Goal: Transaction & Acquisition: Book appointment/travel/reservation

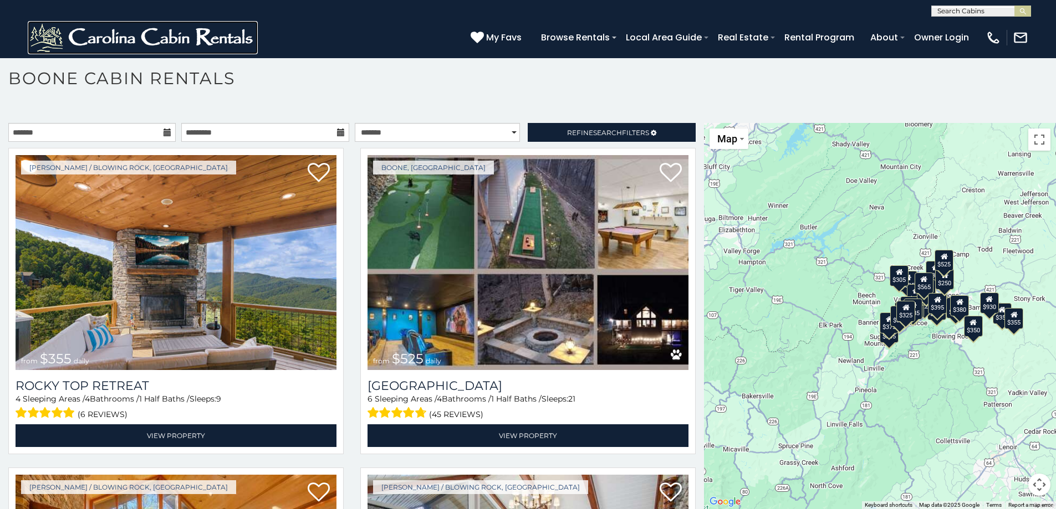
click at [110, 38] on img at bounding box center [143, 37] width 230 height 33
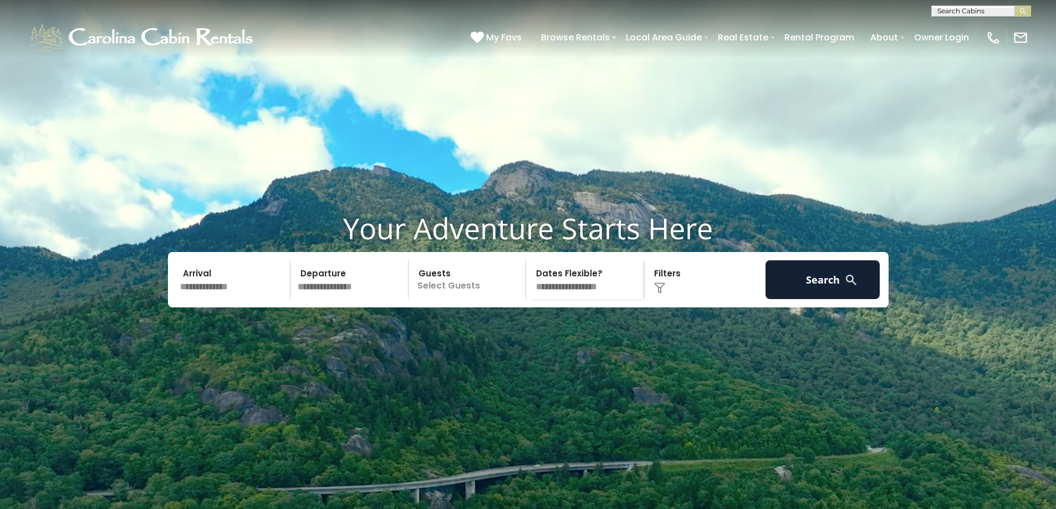
click at [240, 299] on input "text" at bounding box center [233, 279] width 115 height 39
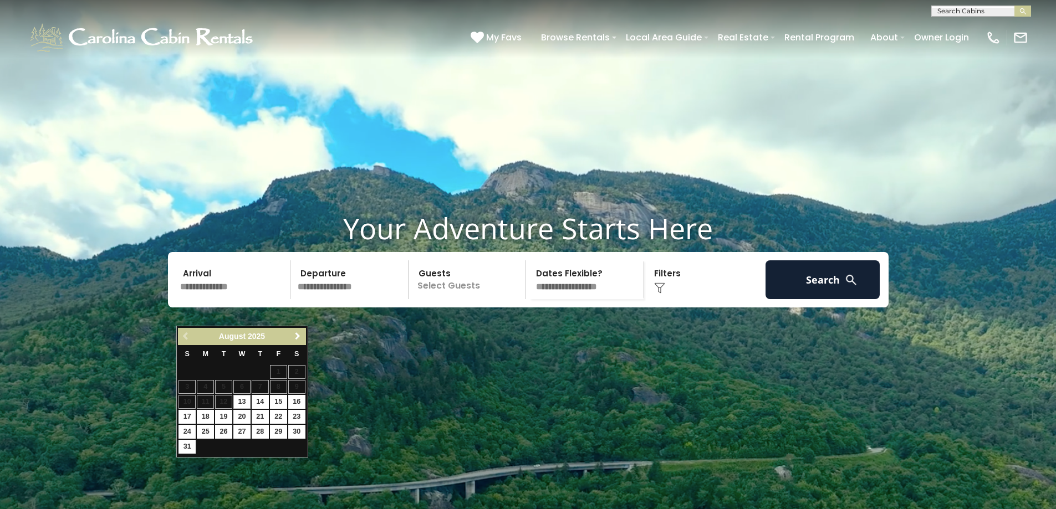
click at [295, 340] on span "Next" at bounding box center [297, 336] width 9 height 9
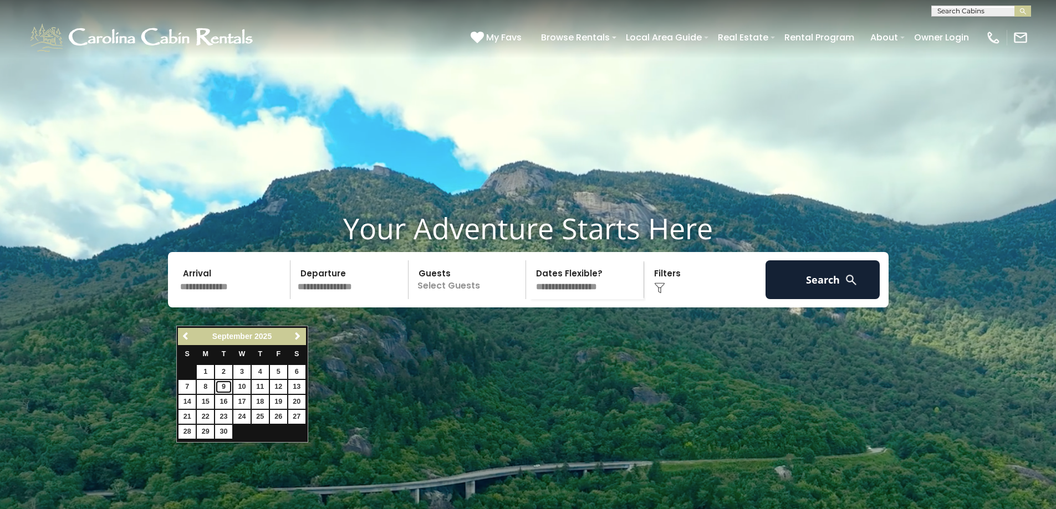
click at [222, 385] on link "9" at bounding box center [223, 387] width 17 height 14
type input "******"
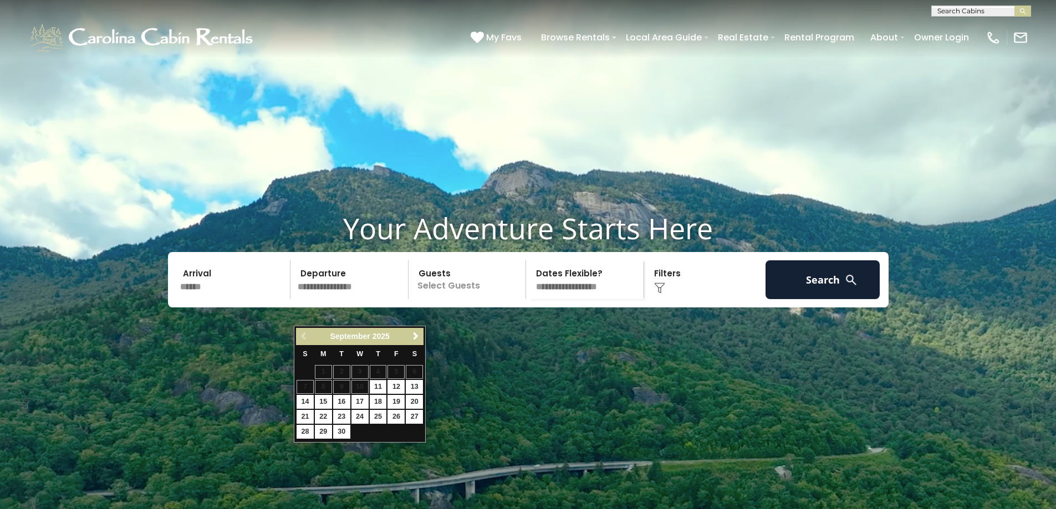
click at [221, 299] on input "******" at bounding box center [233, 279] width 115 height 39
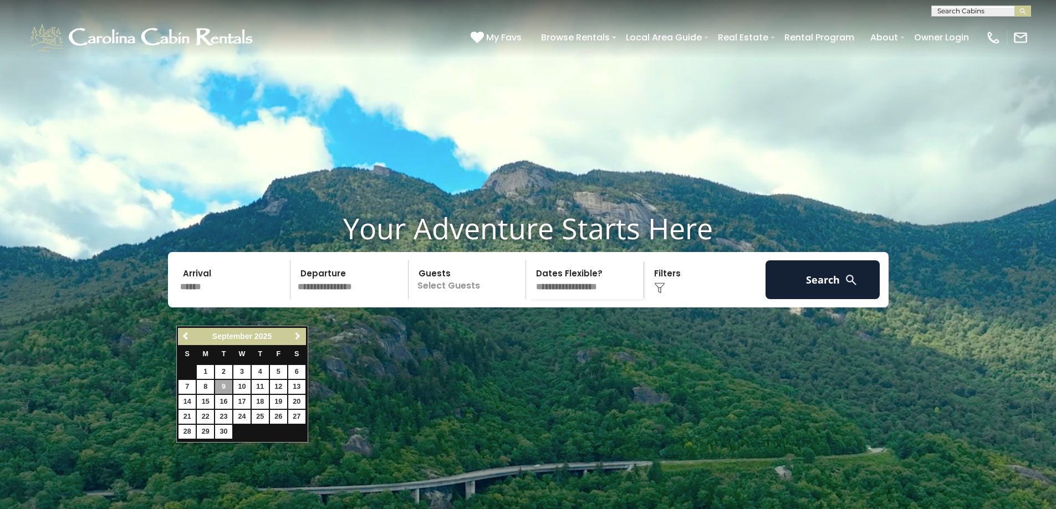
click at [295, 335] on span "Next" at bounding box center [297, 336] width 9 height 9
click at [254, 383] on link "9" at bounding box center [260, 387] width 17 height 14
type input "*******"
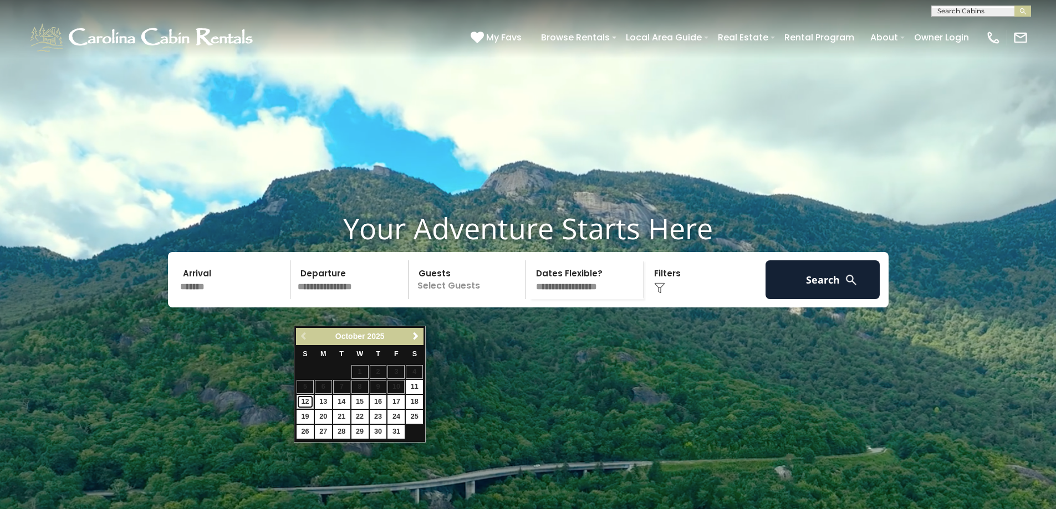
click at [300, 400] on link "12" at bounding box center [304, 402] width 17 height 14
type input "********"
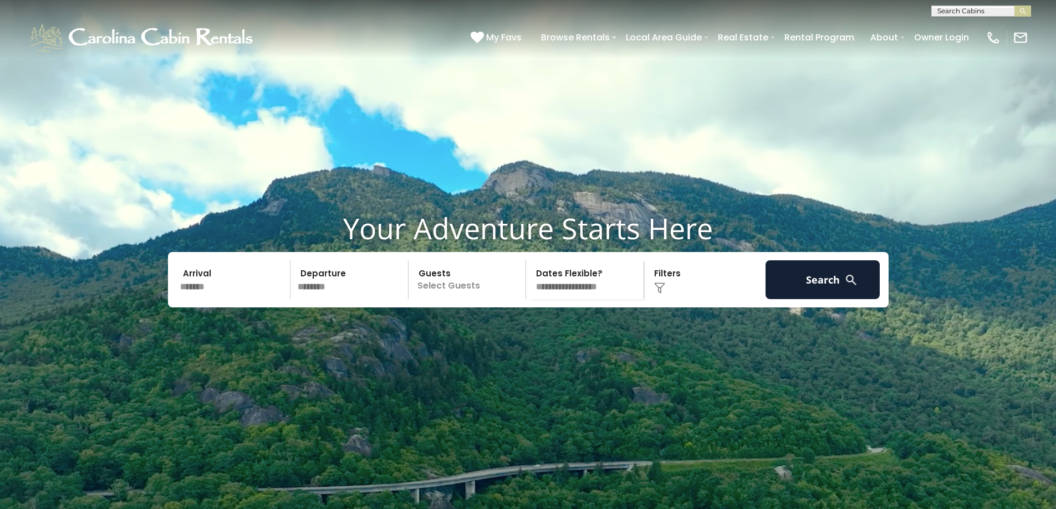
click at [470, 299] on p "Select Guests" at bounding box center [469, 279] width 114 height 39
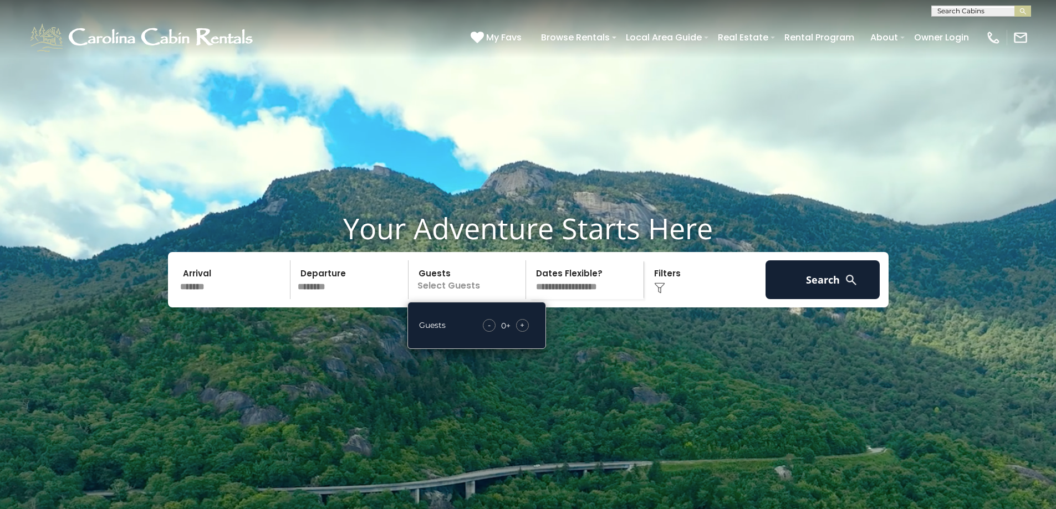
click at [521, 331] on span "+" at bounding box center [522, 325] width 4 height 11
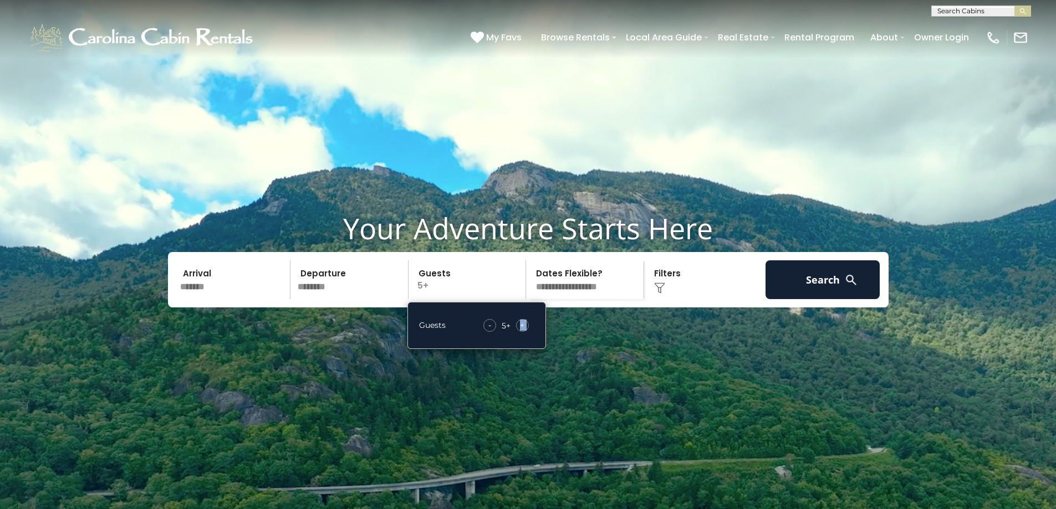
click at [520, 331] on span "+" at bounding box center [522, 325] width 4 height 11
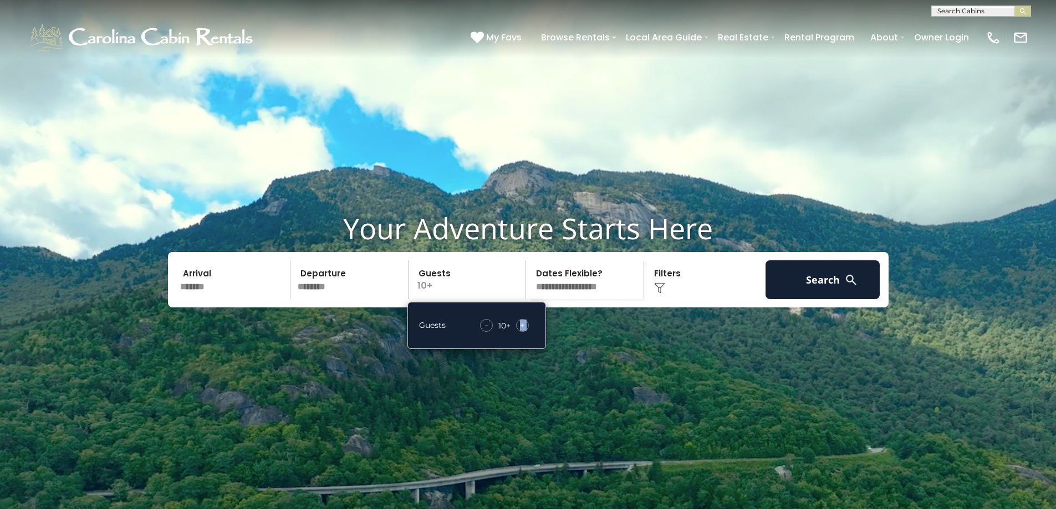
click at [567, 299] on select "**********" at bounding box center [586, 279] width 114 height 39
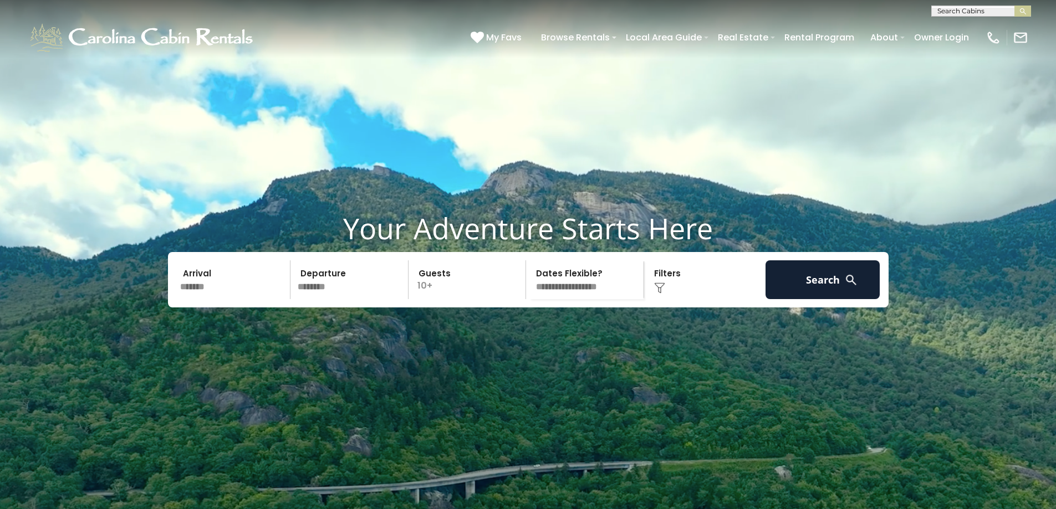
click at [660, 299] on div "Click to Choose" at bounding box center [704, 279] width 115 height 39
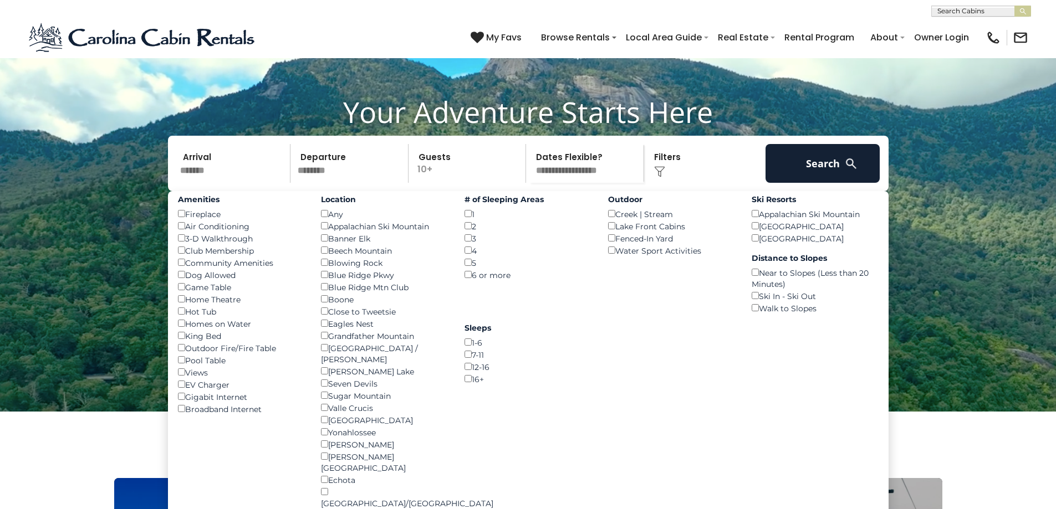
scroll to position [222, 0]
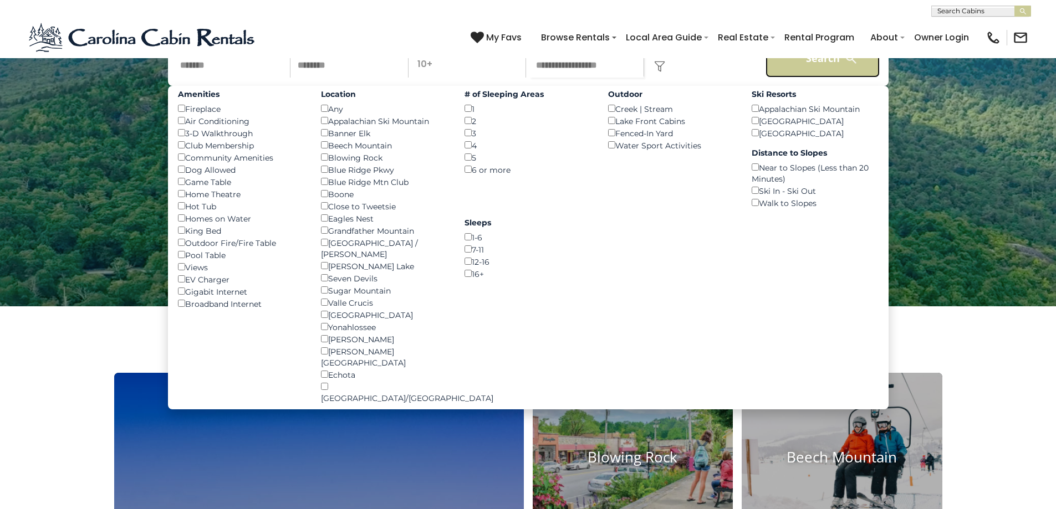
click at [796, 78] on button "Search" at bounding box center [822, 58] width 115 height 39
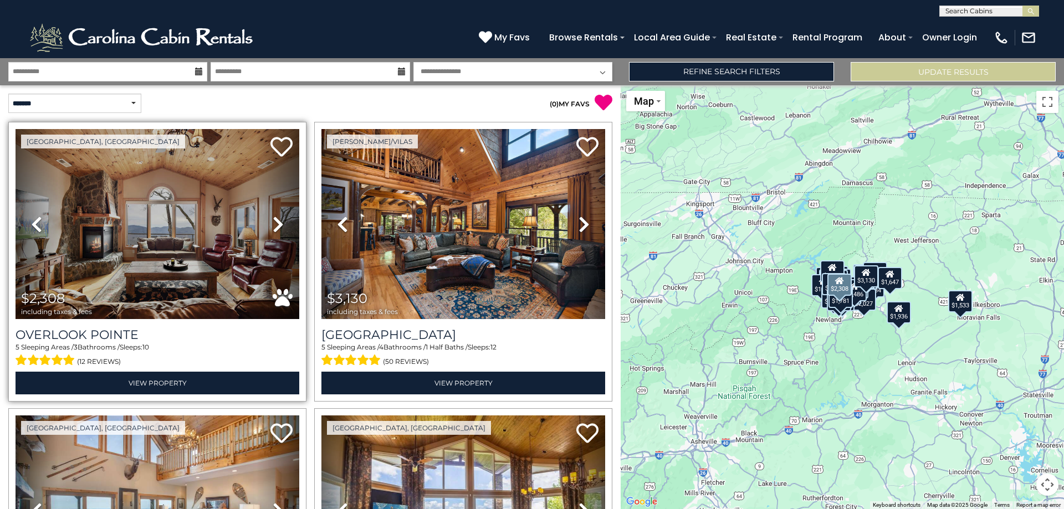
click at [280, 223] on icon at bounding box center [278, 225] width 11 height 18
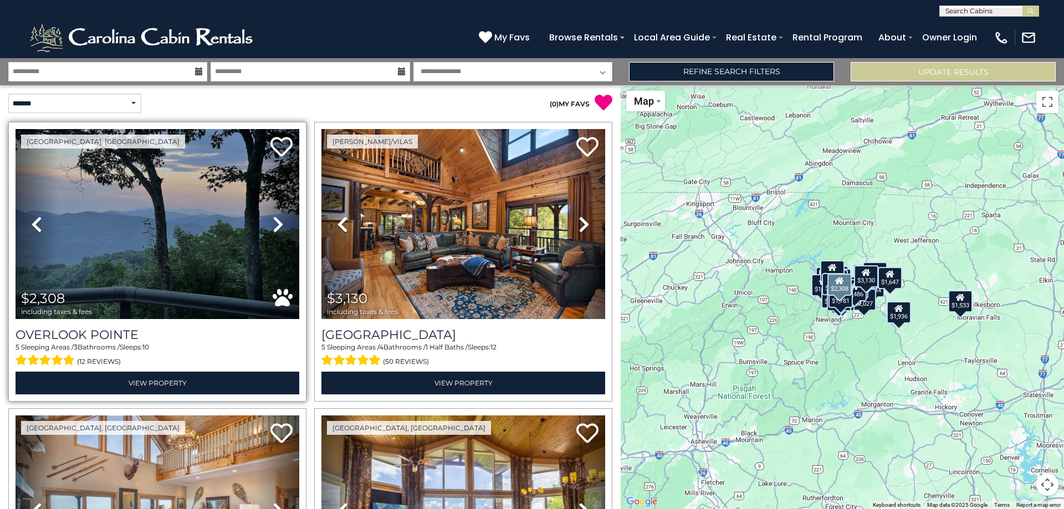
click at [280, 222] on icon at bounding box center [278, 225] width 11 height 18
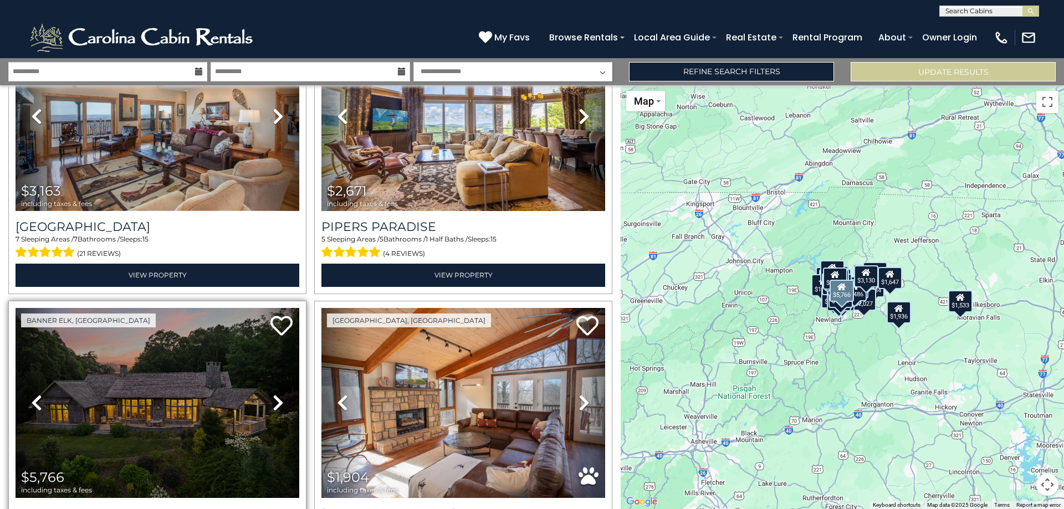
scroll to position [609, 0]
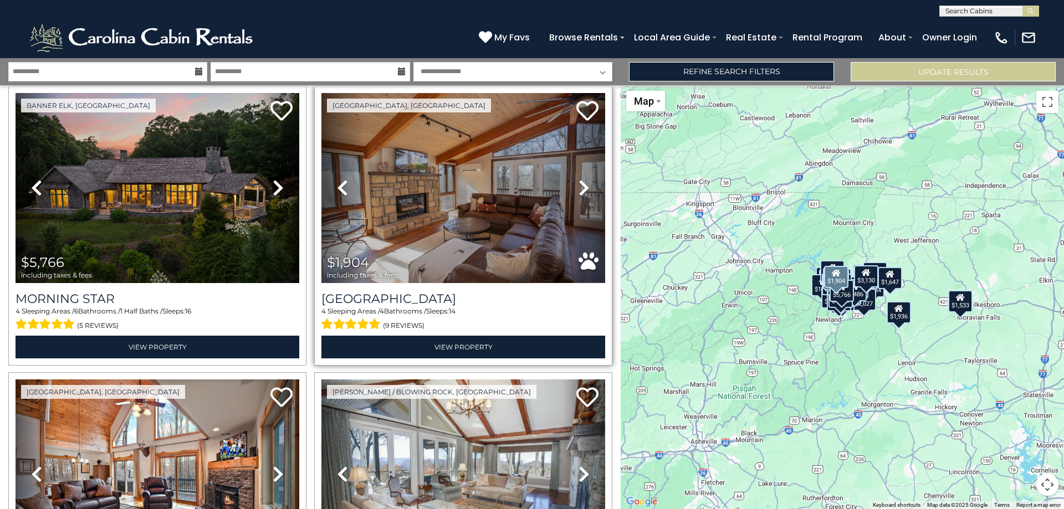
click at [578, 180] on icon at bounding box center [583, 188] width 11 height 18
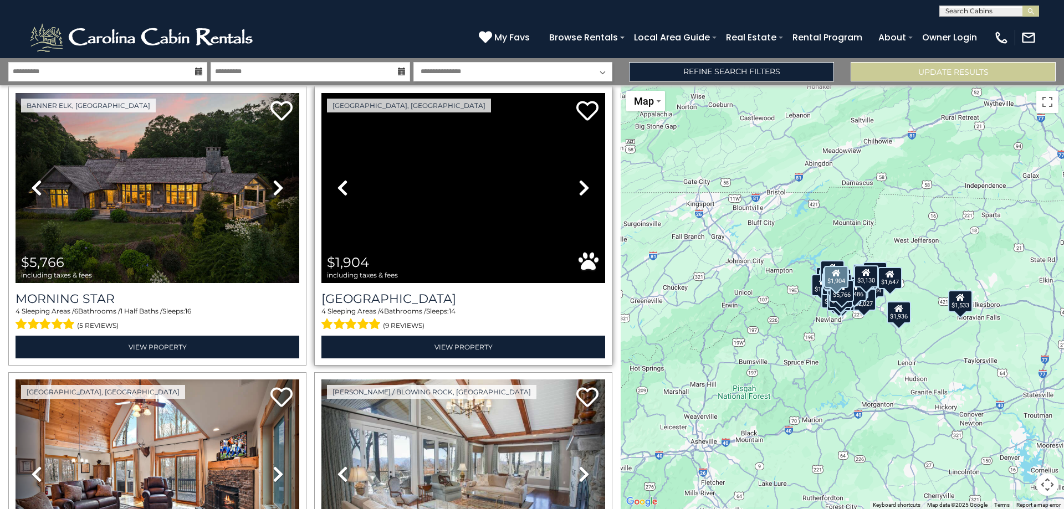
click at [578, 180] on icon at bounding box center [583, 188] width 11 height 18
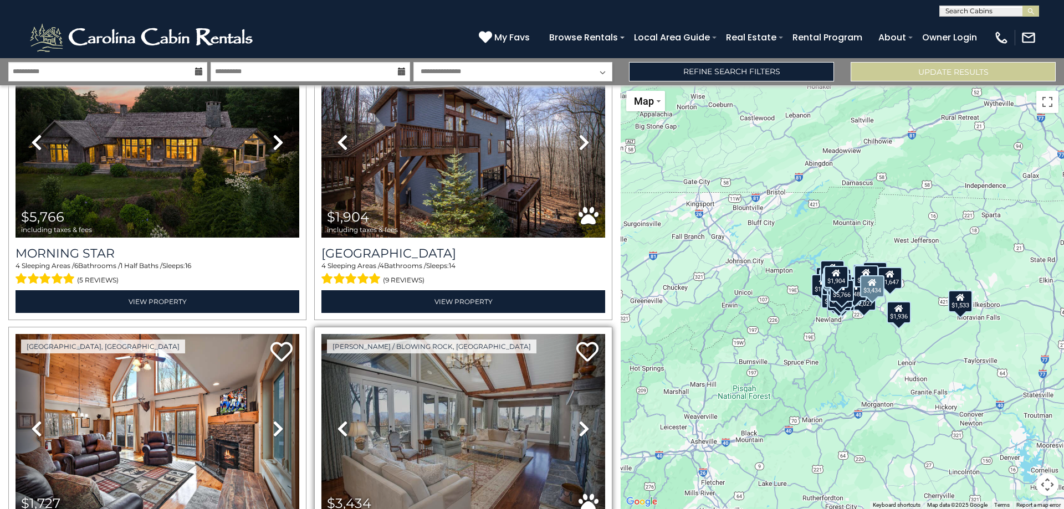
scroll to position [887, 0]
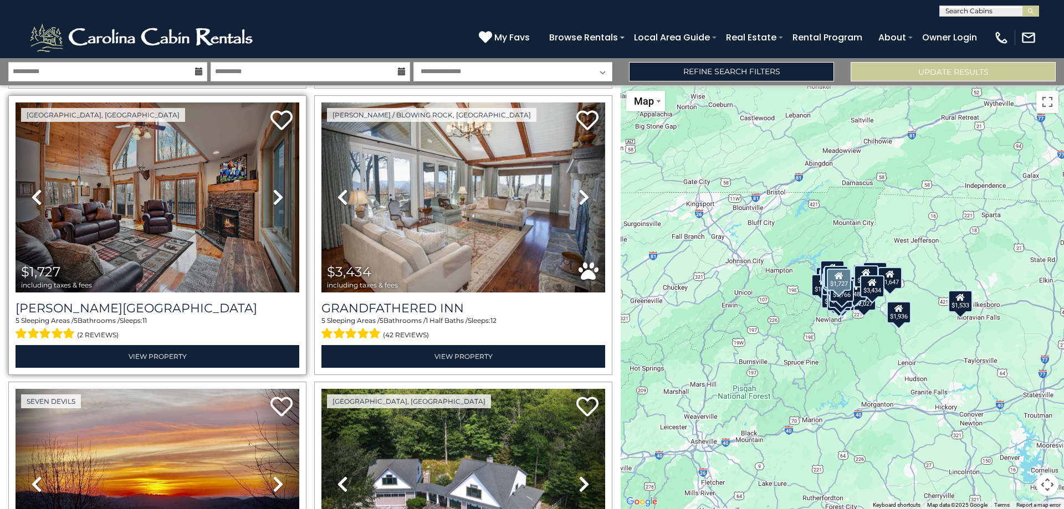
click at [274, 188] on icon at bounding box center [278, 197] width 11 height 18
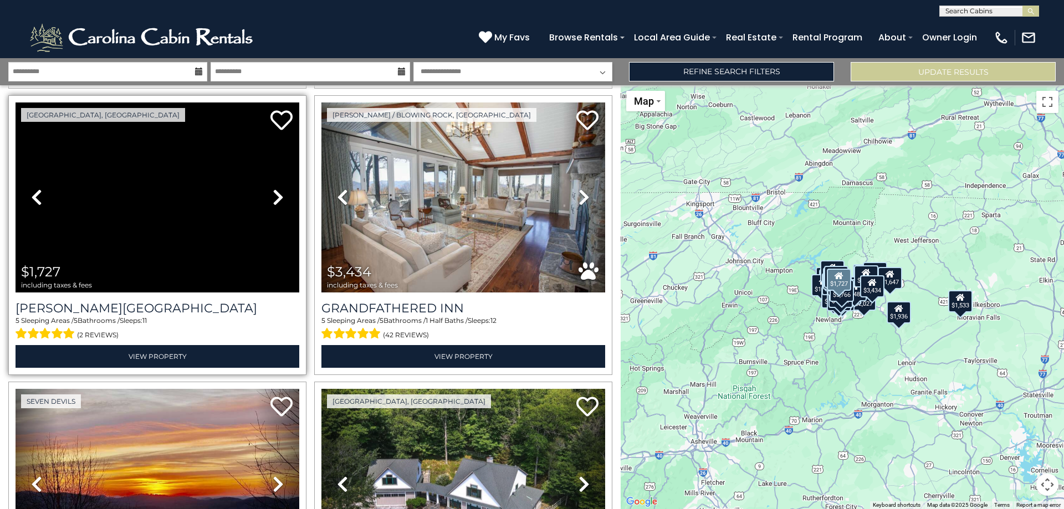
click at [274, 188] on icon at bounding box center [278, 197] width 11 height 18
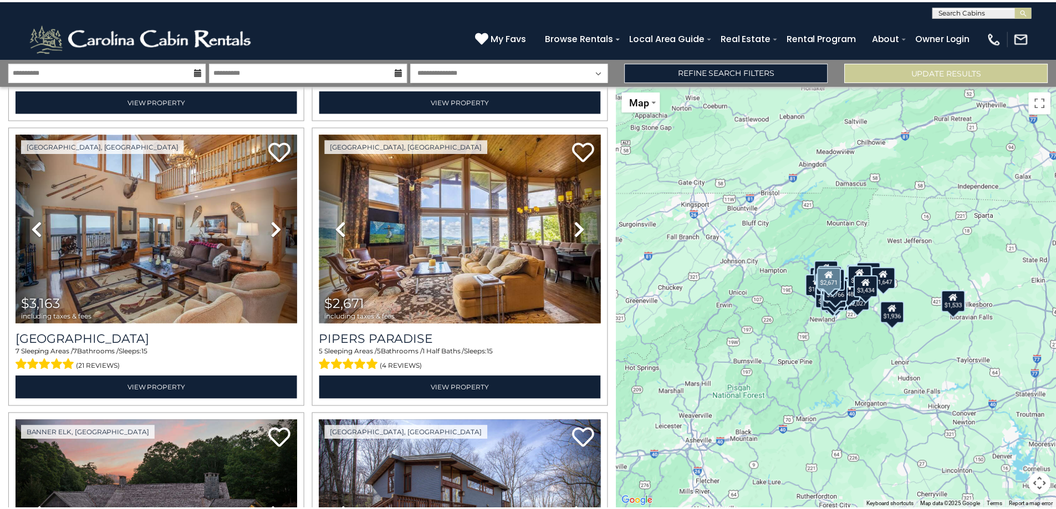
scroll to position [277, 0]
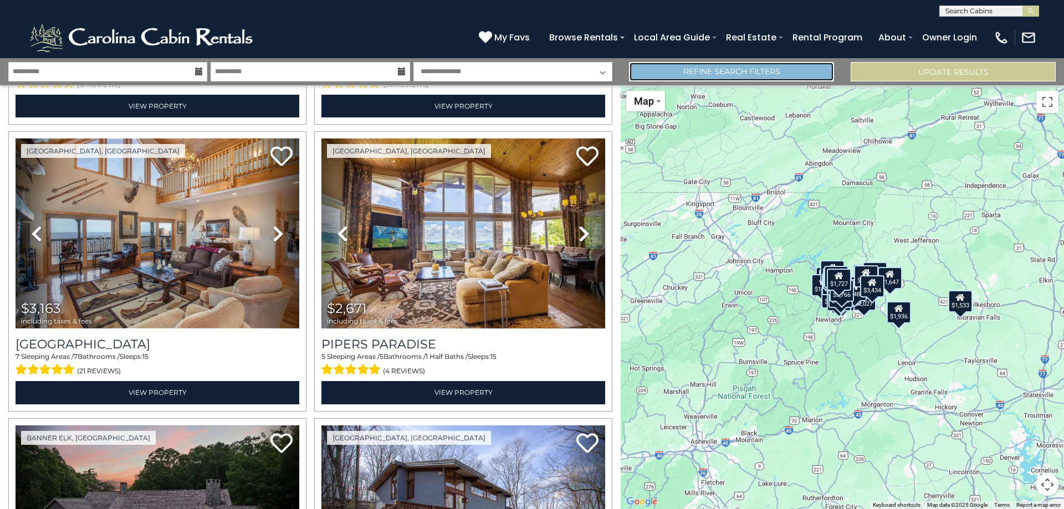
click at [780, 74] on link "Refine Search Filters" at bounding box center [731, 71] width 205 height 19
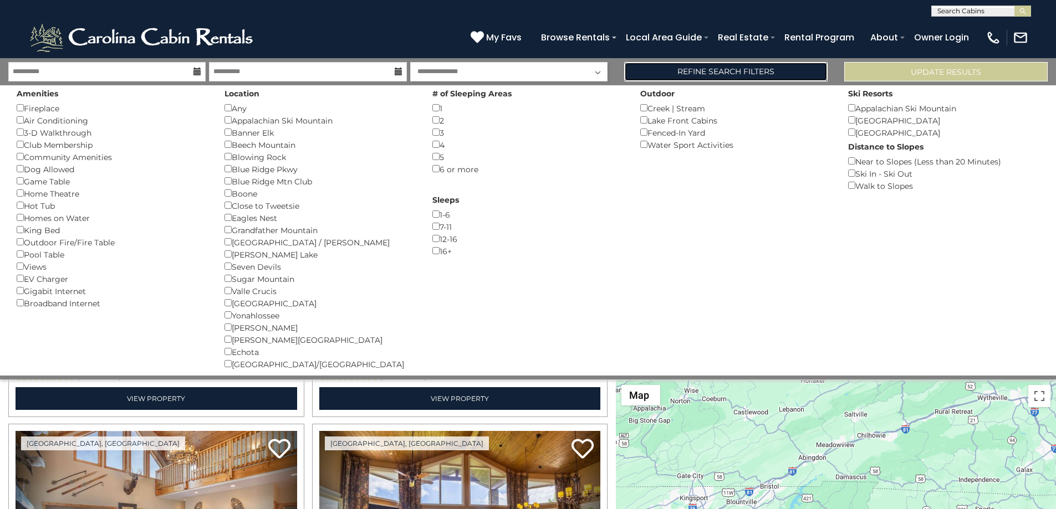
scroll to position [275, 0]
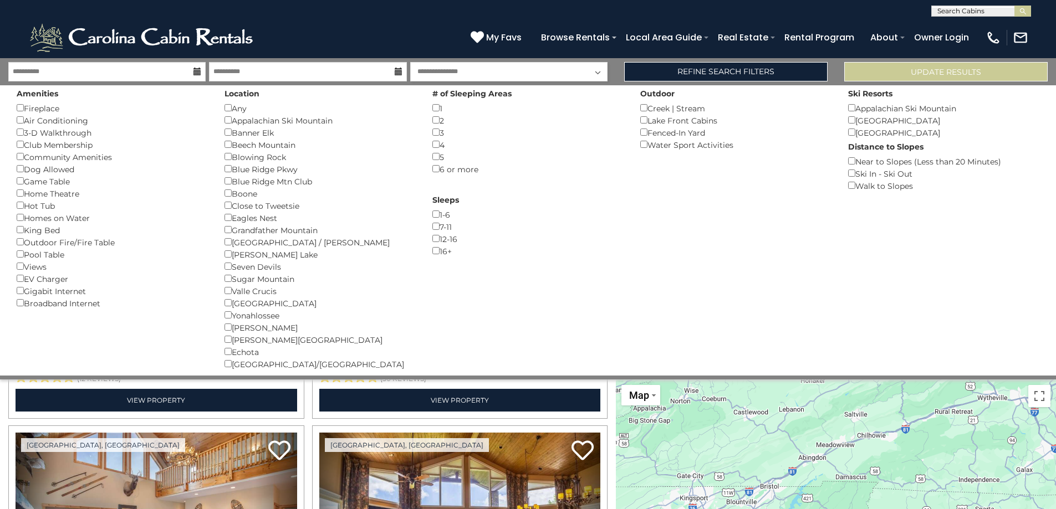
click at [76, 218] on div "Homes on Water ()" at bounding box center [112, 218] width 191 height 12
click at [860, 69] on button "Please Update Results" at bounding box center [945, 71] width 203 height 19
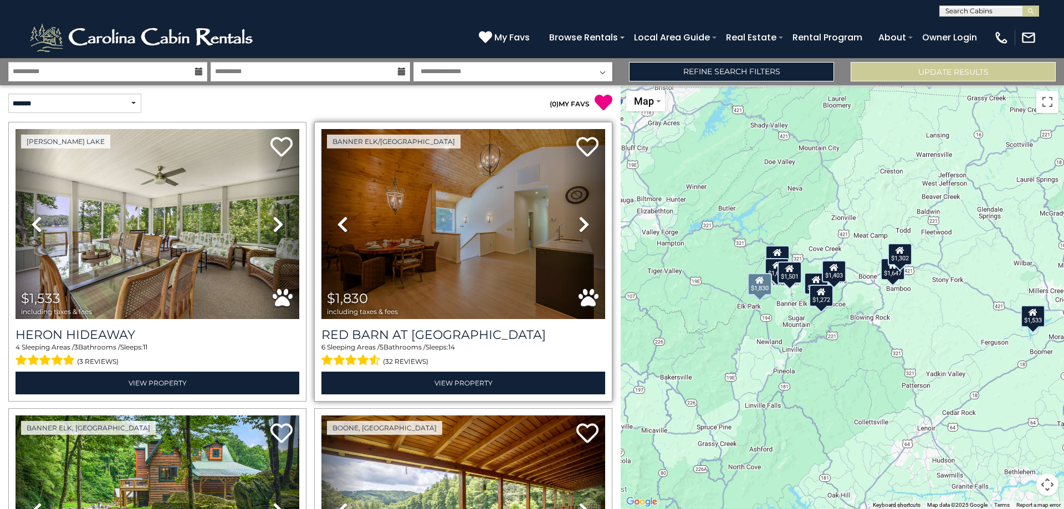
click at [341, 231] on icon at bounding box center [342, 225] width 11 height 18
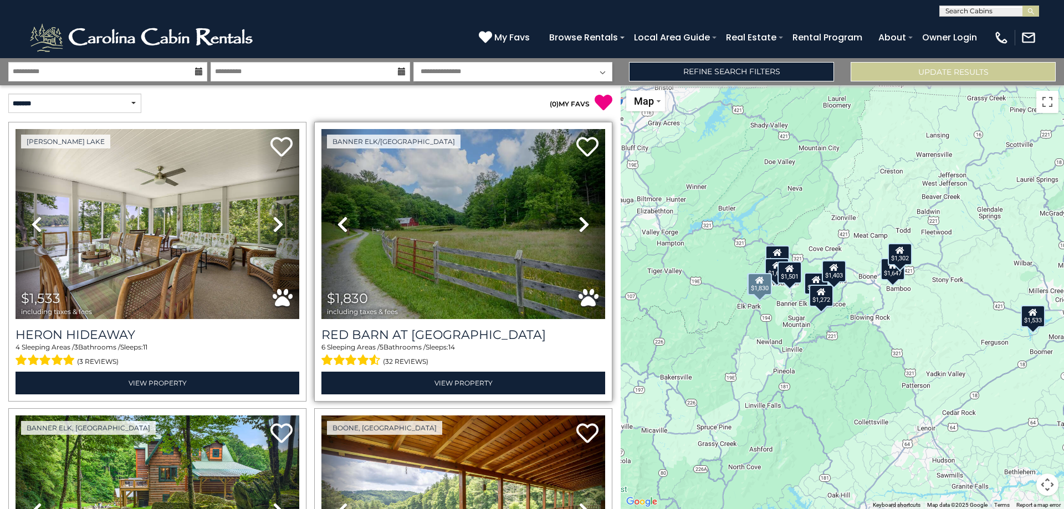
click at [340, 230] on icon at bounding box center [342, 225] width 11 height 18
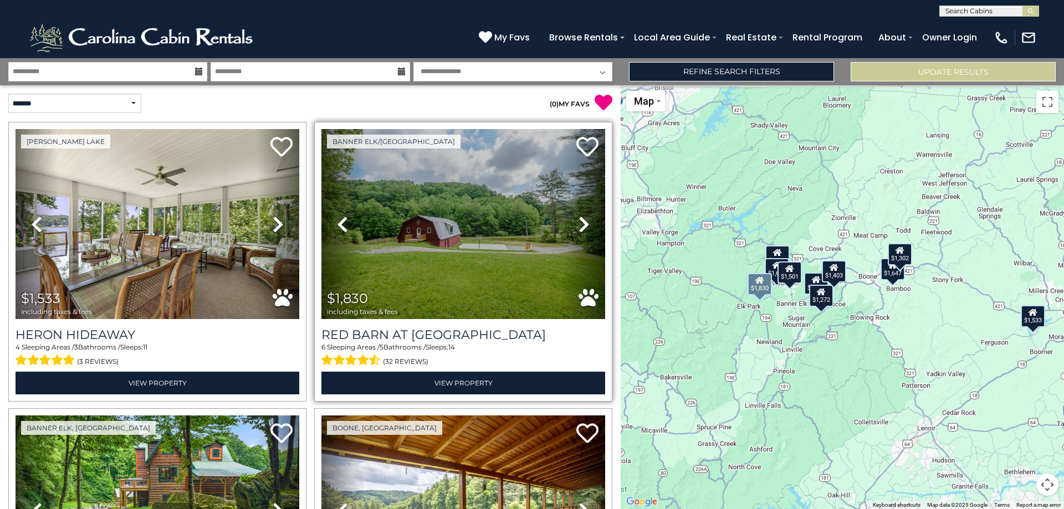
click at [340, 230] on icon at bounding box center [342, 225] width 11 height 18
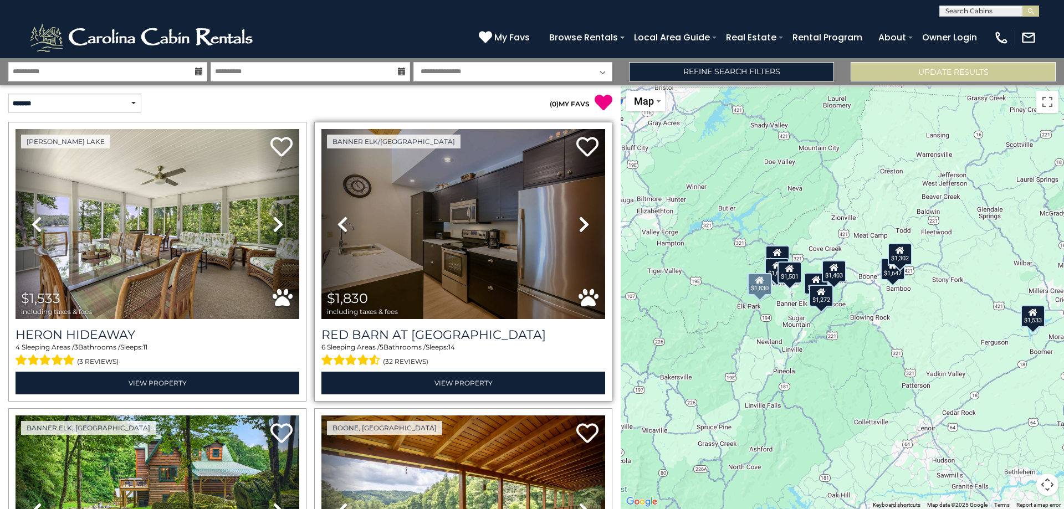
click at [340, 230] on icon at bounding box center [342, 225] width 11 height 18
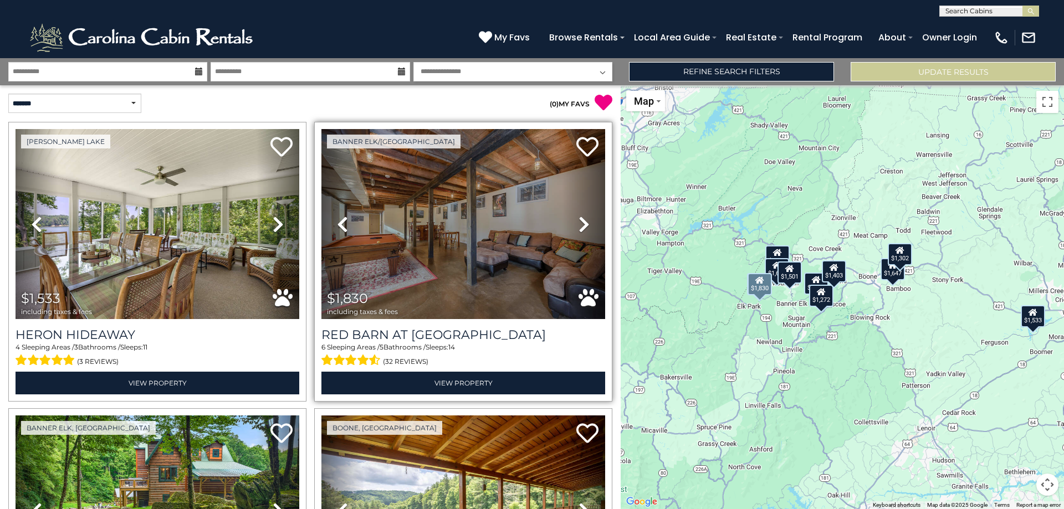
click at [340, 230] on icon at bounding box center [342, 225] width 11 height 18
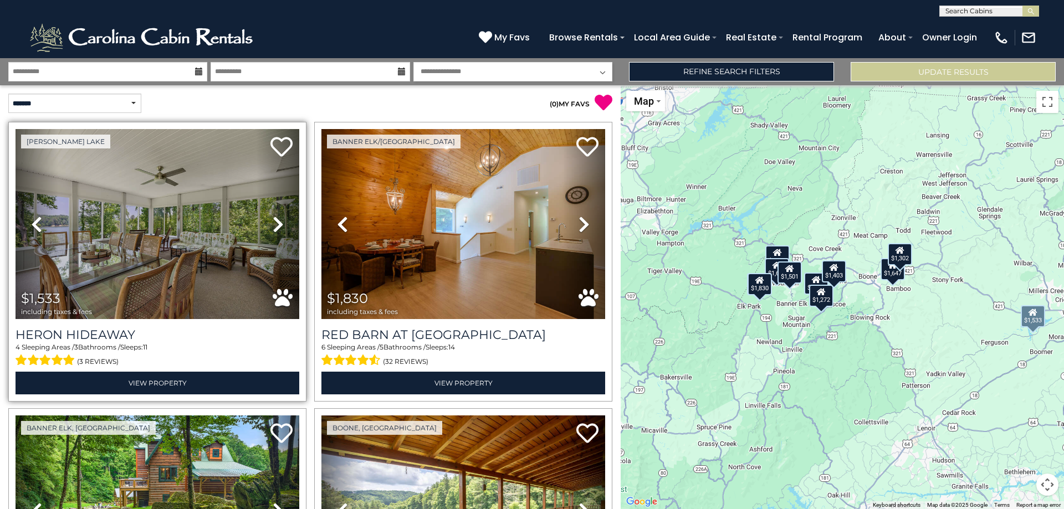
click at [269, 229] on link "Next" at bounding box center [278, 224] width 43 height 190
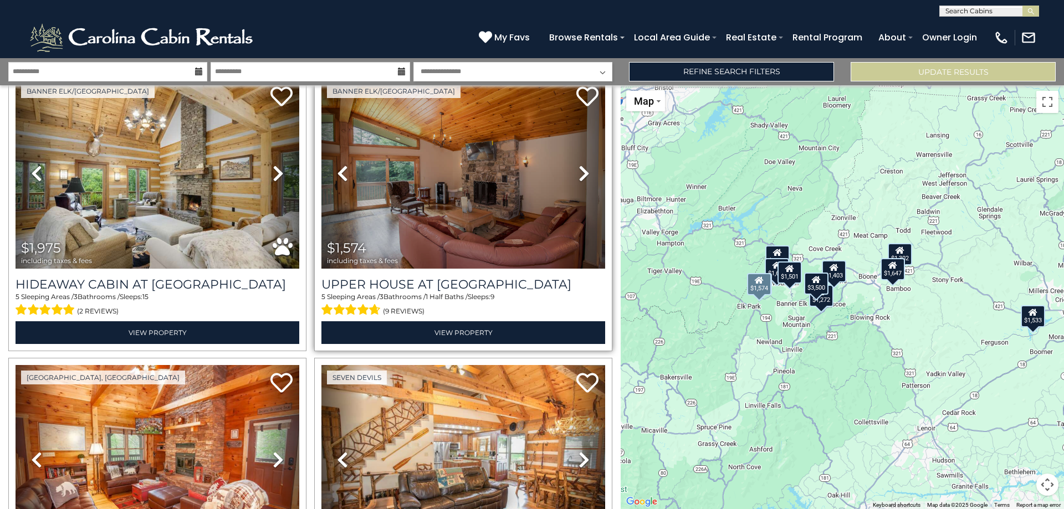
scroll to position [665, 0]
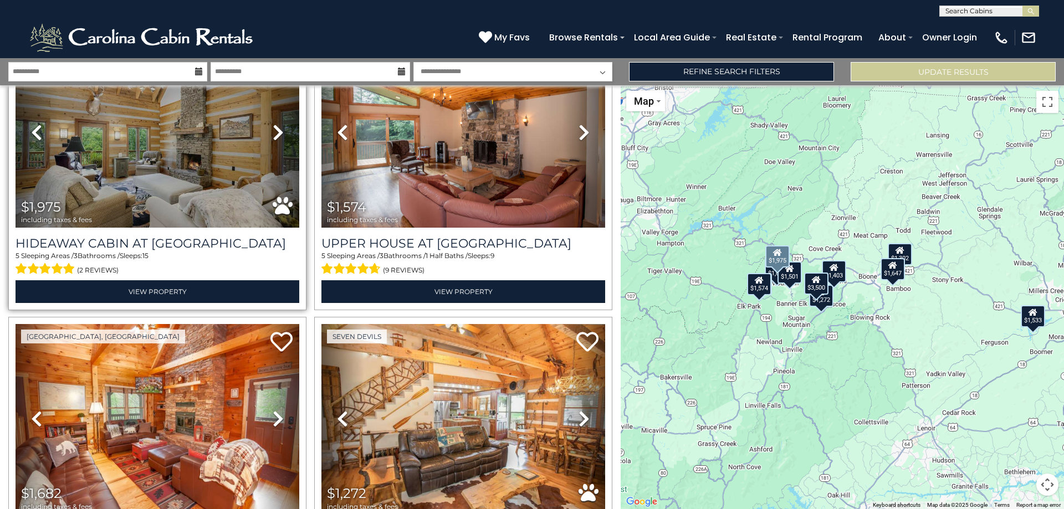
click at [279, 138] on link "Next" at bounding box center [278, 133] width 43 height 190
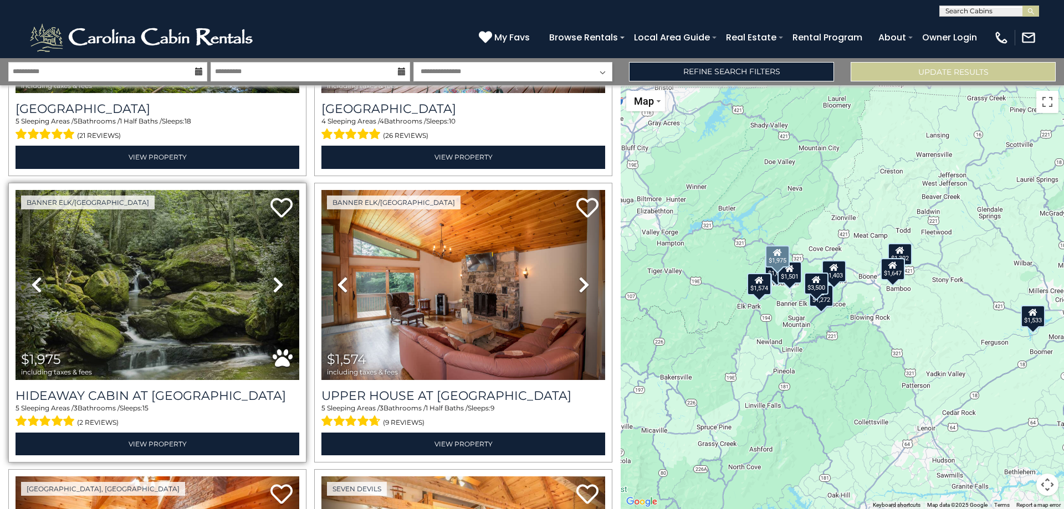
scroll to position [499, 0]
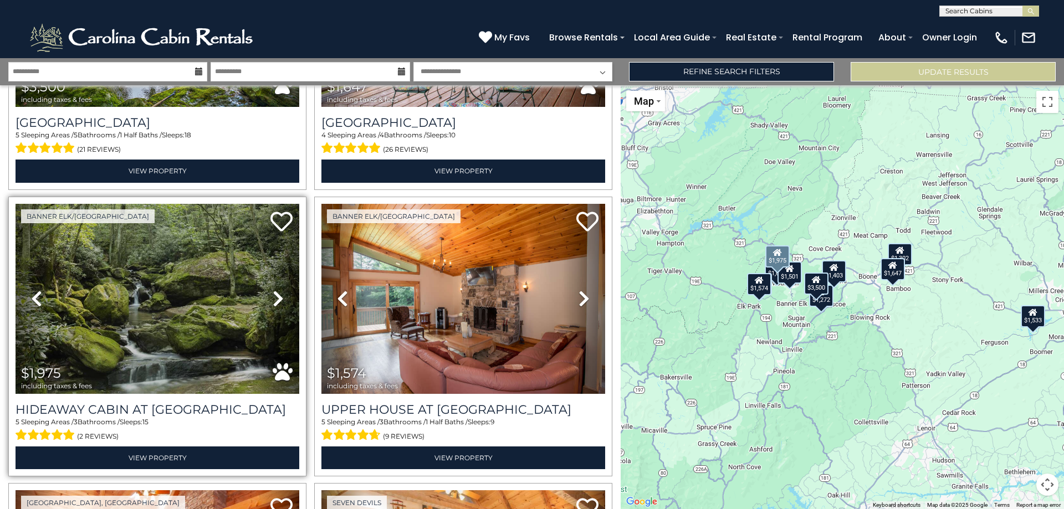
click at [278, 295] on icon at bounding box center [278, 299] width 11 height 18
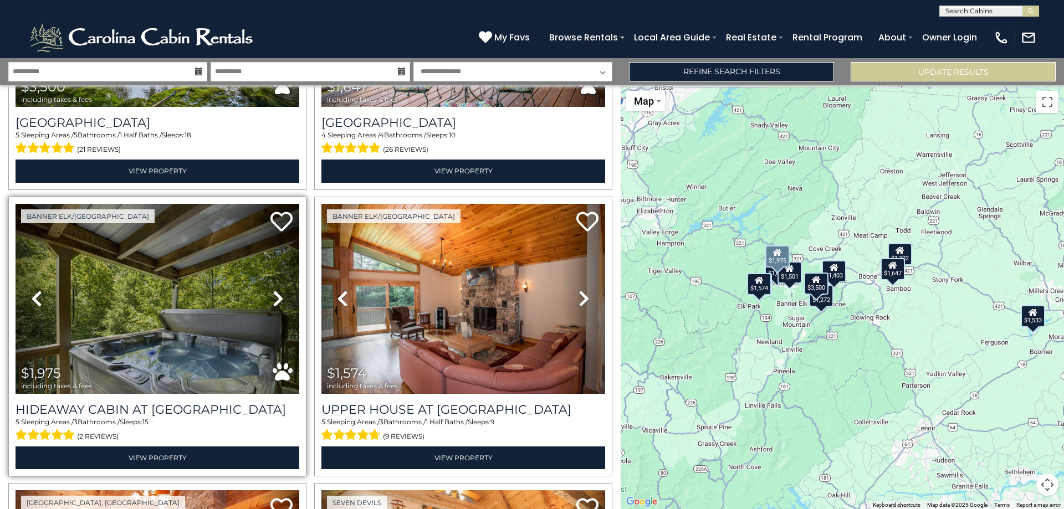
click at [273, 295] on icon at bounding box center [278, 299] width 11 height 18
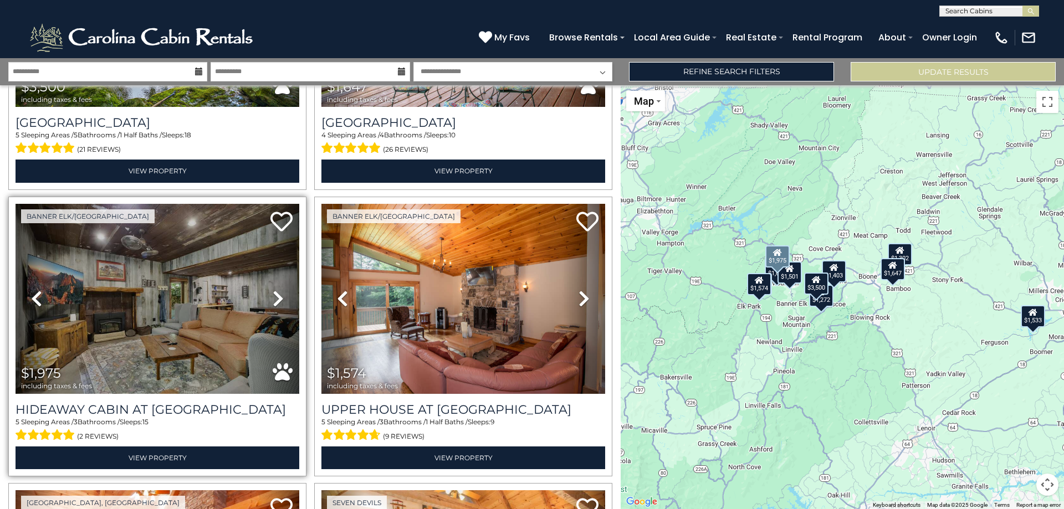
click at [268, 307] on link "Next" at bounding box center [278, 299] width 43 height 190
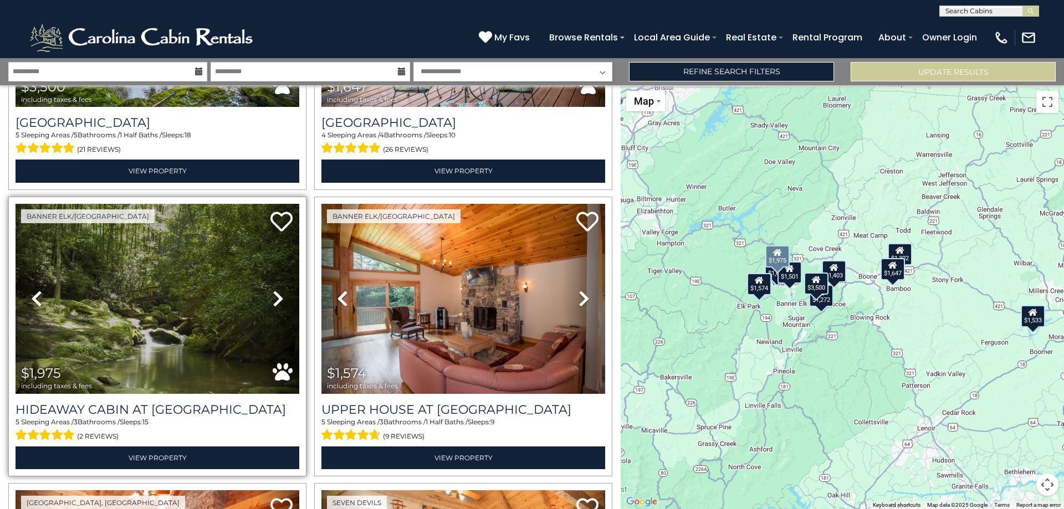
click at [273, 296] on icon at bounding box center [278, 299] width 11 height 18
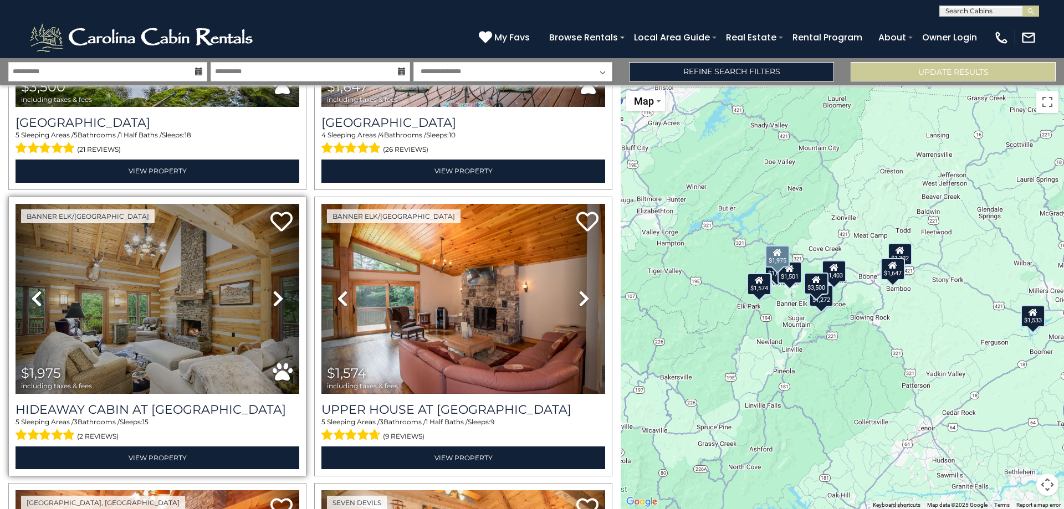
click at [273, 296] on icon at bounding box center [278, 299] width 11 height 18
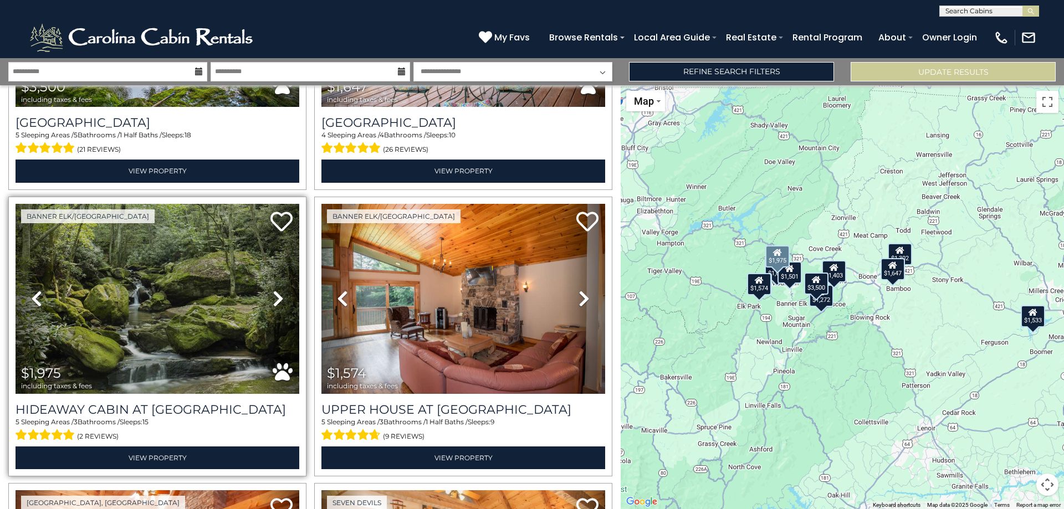
click at [273, 296] on icon at bounding box center [278, 299] width 11 height 18
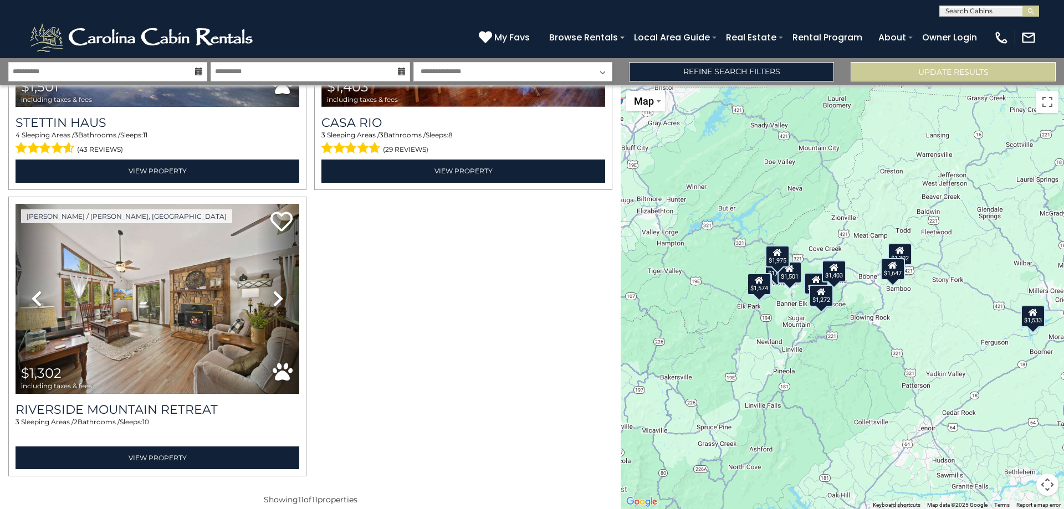
scroll to position [1360, 0]
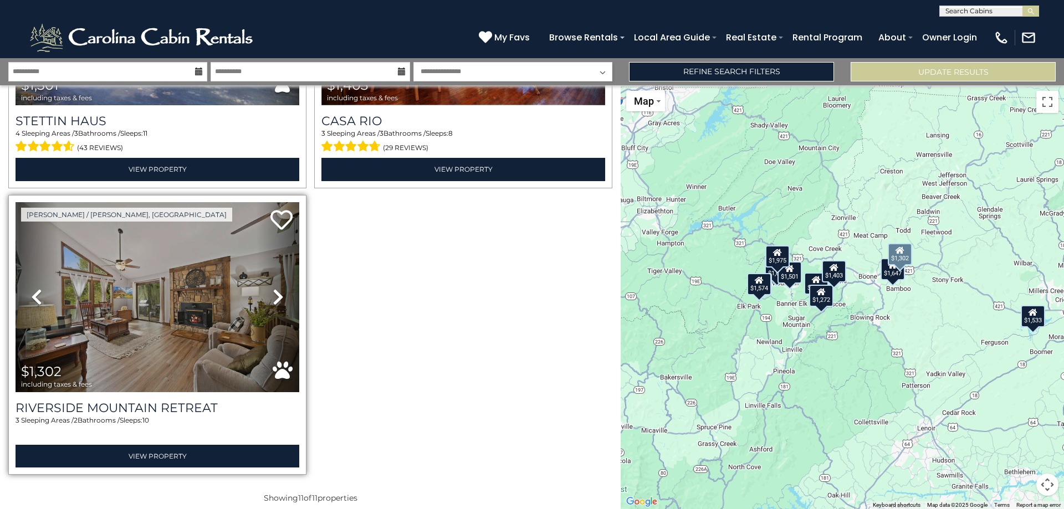
click at [273, 296] on icon at bounding box center [278, 297] width 11 height 18
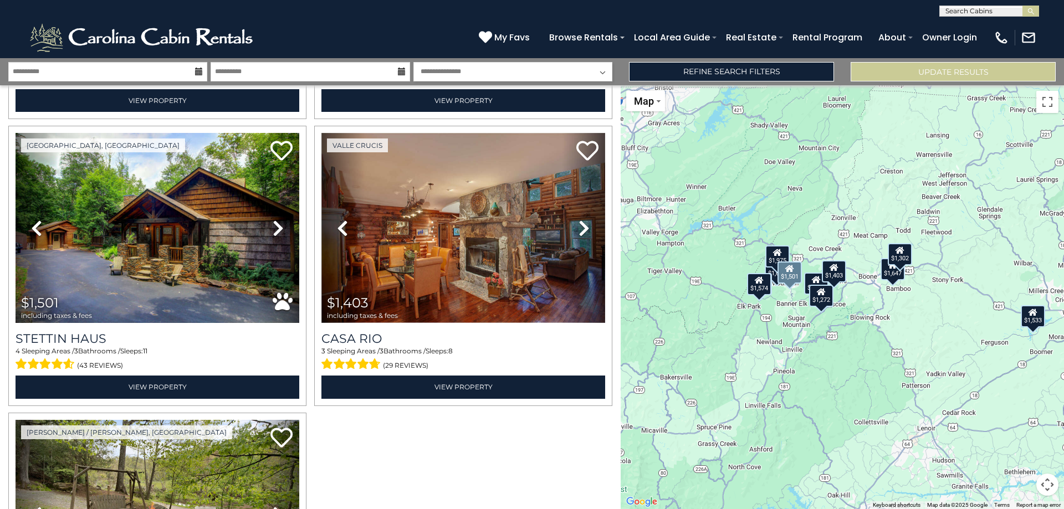
scroll to position [1139, 0]
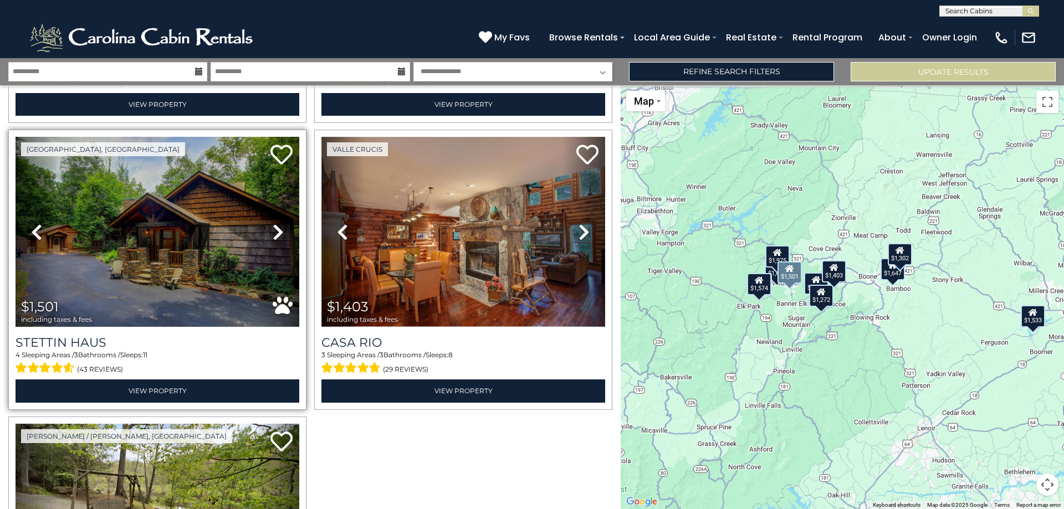
click at [276, 223] on icon at bounding box center [278, 232] width 11 height 18
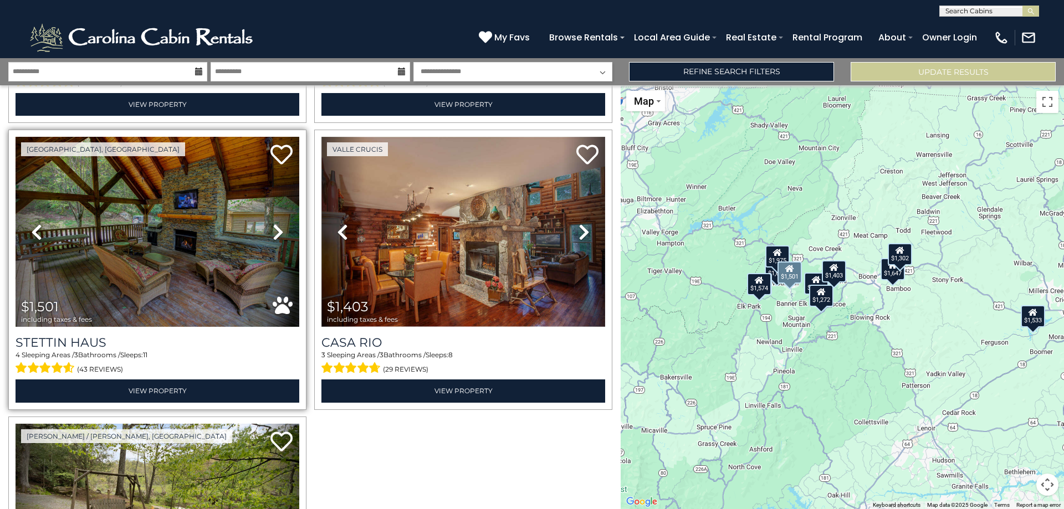
click at [273, 224] on icon at bounding box center [278, 232] width 11 height 18
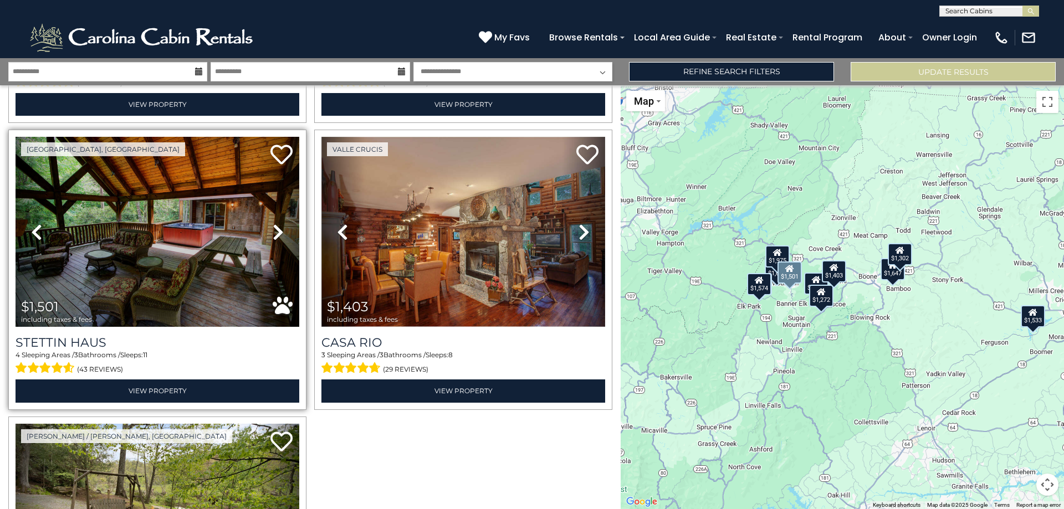
click at [46, 217] on link "Previous" at bounding box center [37, 232] width 43 height 190
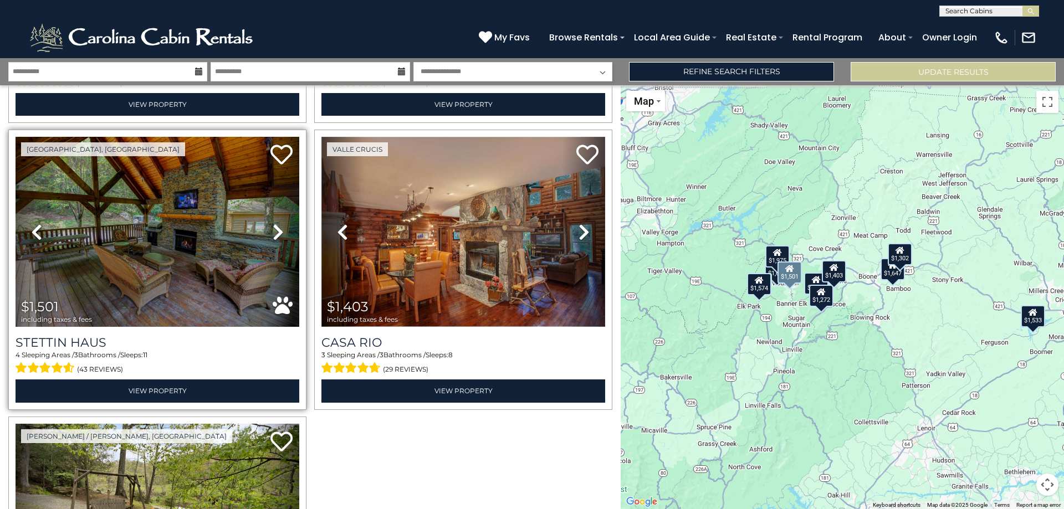
click at [275, 223] on icon at bounding box center [278, 232] width 11 height 18
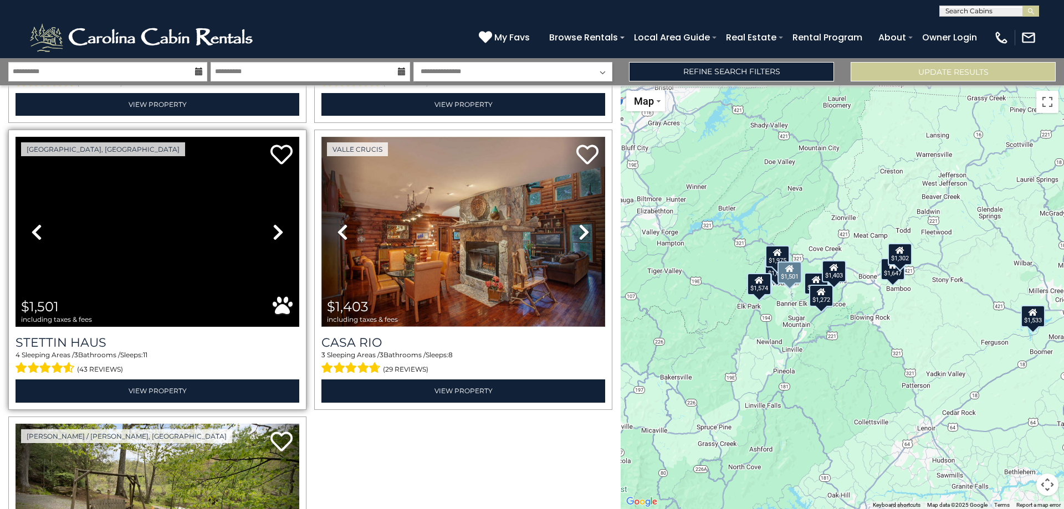
click at [275, 223] on icon at bounding box center [278, 232] width 11 height 18
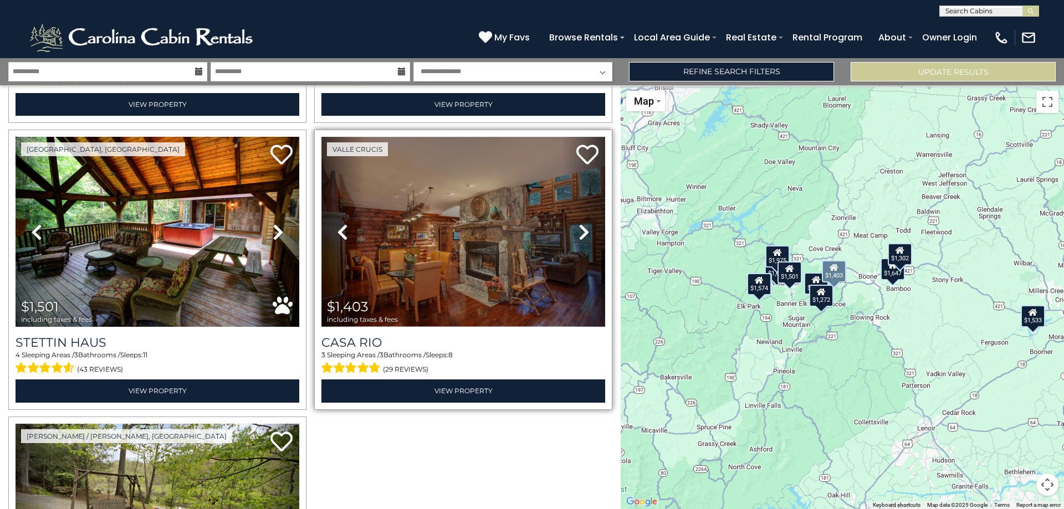
click at [578, 223] on icon at bounding box center [583, 232] width 11 height 18
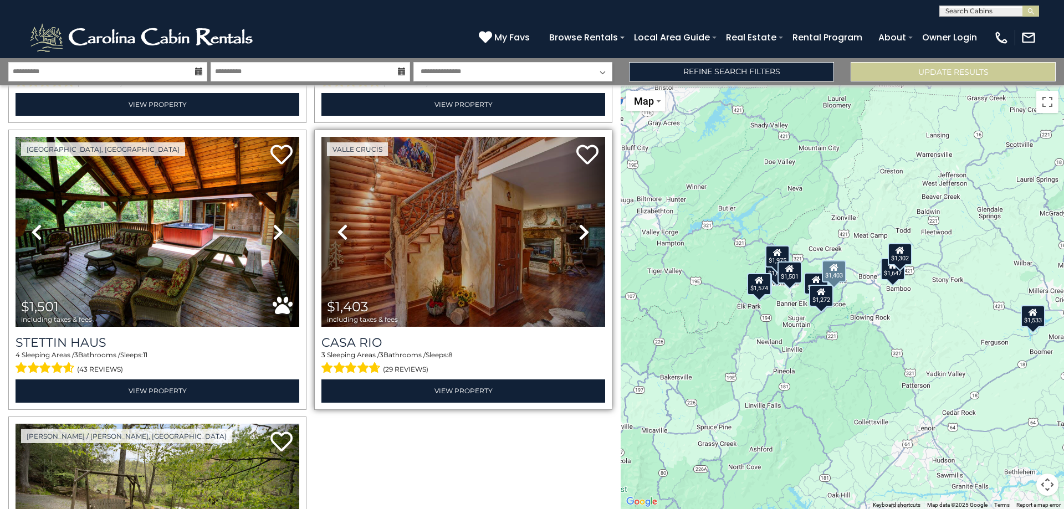
click at [578, 223] on icon at bounding box center [583, 232] width 11 height 18
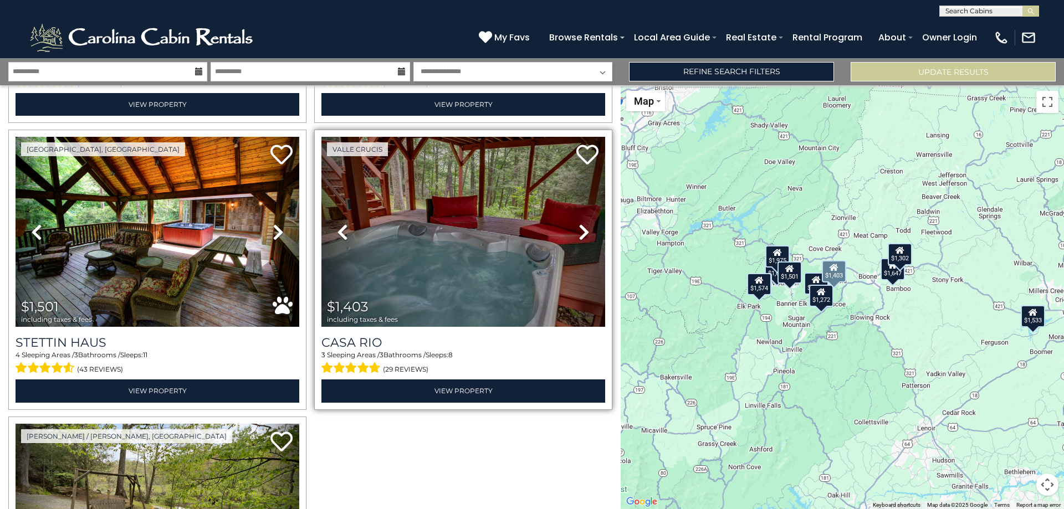
click at [578, 223] on icon at bounding box center [583, 232] width 11 height 18
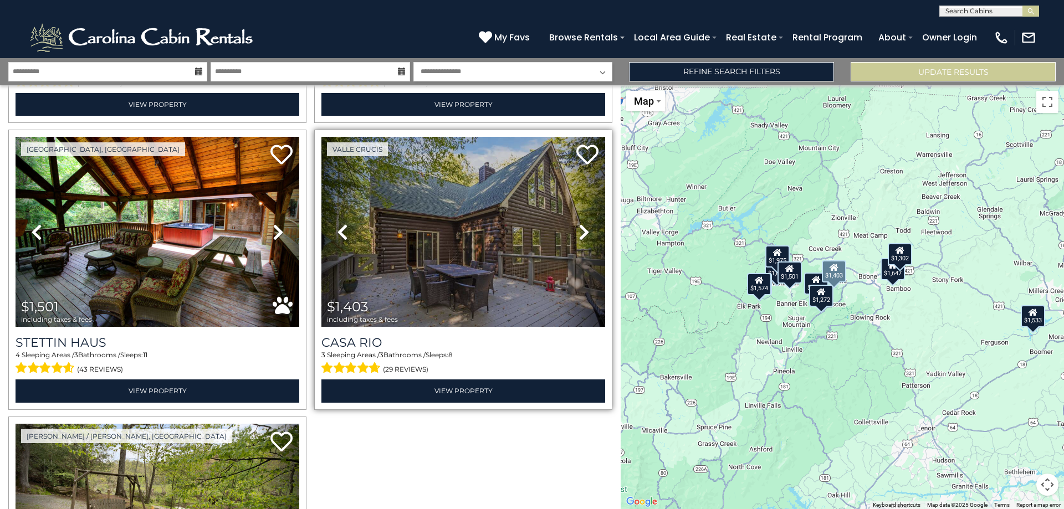
click at [332, 222] on link "Previous" at bounding box center [342, 232] width 43 height 190
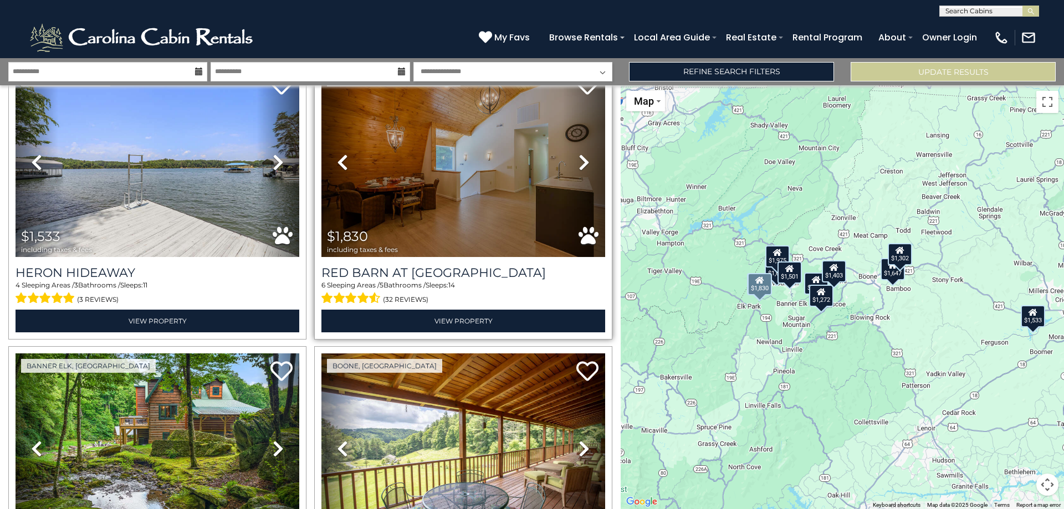
scroll to position [0, 0]
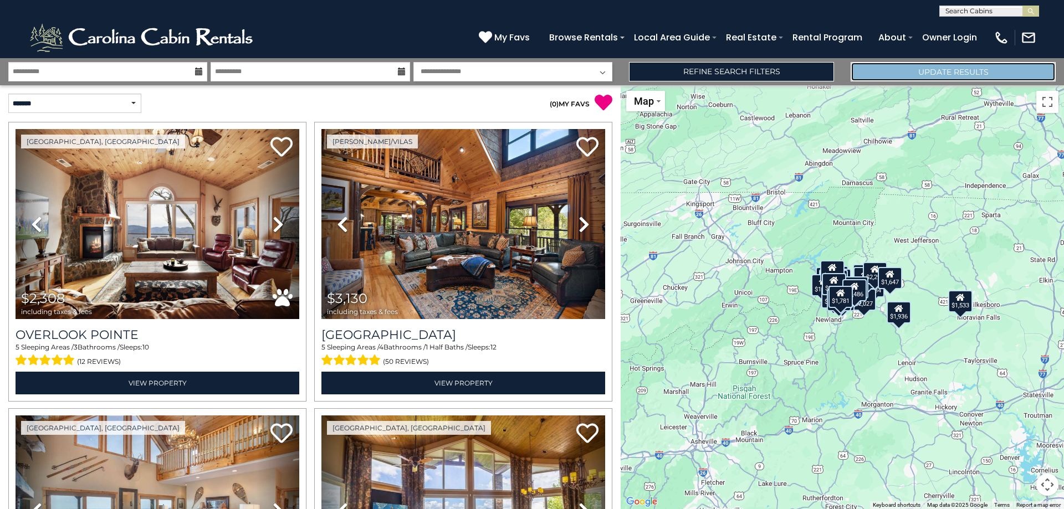
click at [914, 78] on button "Update Results" at bounding box center [953, 71] width 205 height 19
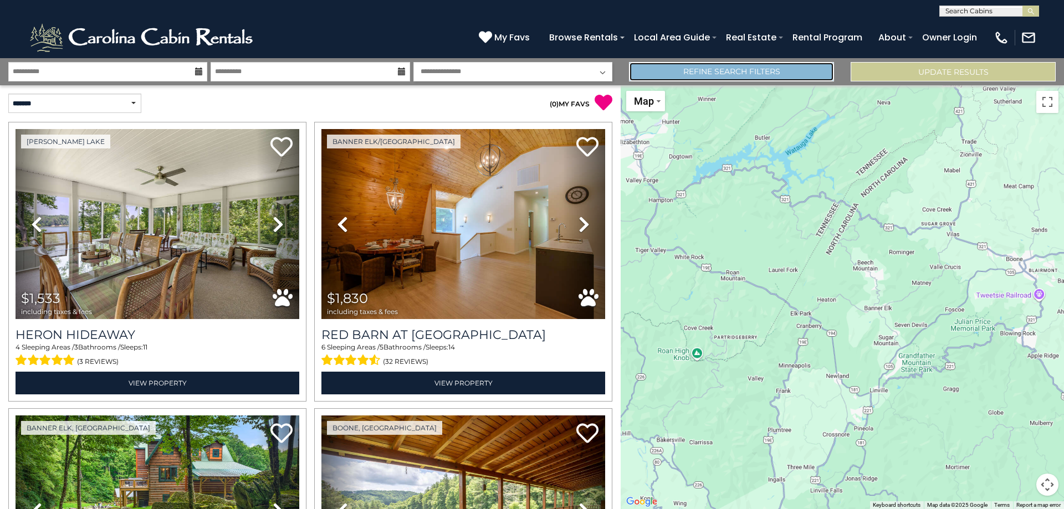
click at [731, 77] on link "Refine Search Filters" at bounding box center [731, 71] width 205 height 19
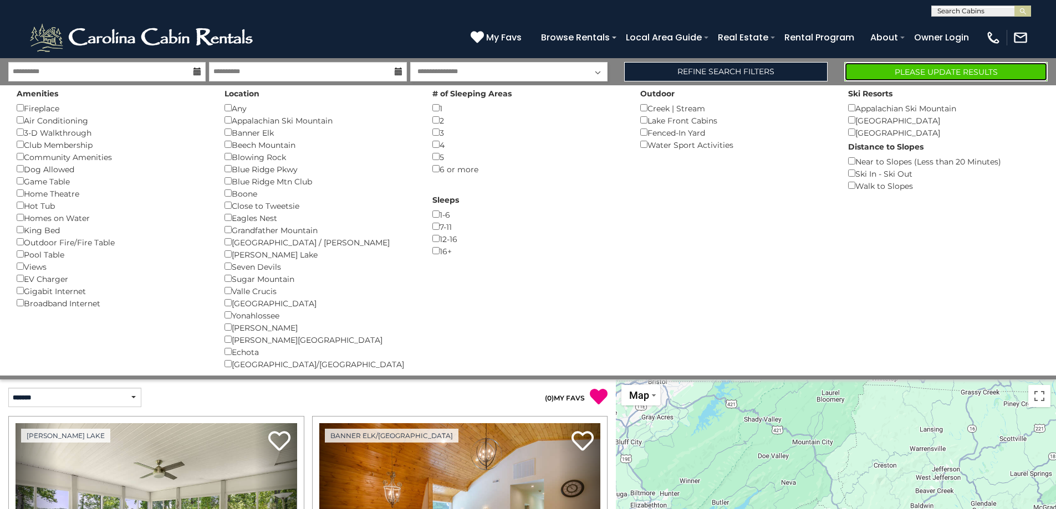
click at [858, 64] on button "Please Update Results" at bounding box center [945, 71] width 203 height 19
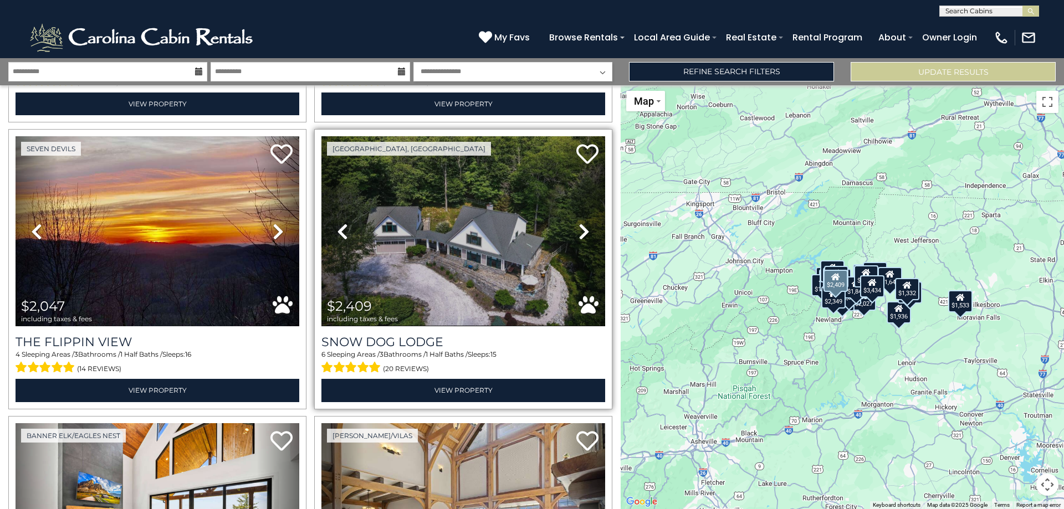
scroll to position [1108, 0]
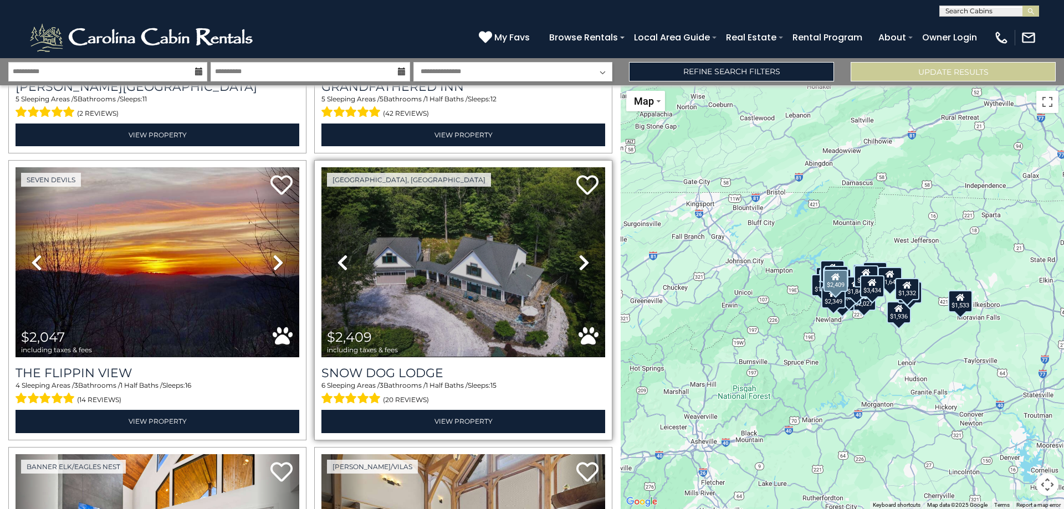
click at [578, 254] on icon at bounding box center [583, 263] width 11 height 18
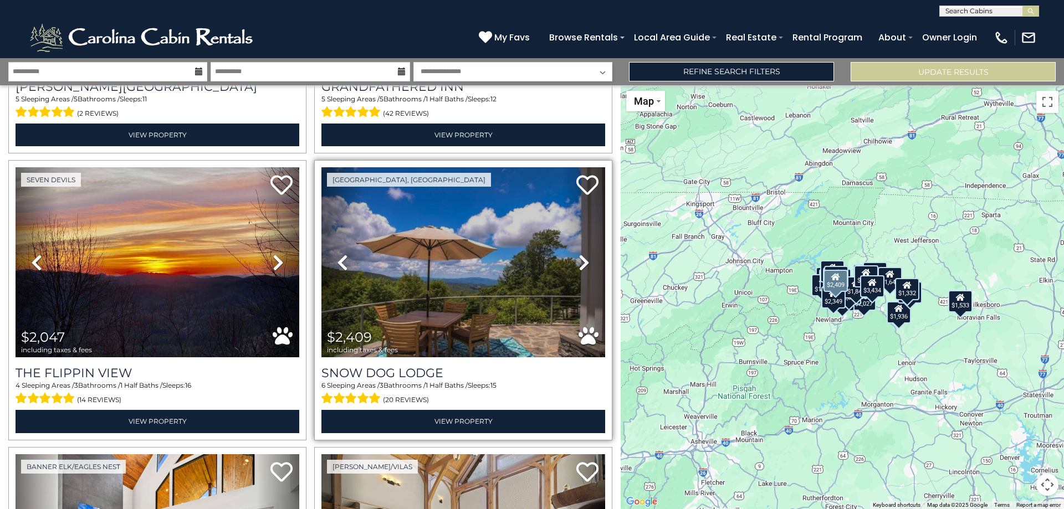
click at [578, 254] on icon at bounding box center [583, 263] width 11 height 18
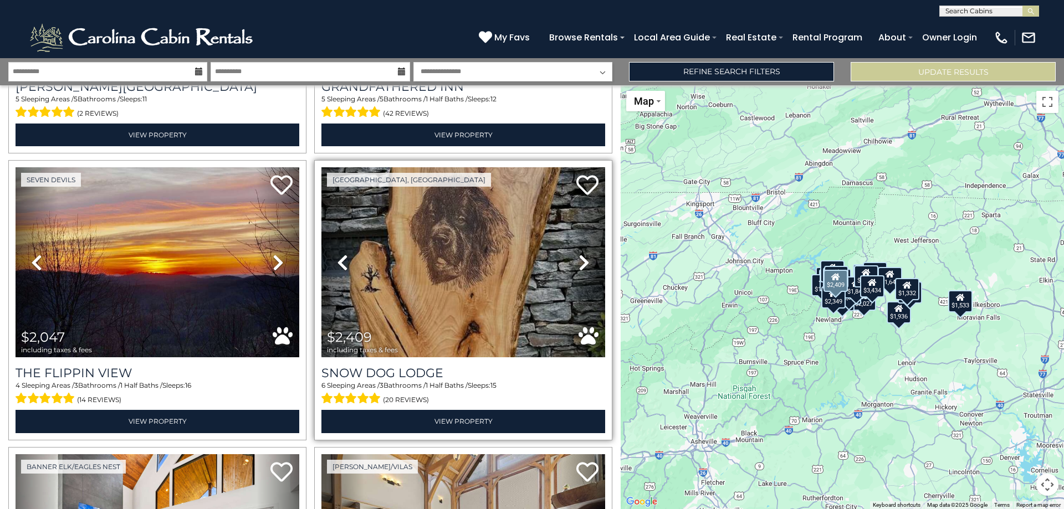
click at [578, 254] on icon at bounding box center [583, 263] width 11 height 18
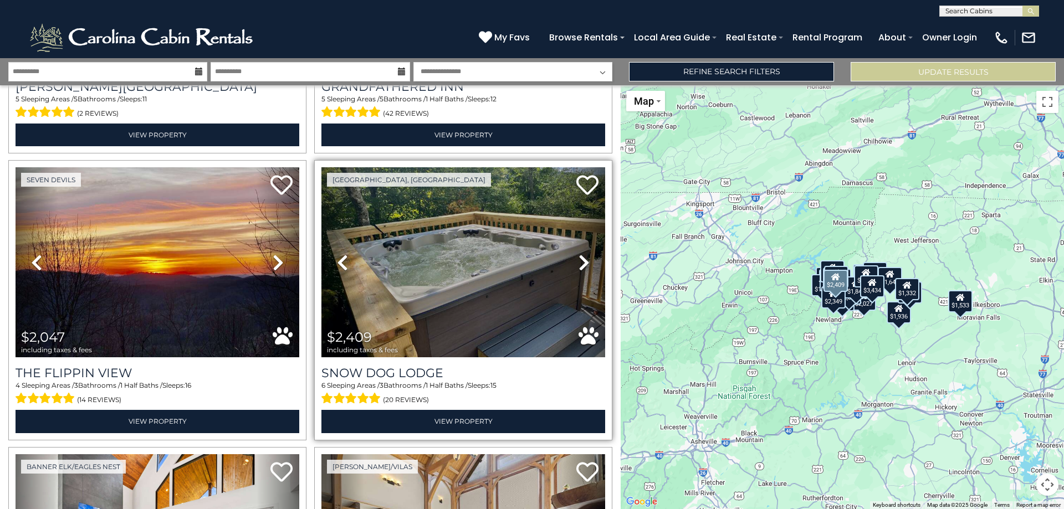
click at [578, 254] on icon at bounding box center [583, 263] width 11 height 18
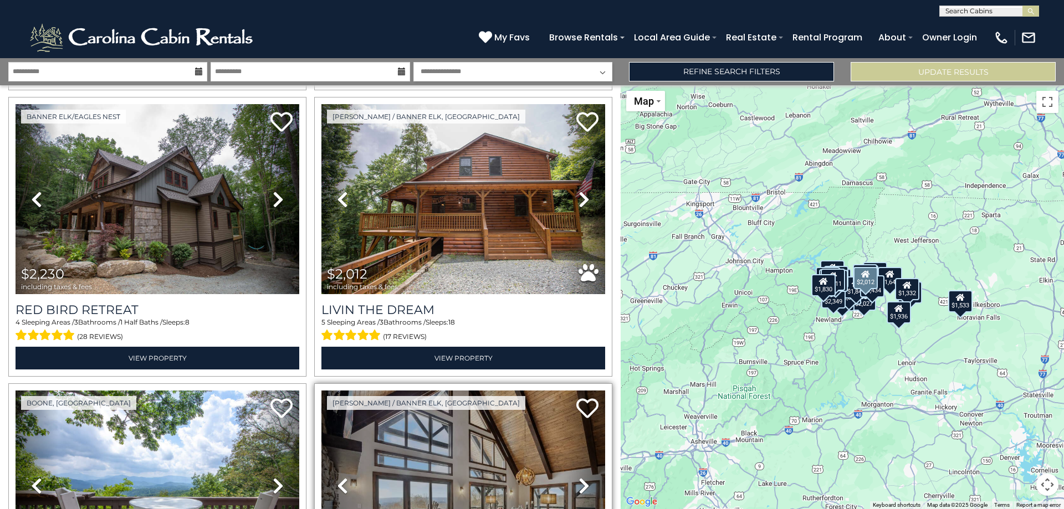
scroll to position [3103, 0]
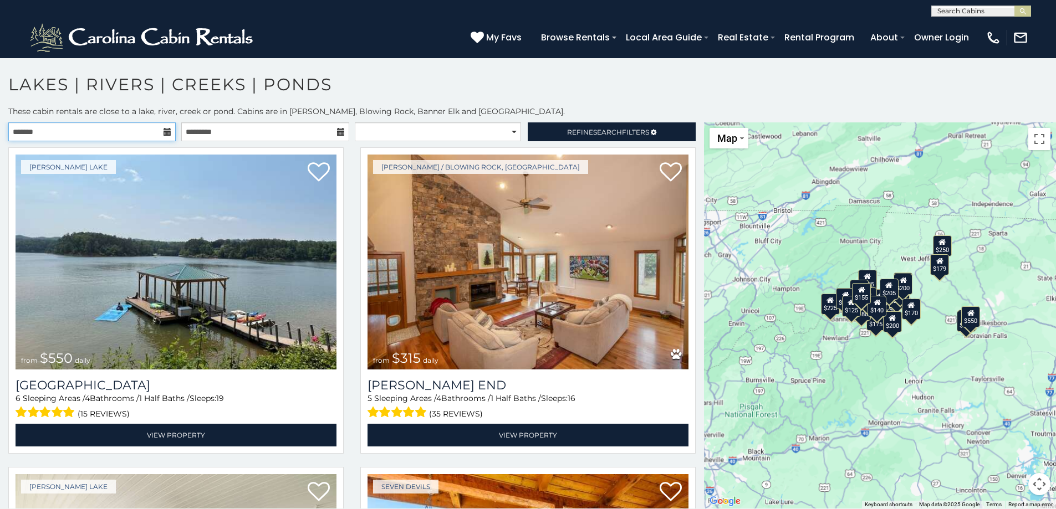
click at [136, 132] on input "text" at bounding box center [91, 131] width 167 height 19
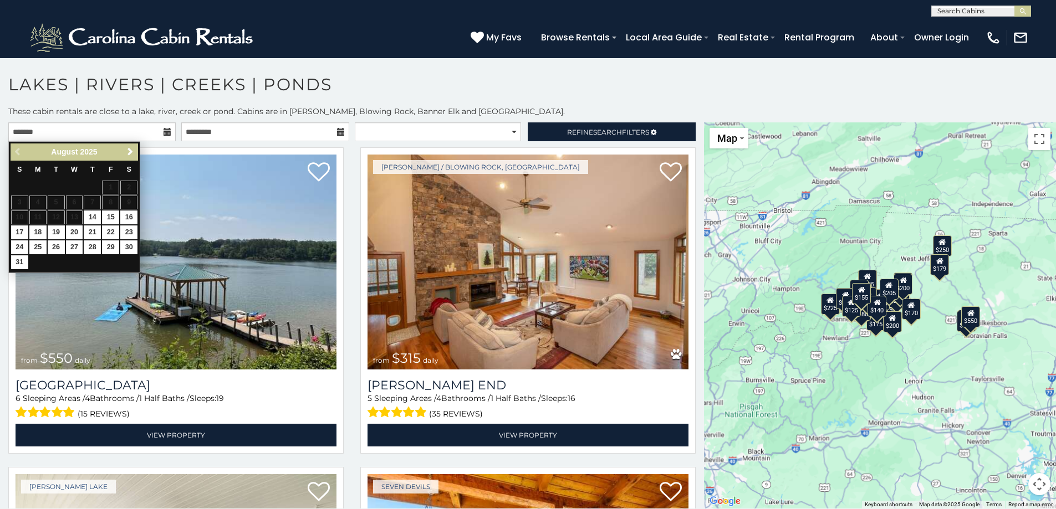
drag, startPoint x: 122, startPoint y: 155, endPoint x: 130, endPoint y: 158, distance: 7.9
click at [122, 156] on div "Previous Next August 2025" at bounding box center [74, 152] width 127 height 17
click at [130, 158] on link "Next" at bounding box center [130, 152] width 14 height 14
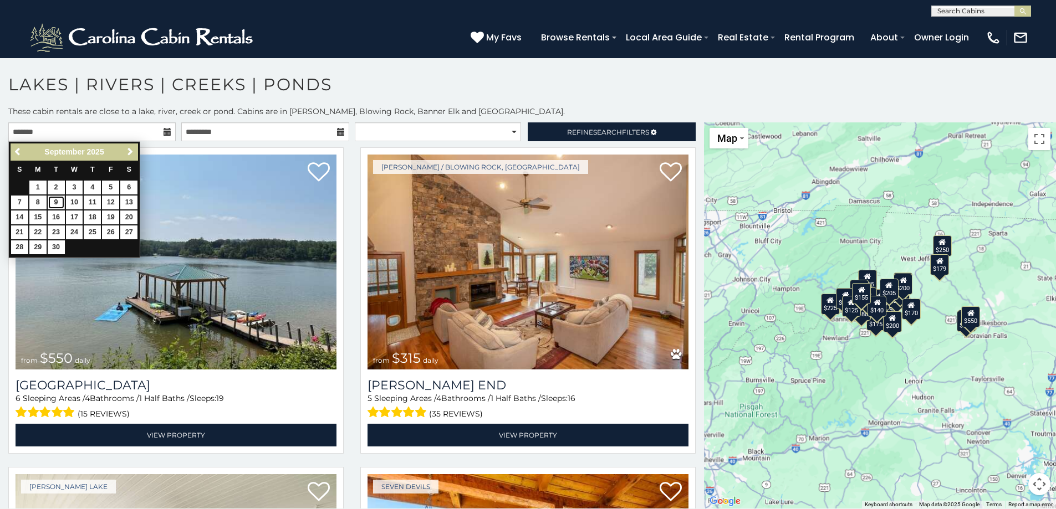
click at [55, 202] on link "9" at bounding box center [56, 203] width 17 height 14
type input "**********"
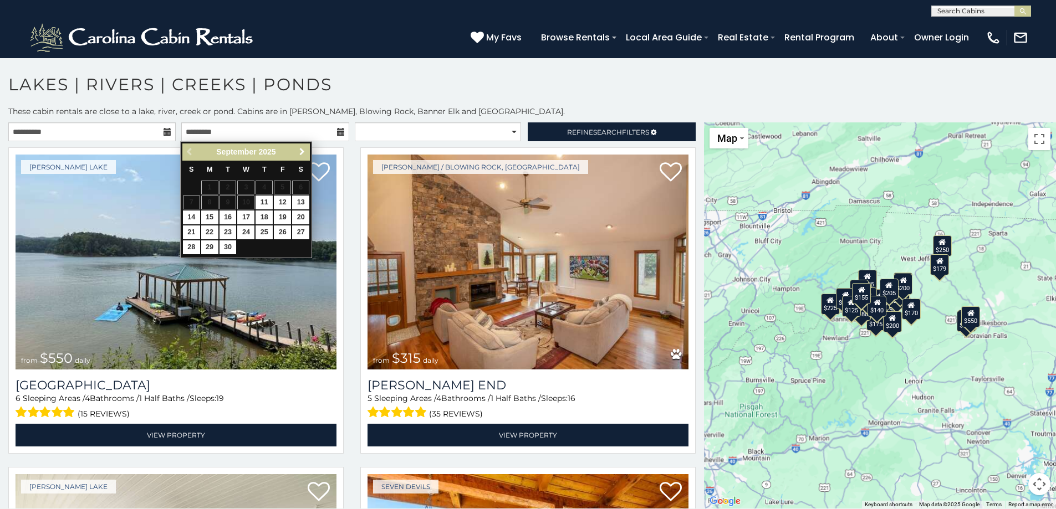
click at [295, 158] on link "Next" at bounding box center [302, 152] width 14 height 14
click at [192, 213] on link "12" at bounding box center [191, 218] width 17 height 14
type input "**********"
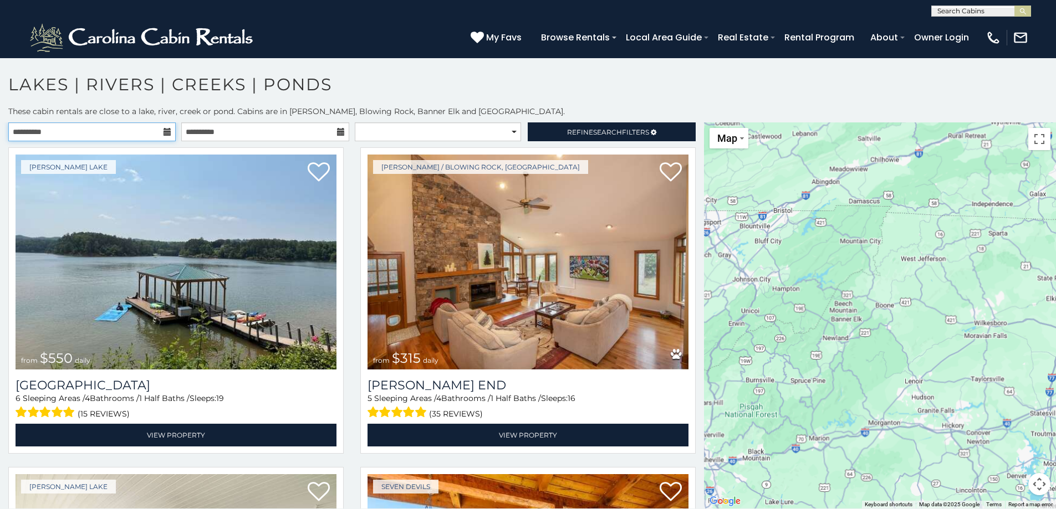
click at [140, 135] on input "**********" at bounding box center [91, 131] width 167 height 19
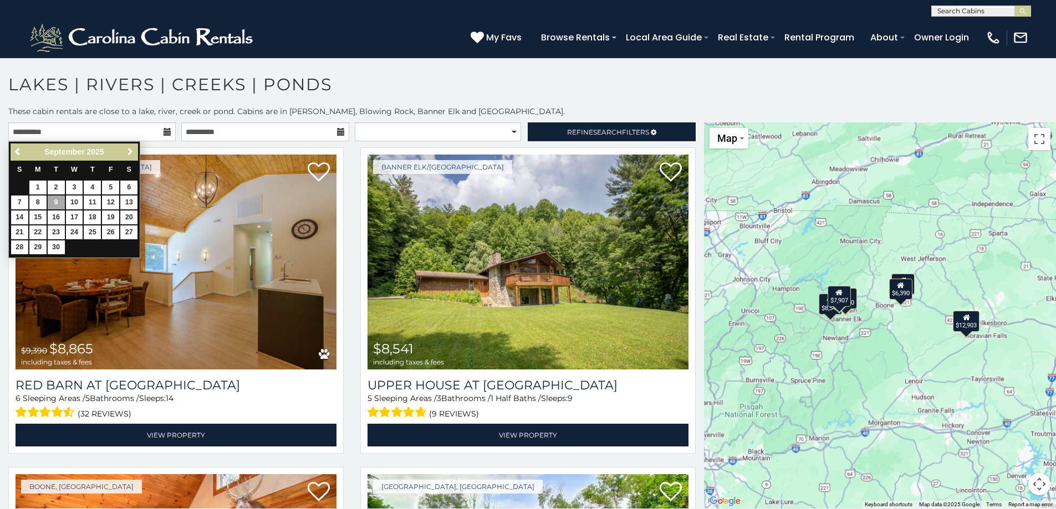
click at [124, 152] on link "Next" at bounding box center [130, 152] width 14 height 14
click at [88, 204] on link "9" at bounding box center [92, 203] width 17 height 14
type input "**********"
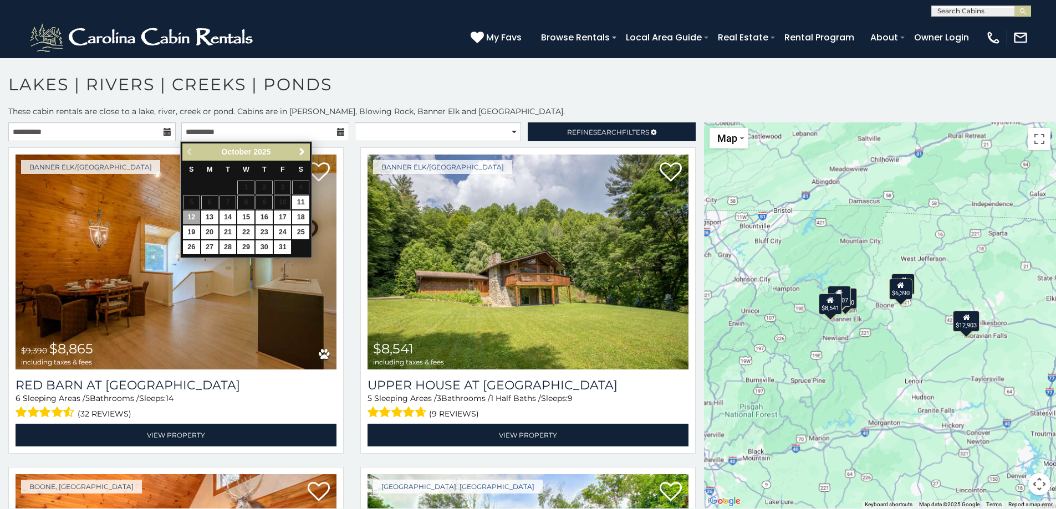
click at [537, 112] on p "These cabin rentals are close to a lake, river, creek or pond. Cabins are in Bo…" at bounding box center [528, 111] width 1056 height 11
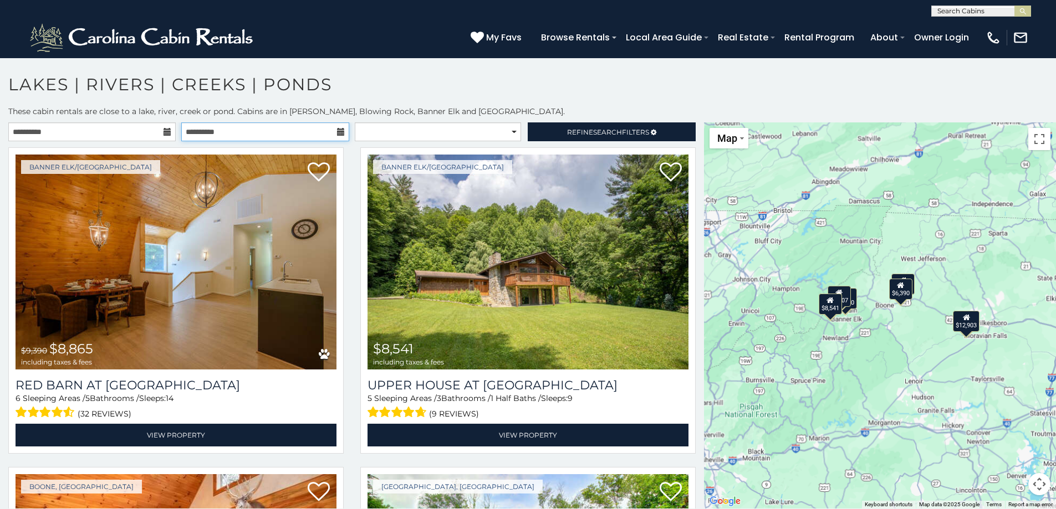
click at [281, 124] on input "**********" at bounding box center [264, 131] width 167 height 19
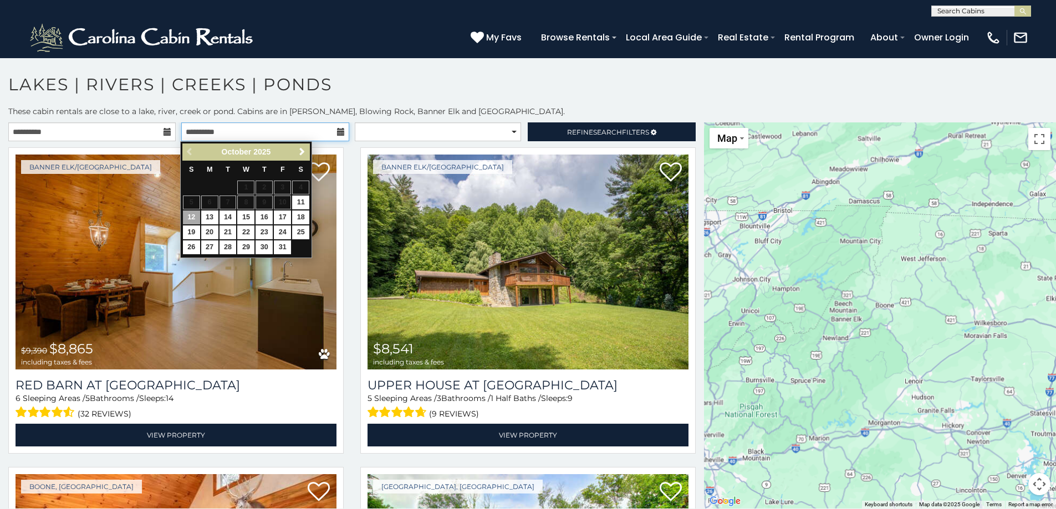
click at [279, 129] on input "**********" at bounding box center [264, 131] width 167 height 19
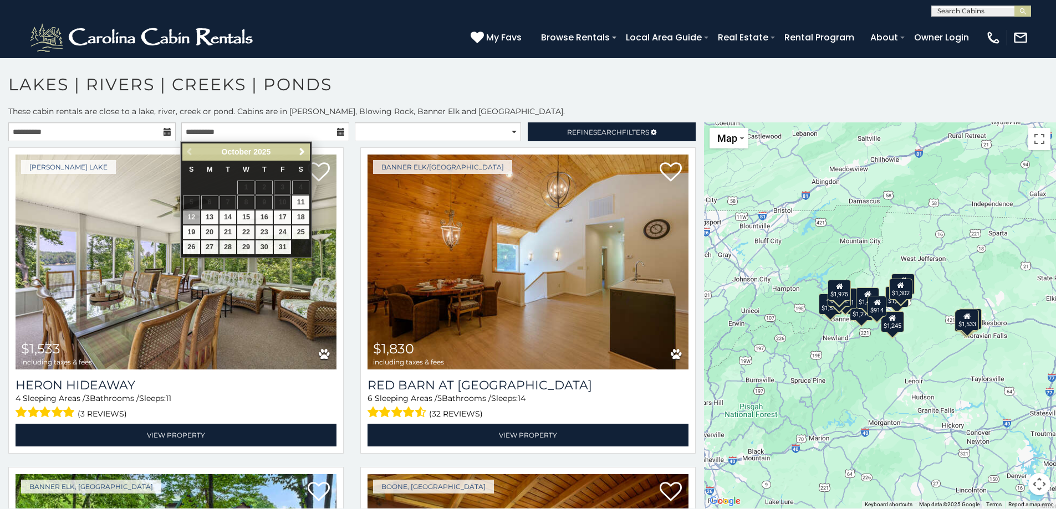
click at [312, 108] on p "These cabin rentals are close to a lake, river, creek or pond. Cabins are in Bo…" at bounding box center [528, 111] width 1056 height 11
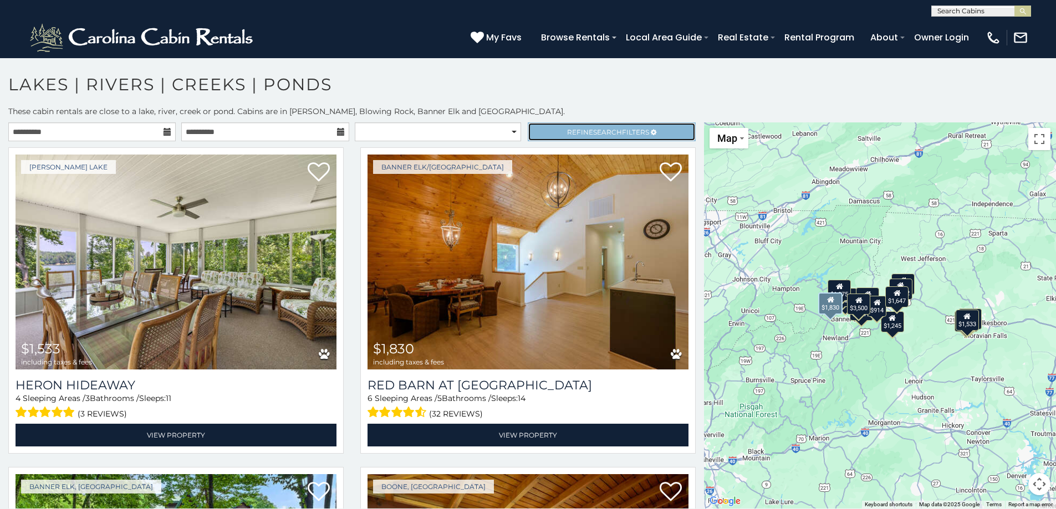
click at [646, 130] on link "Refine Search Filters" at bounding box center [610, 131] width 167 height 19
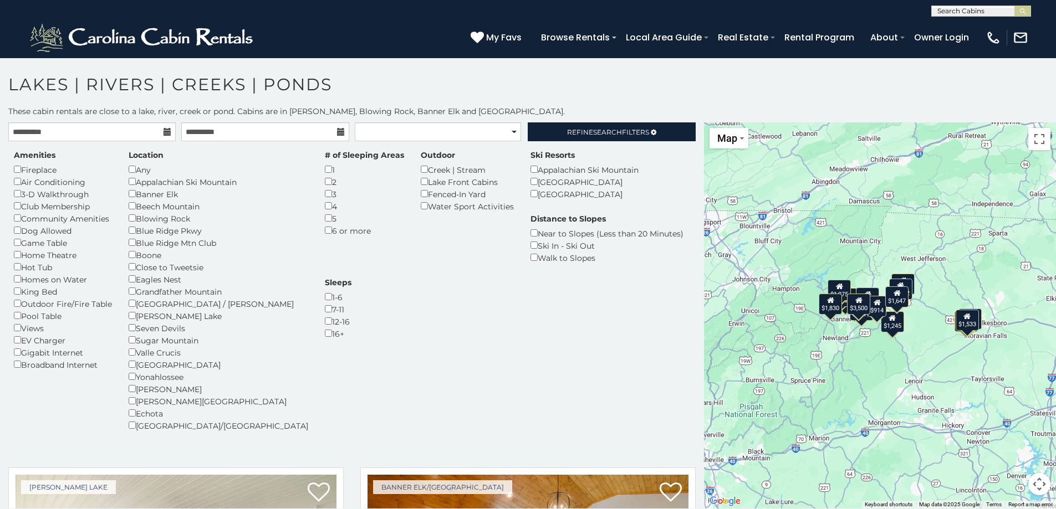
click at [40, 270] on div "Hot Tub" at bounding box center [63, 267] width 98 height 12
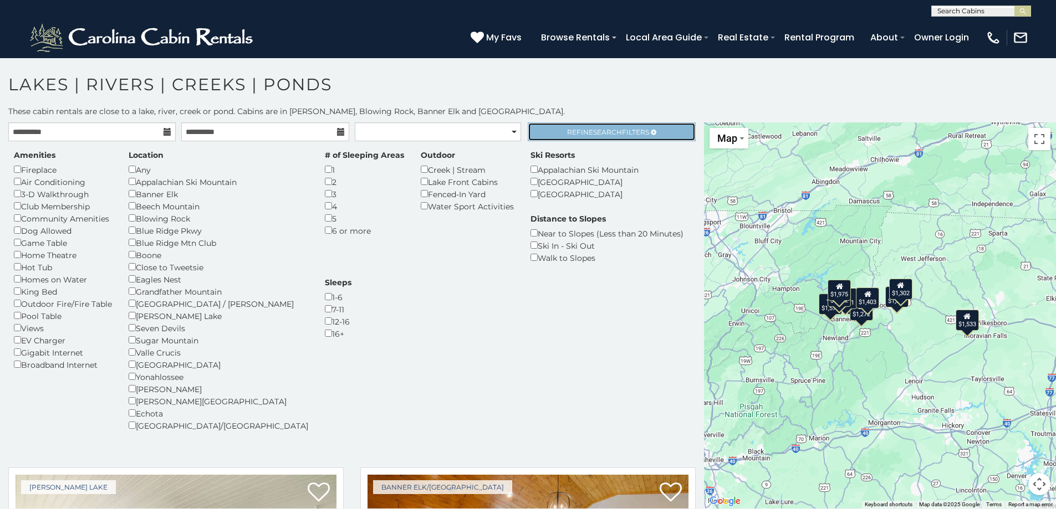
click at [590, 125] on link "Refine Search Filters" at bounding box center [610, 131] width 167 height 19
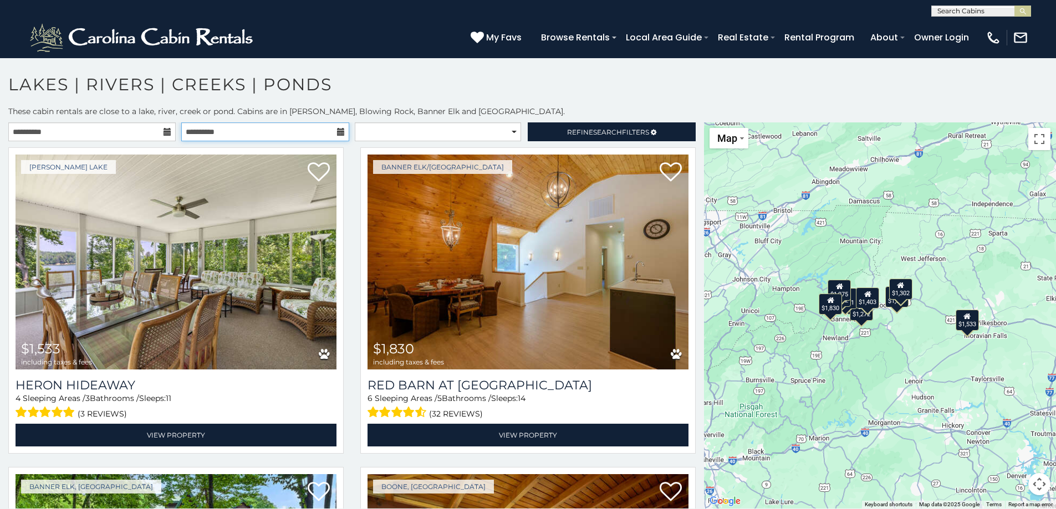
click at [315, 139] on input "**********" at bounding box center [264, 131] width 167 height 19
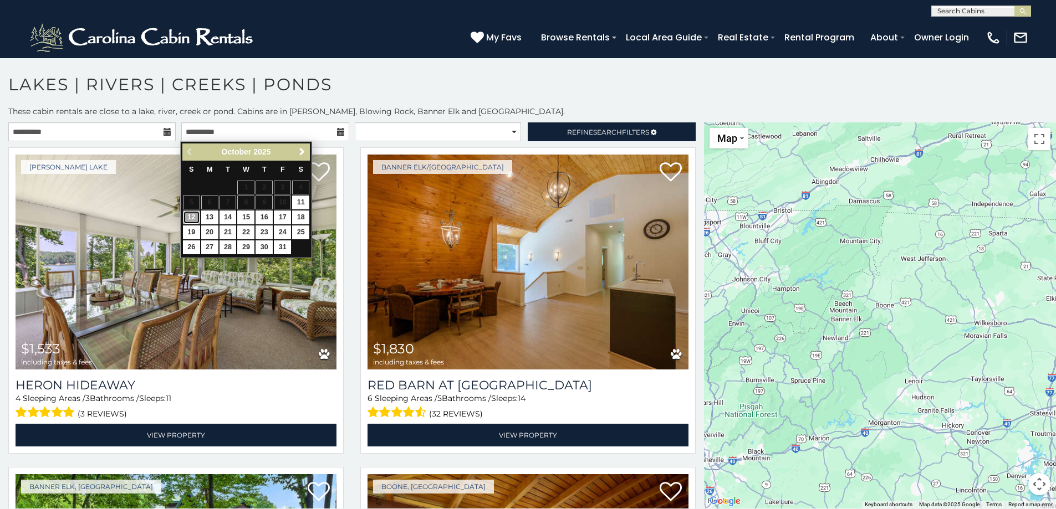
click at [197, 218] on link "12" at bounding box center [191, 218] width 17 height 14
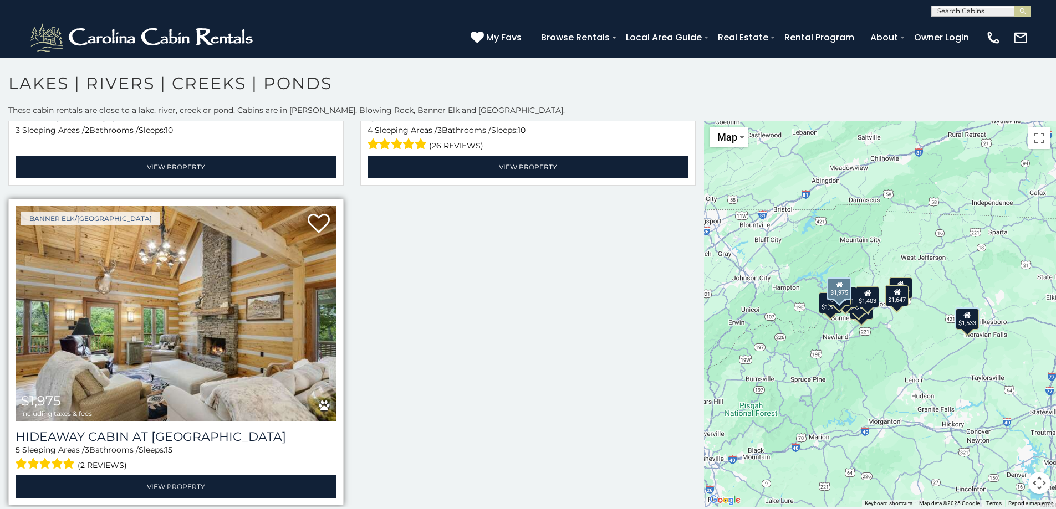
scroll to position [6, 0]
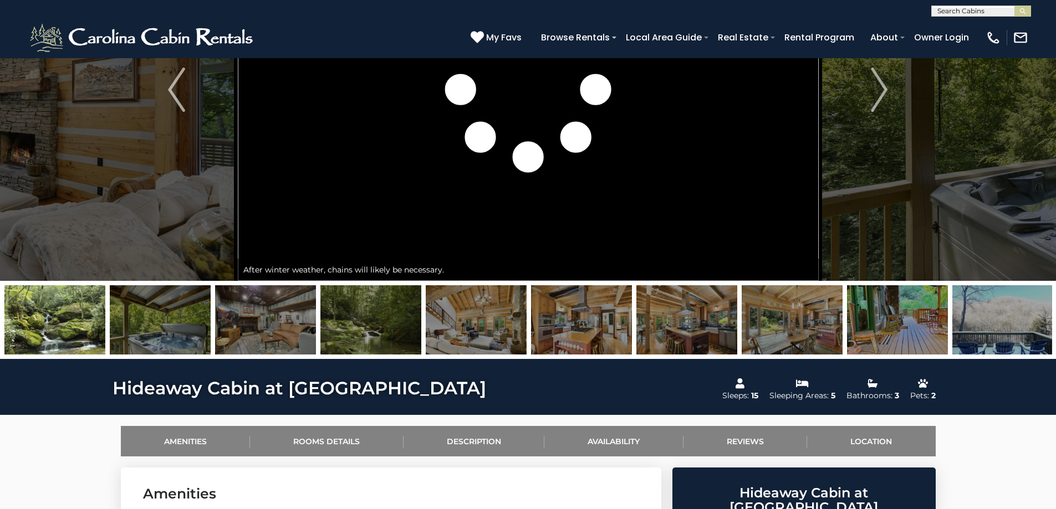
scroll to position [104, 0]
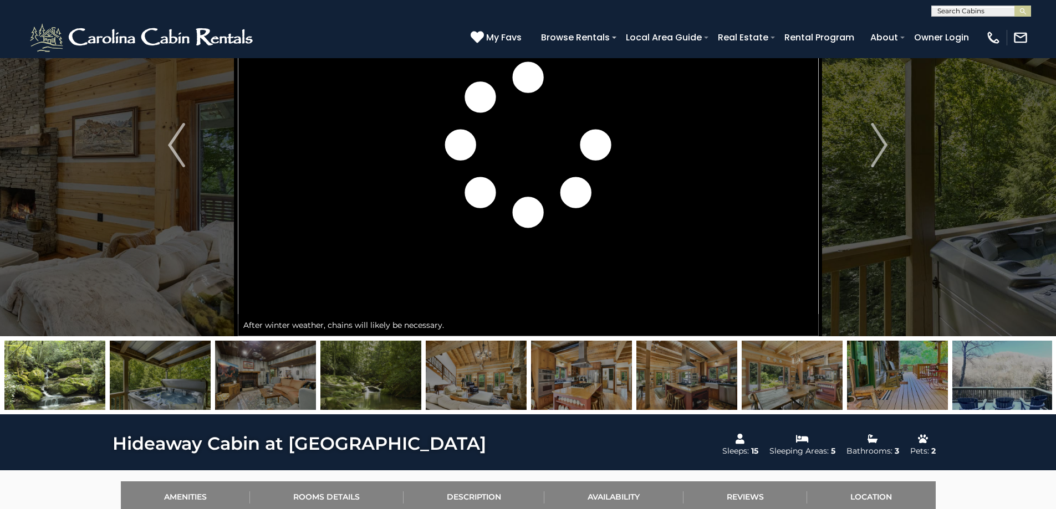
click at [323, 381] on img at bounding box center [370, 375] width 101 height 69
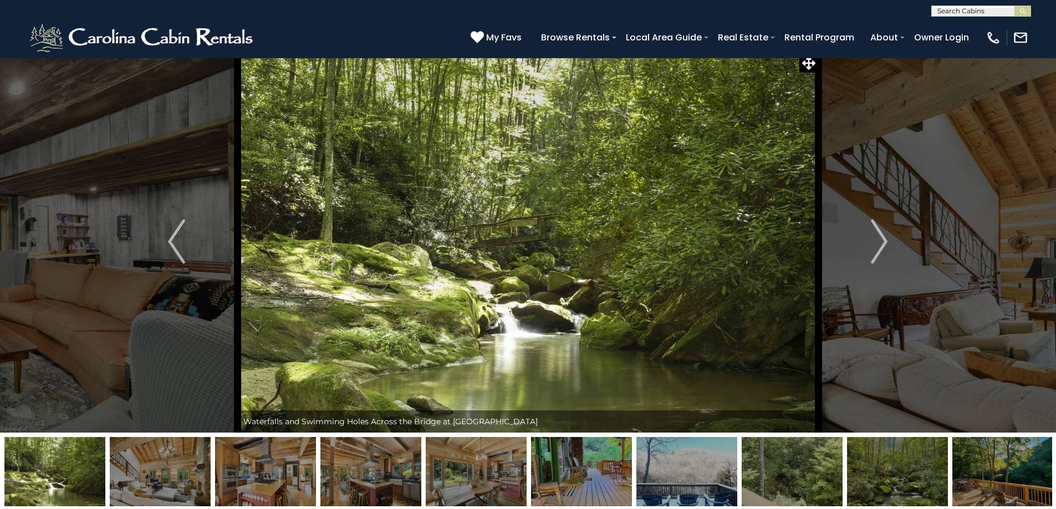
scroll to position [0, 0]
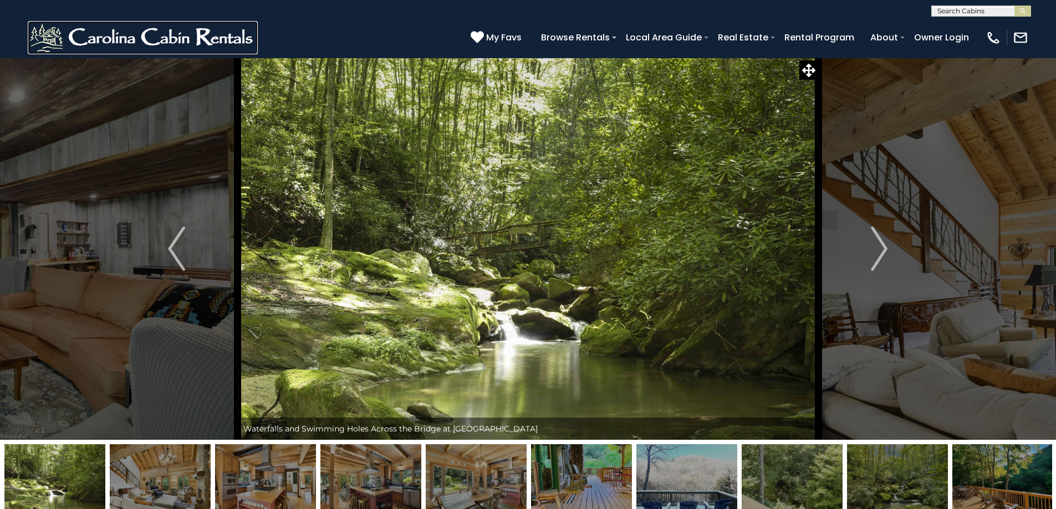
click at [181, 38] on img at bounding box center [143, 37] width 230 height 33
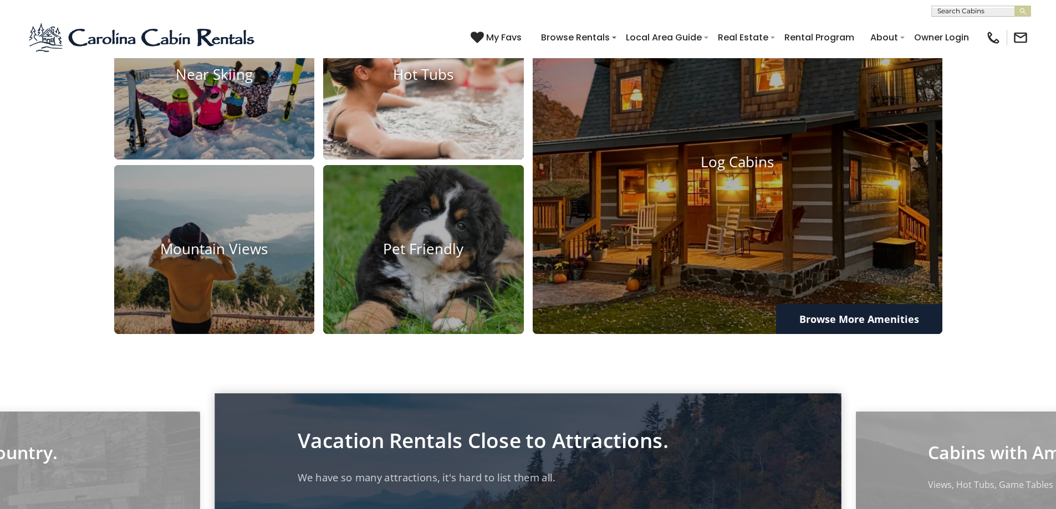
scroll to position [1053, 0]
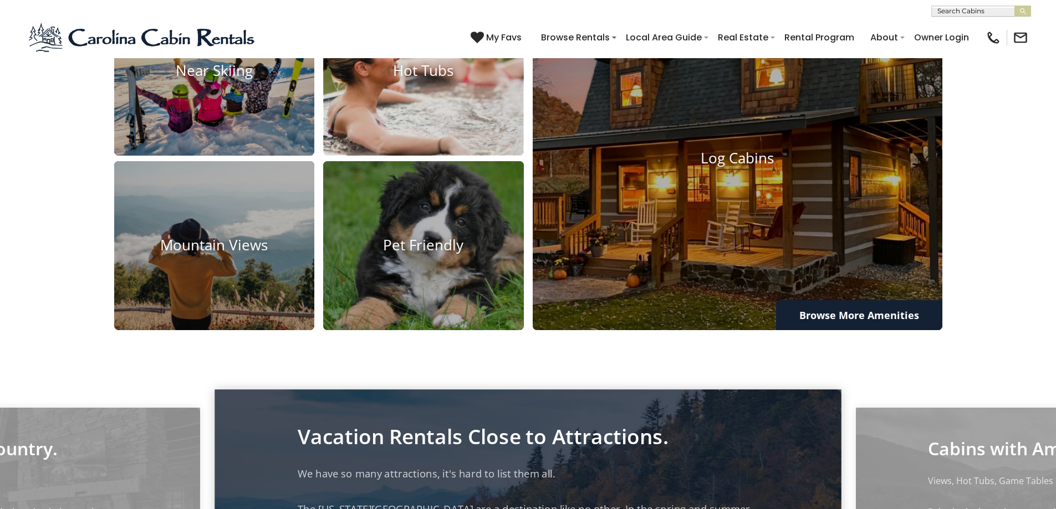
click at [358, 79] on h4 "Hot Tubs" at bounding box center [423, 70] width 201 height 17
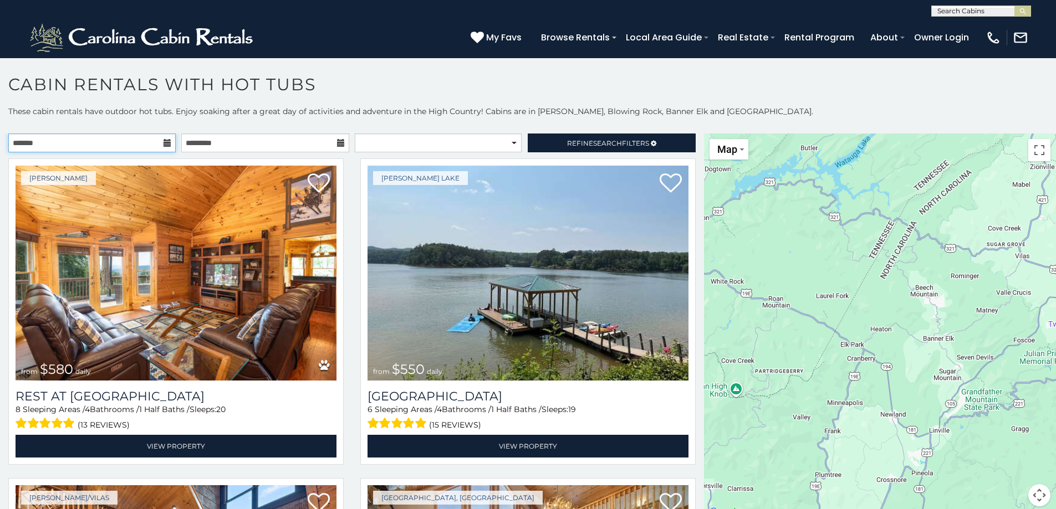
click at [153, 149] on input "text" at bounding box center [91, 143] width 167 height 19
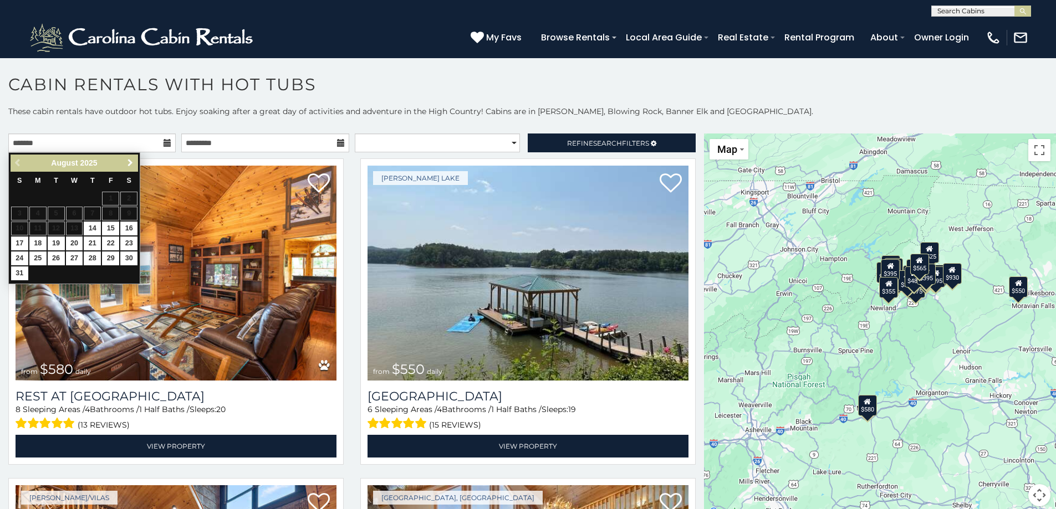
click at [131, 164] on span "Next" at bounding box center [130, 162] width 9 height 9
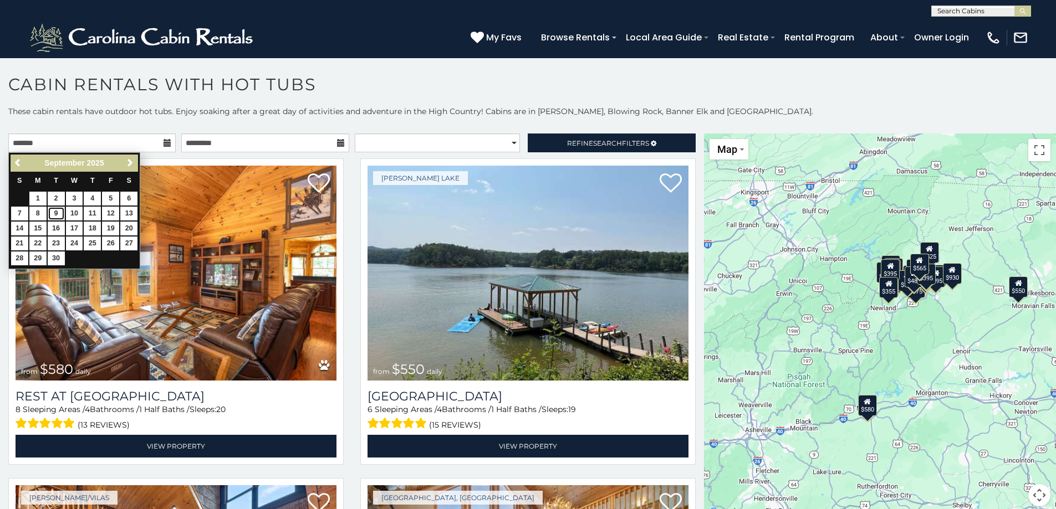
click at [56, 212] on link "9" at bounding box center [56, 214] width 17 height 14
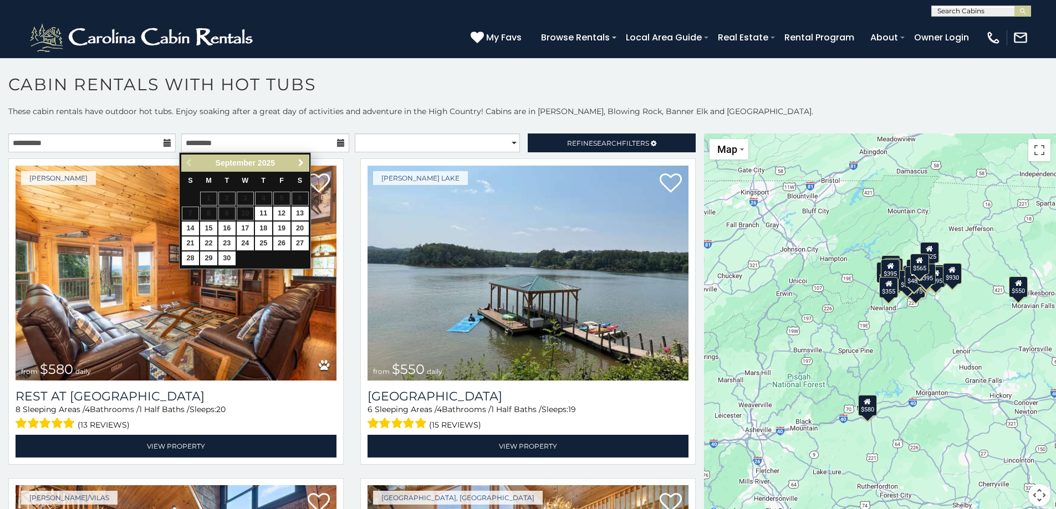
click at [296, 162] on span "Next" at bounding box center [300, 162] width 9 height 9
click at [139, 142] on input "**********" at bounding box center [91, 143] width 167 height 19
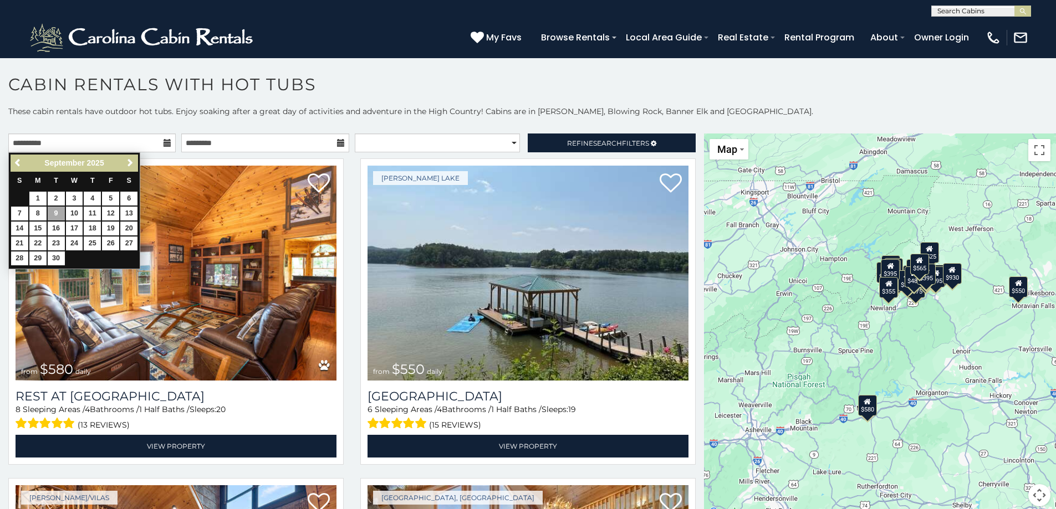
click at [125, 167] on link "Next" at bounding box center [130, 163] width 14 height 14
click at [95, 211] on link "9" at bounding box center [92, 214] width 17 height 14
type input "**********"
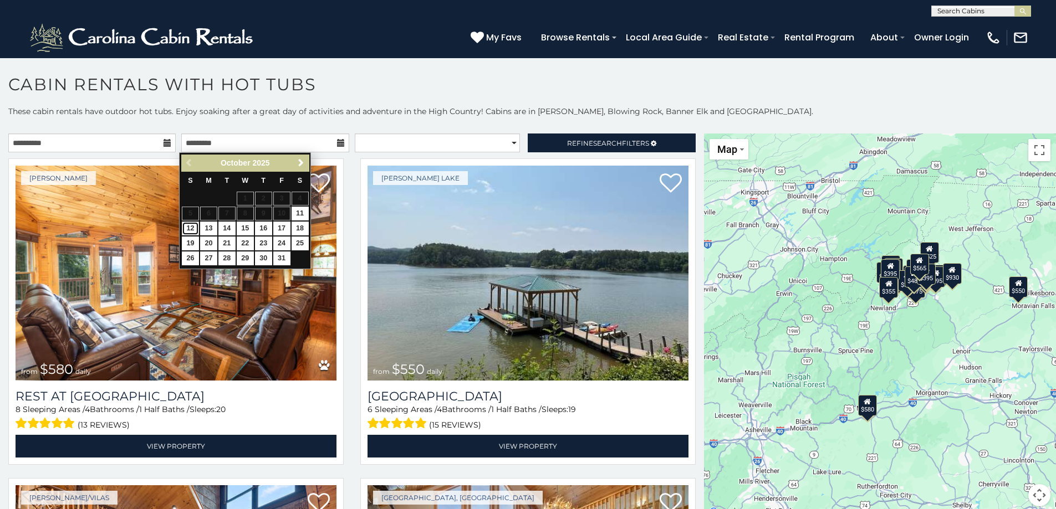
click at [191, 230] on link "12" at bounding box center [190, 229] width 17 height 14
type input "**********"
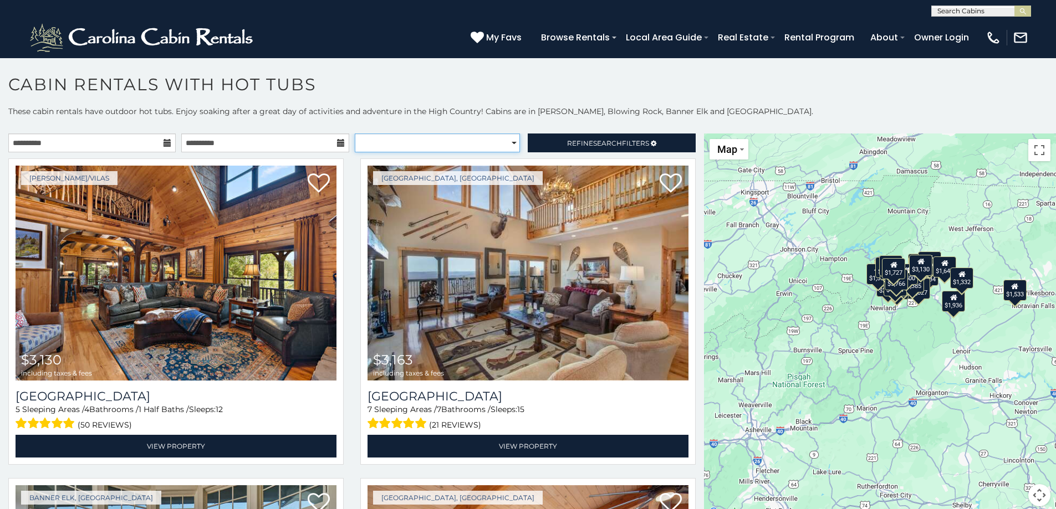
click at [442, 141] on select "**********" at bounding box center [437, 143] width 165 height 19
select select "**********"
click at [355, 134] on select "**********" at bounding box center [437, 143] width 165 height 19
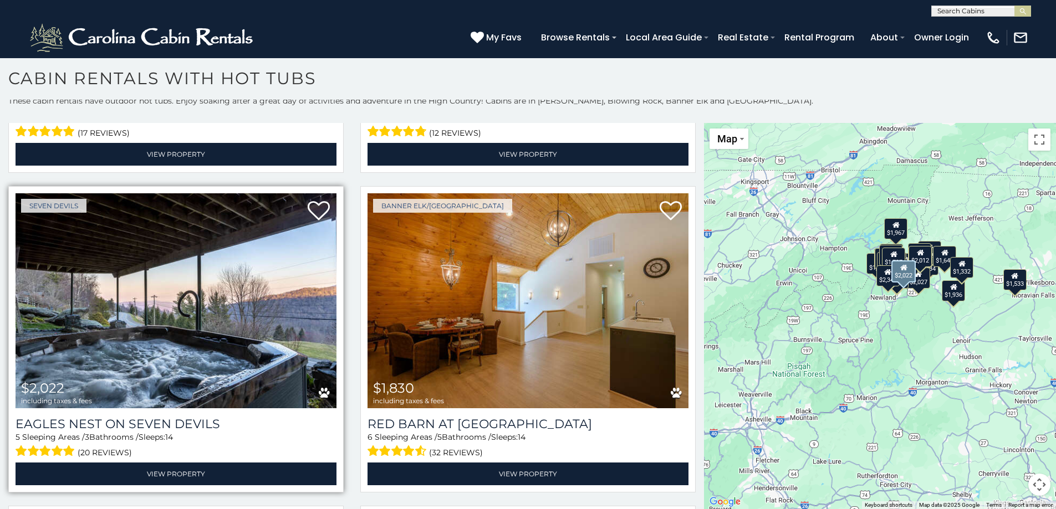
scroll to position [1884, 0]
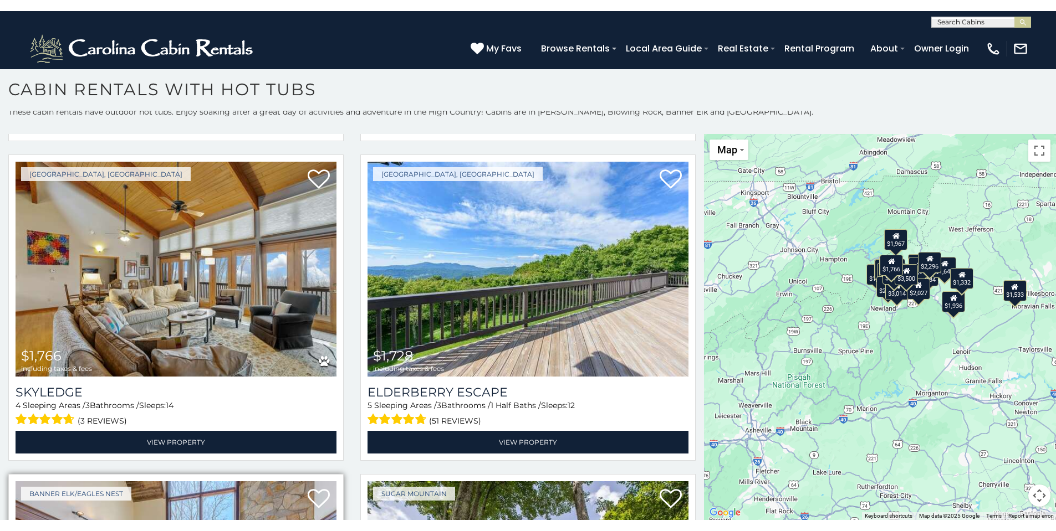
scroll to position [4388, 0]
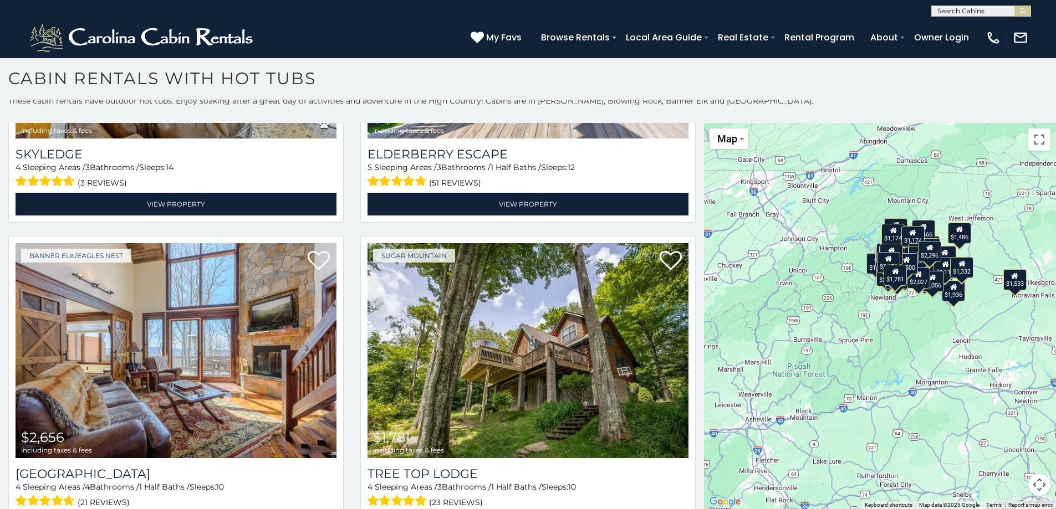
click at [865, 182] on div "$5,766 $3,163 $1,904 $3,130 $3,434 $1,727 $2,047 $2,187 $2,409 $3,264 $2,012 $2…" at bounding box center [880, 316] width 352 height 386
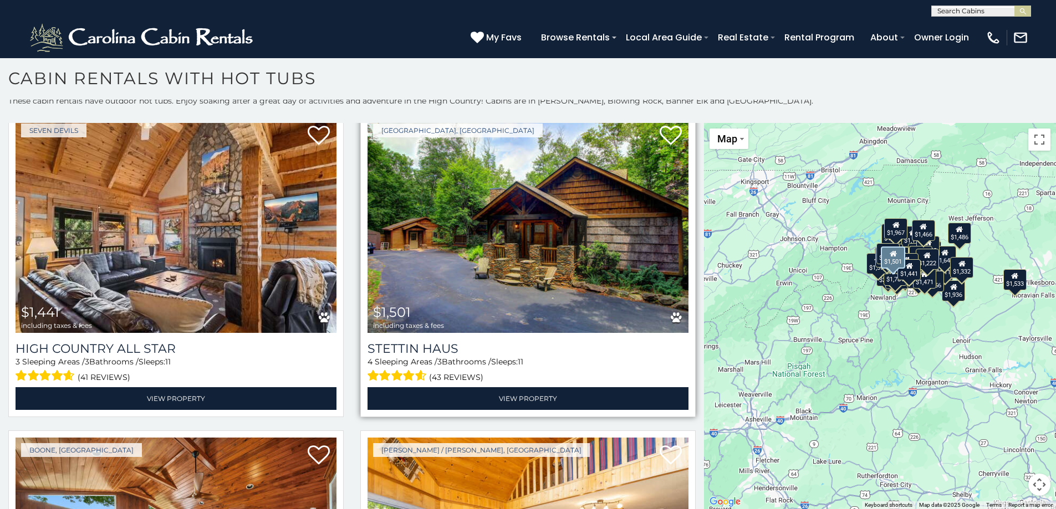
scroll to position [6937, 0]
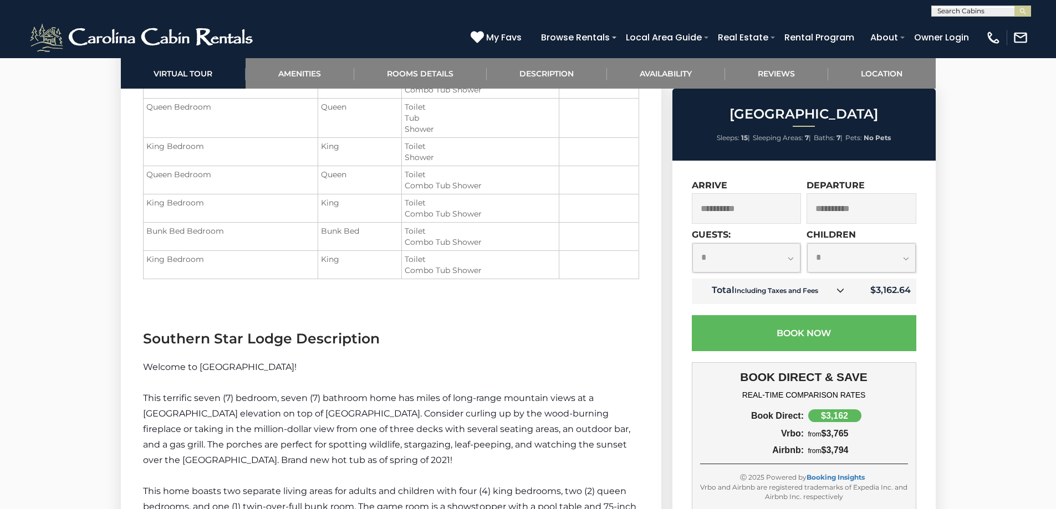
scroll to position [1496, 0]
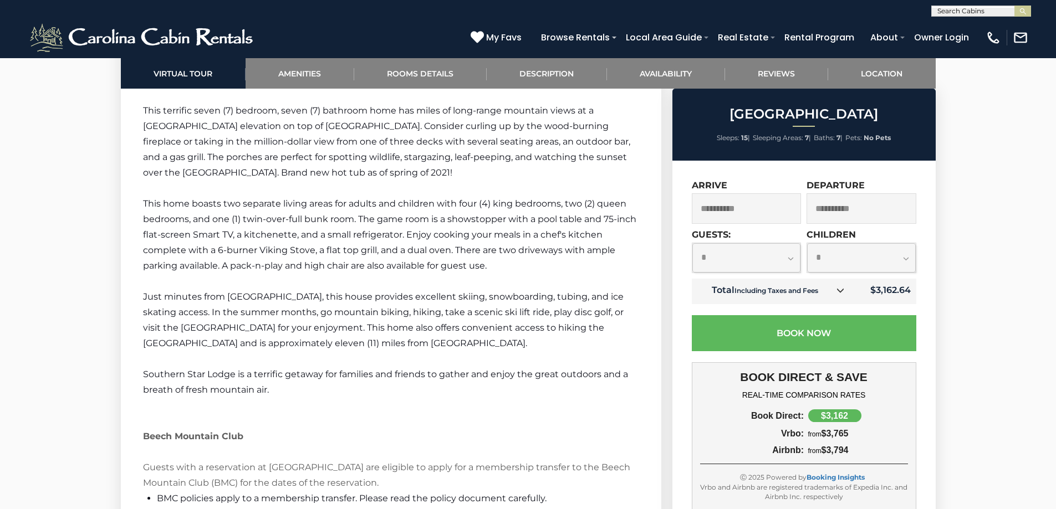
drag, startPoint x: 255, startPoint y: 218, endPoint x: 258, endPoint y: 233, distance: 15.2
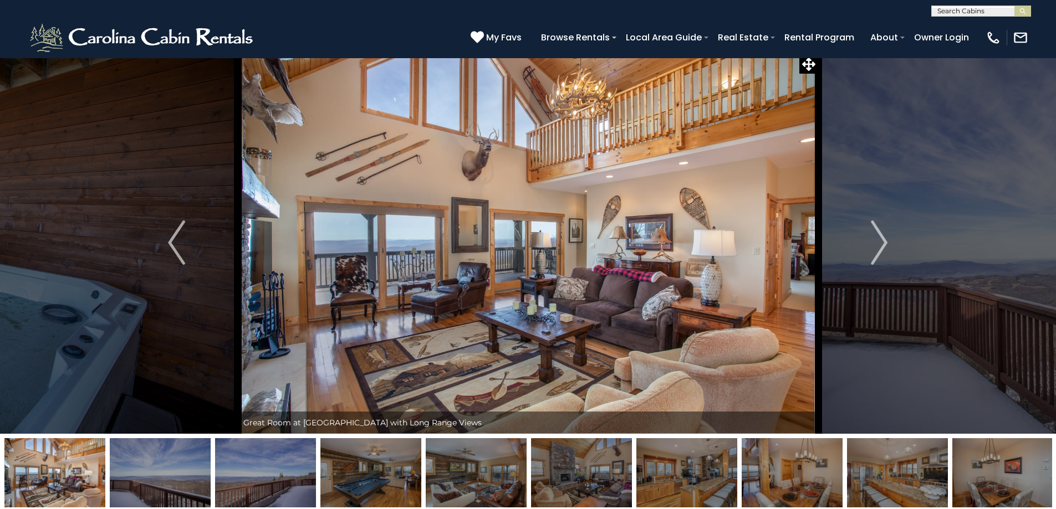
scroll to position [0, 0]
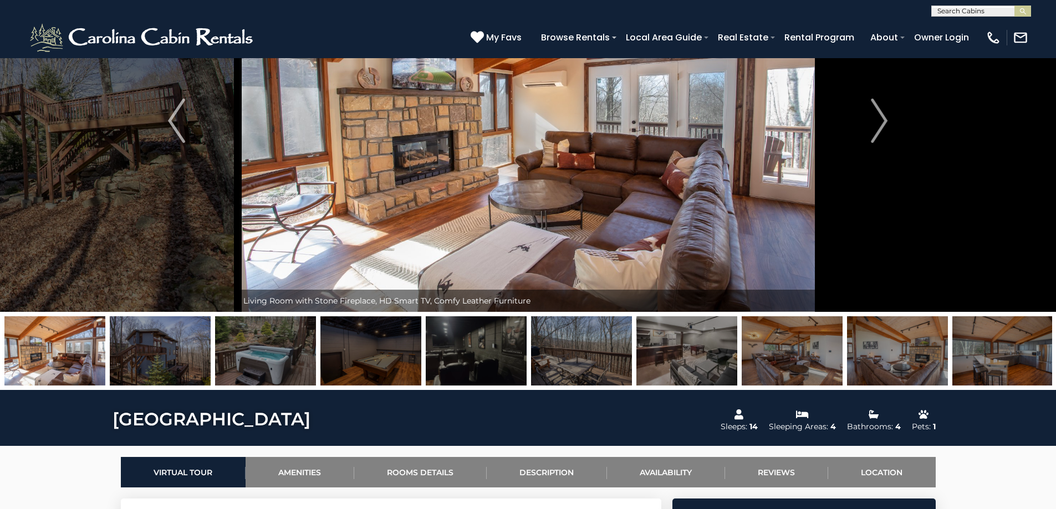
scroll to position [111, 0]
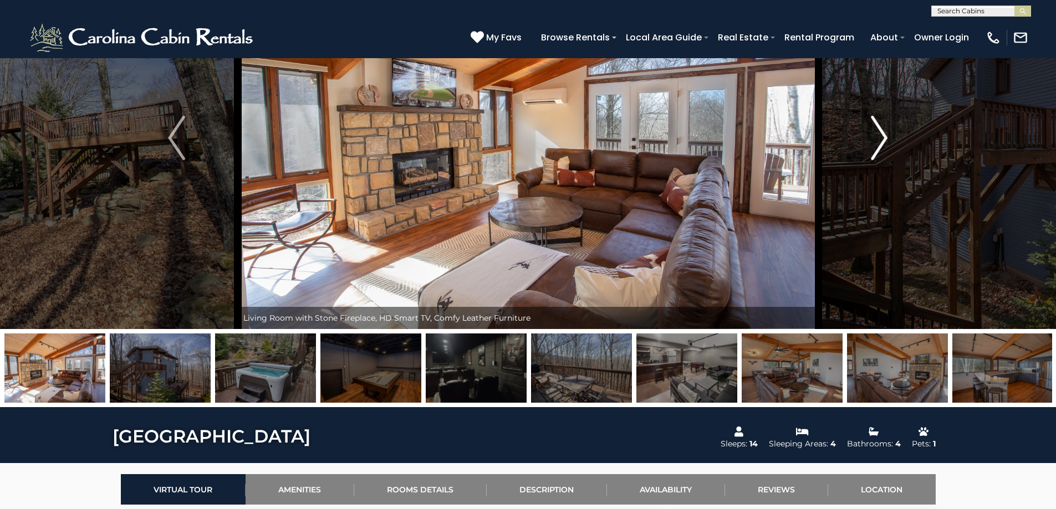
click at [886, 157] on img "Next" at bounding box center [878, 138] width 17 height 44
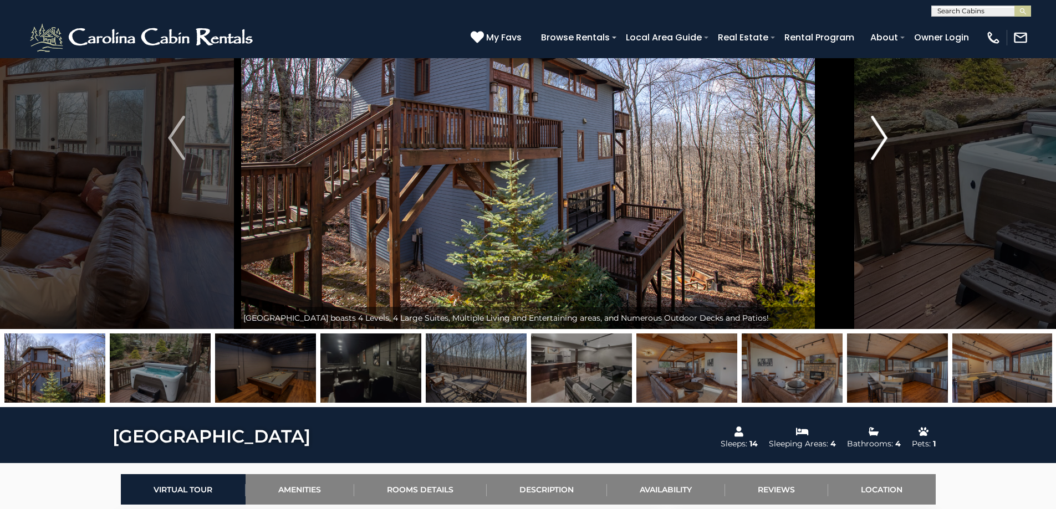
click at [886, 156] on img "Next" at bounding box center [878, 138] width 17 height 44
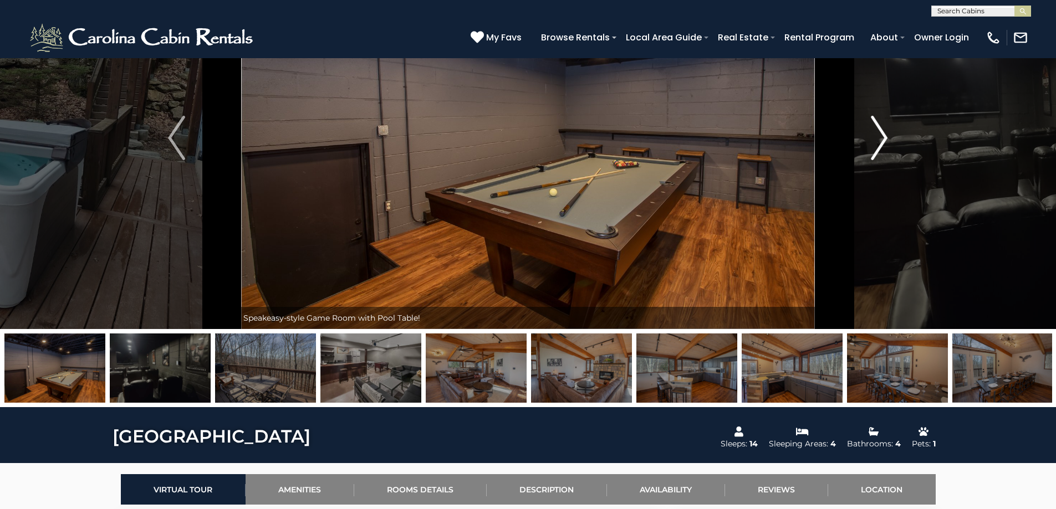
click at [886, 156] on img "Next" at bounding box center [878, 138] width 17 height 44
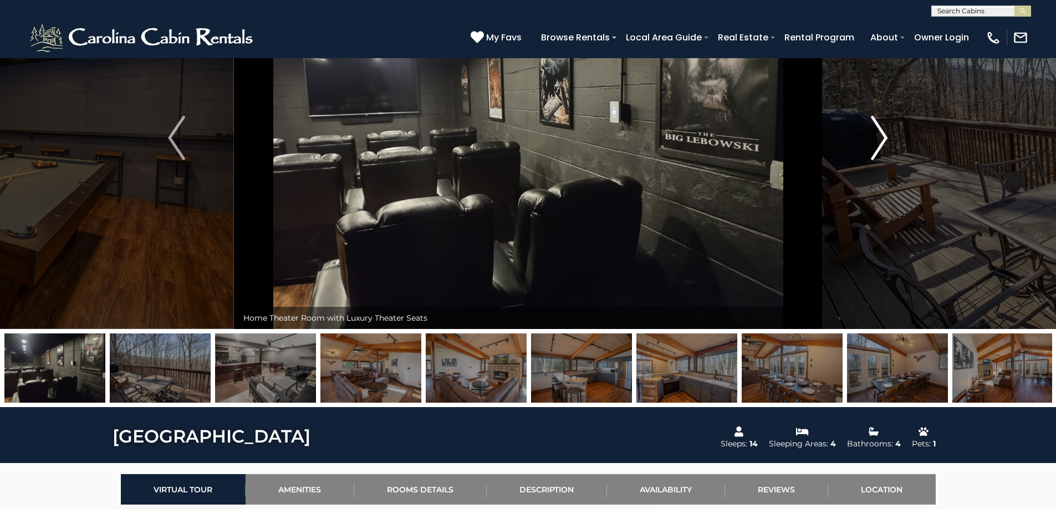
click at [886, 156] on img "Next" at bounding box center [878, 138] width 17 height 44
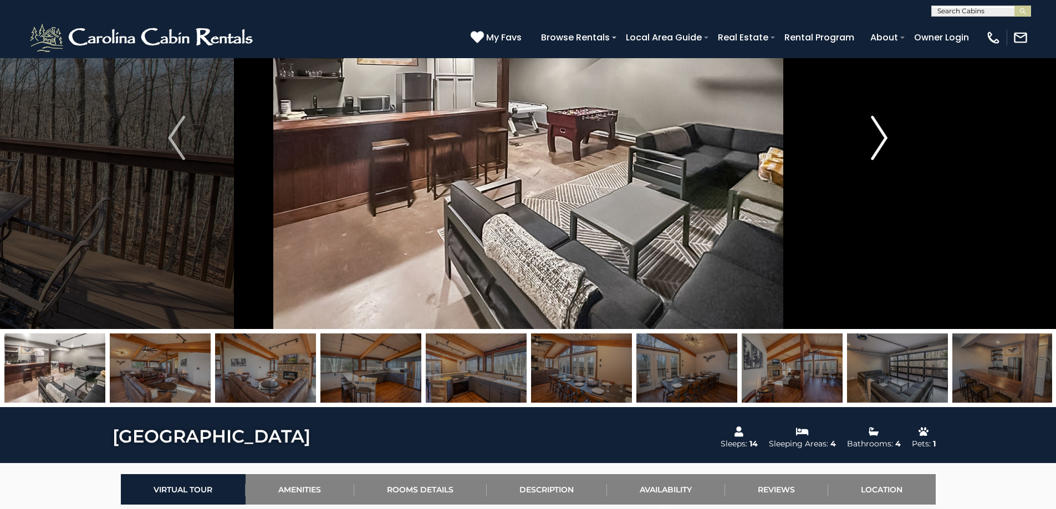
click at [886, 156] on img "Next" at bounding box center [878, 138] width 17 height 44
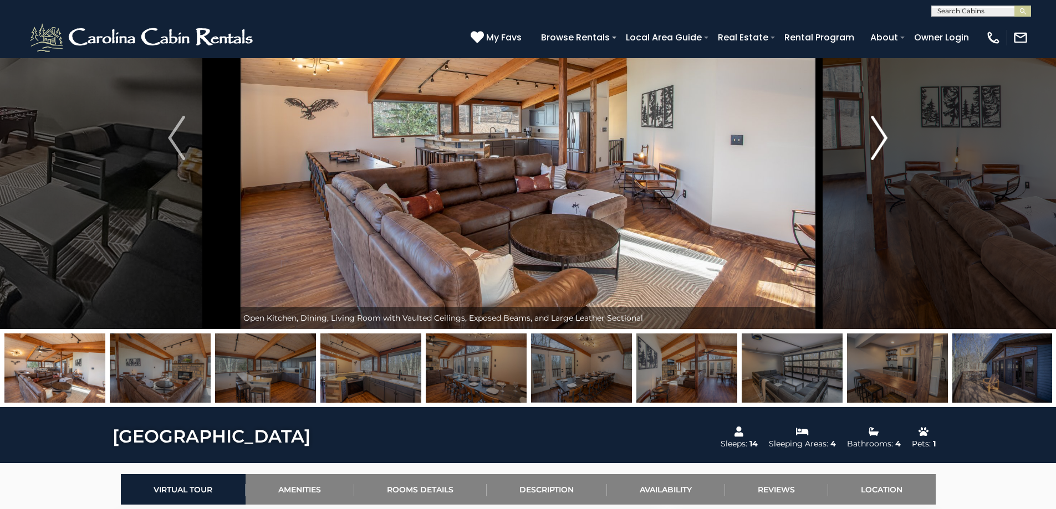
click at [886, 156] on img "Next" at bounding box center [878, 138] width 17 height 44
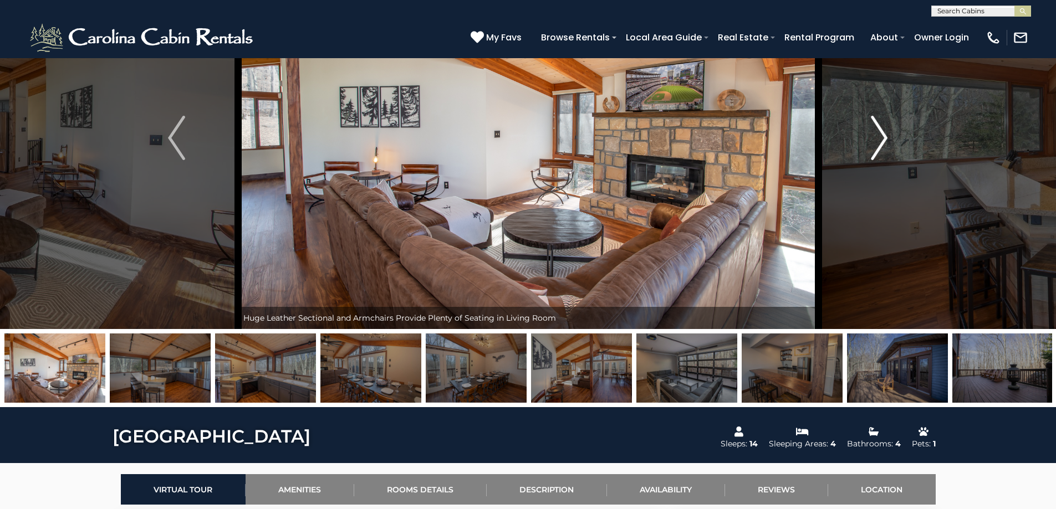
click at [886, 156] on img "Next" at bounding box center [878, 138] width 17 height 44
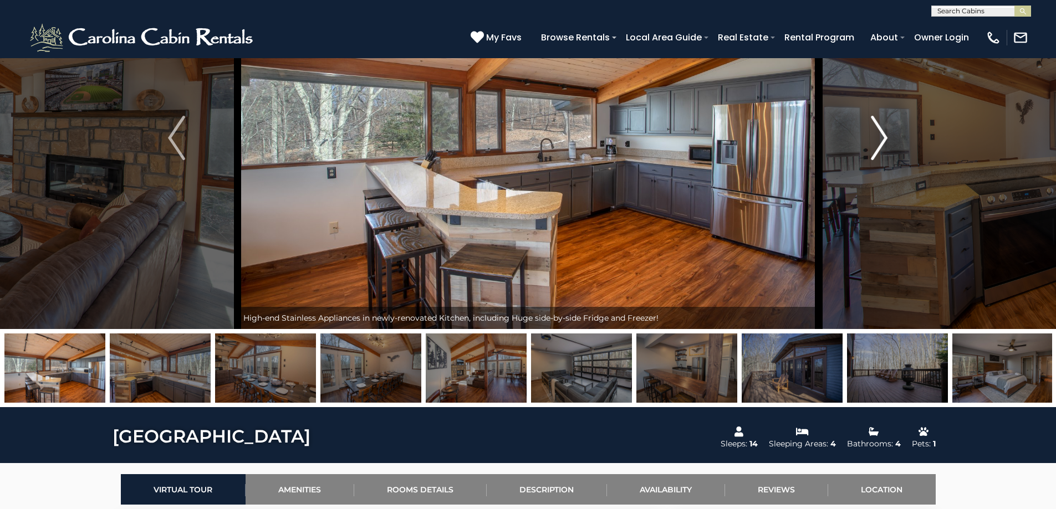
click at [886, 156] on img "Next" at bounding box center [878, 138] width 17 height 44
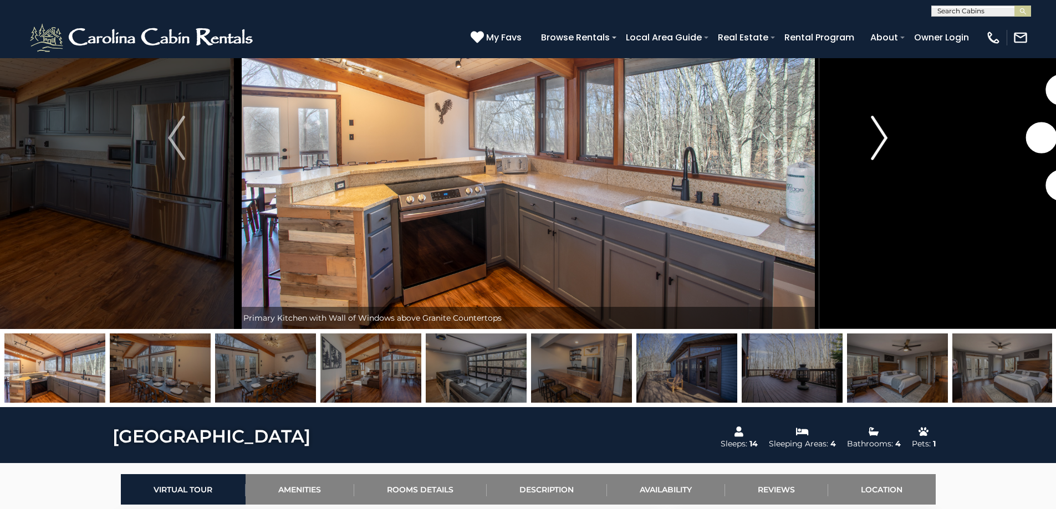
click at [884, 156] on img "Next" at bounding box center [878, 138] width 17 height 44
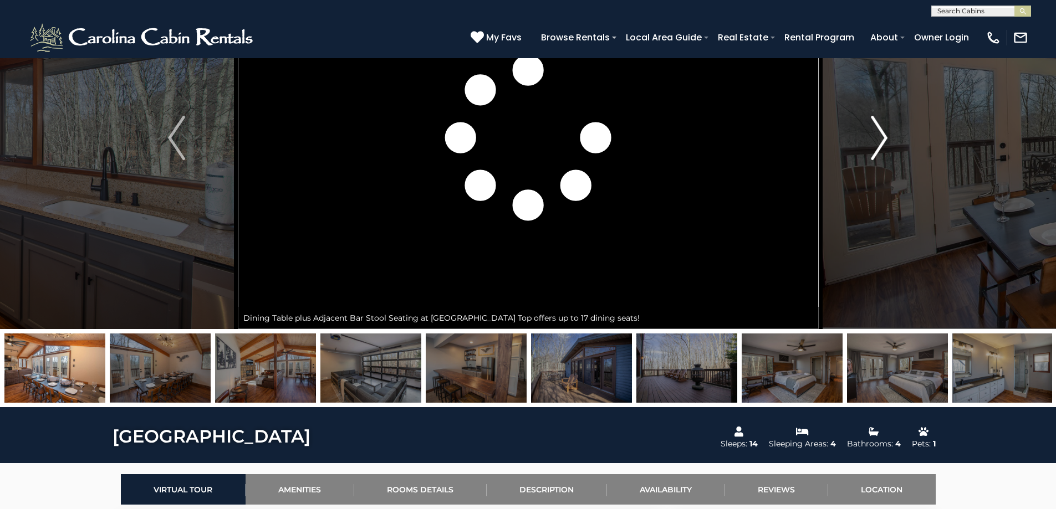
click at [883, 156] on img "Next" at bounding box center [878, 138] width 17 height 44
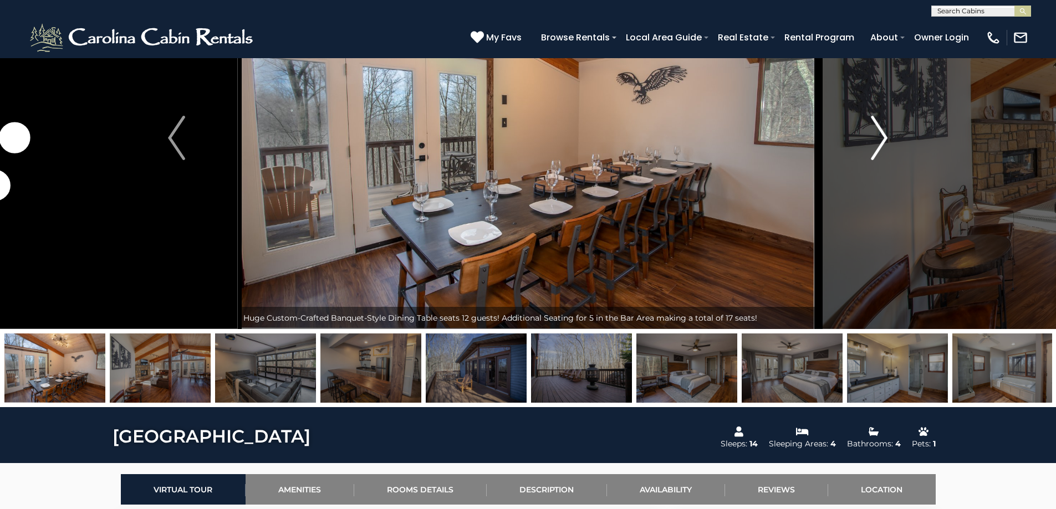
click at [883, 156] on img "Next" at bounding box center [878, 138] width 17 height 44
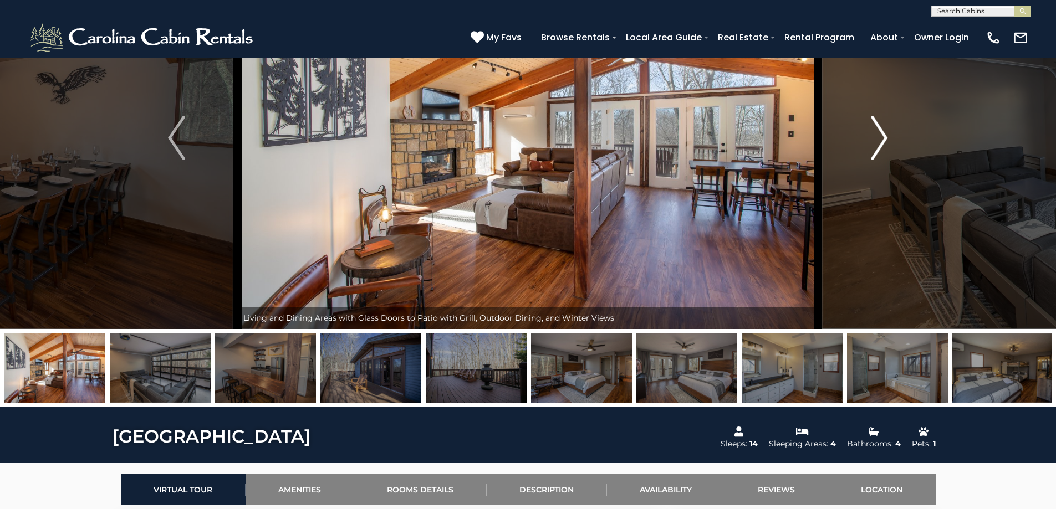
click at [873, 158] on img "Next" at bounding box center [878, 138] width 17 height 44
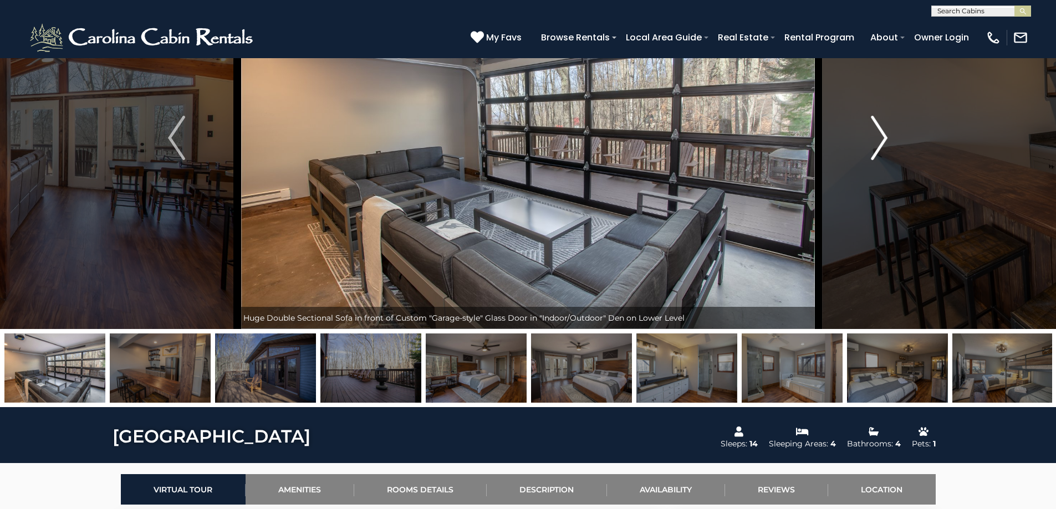
click at [873, 158] on img "Next" at bounding box center [878, 138] width 17 height 44
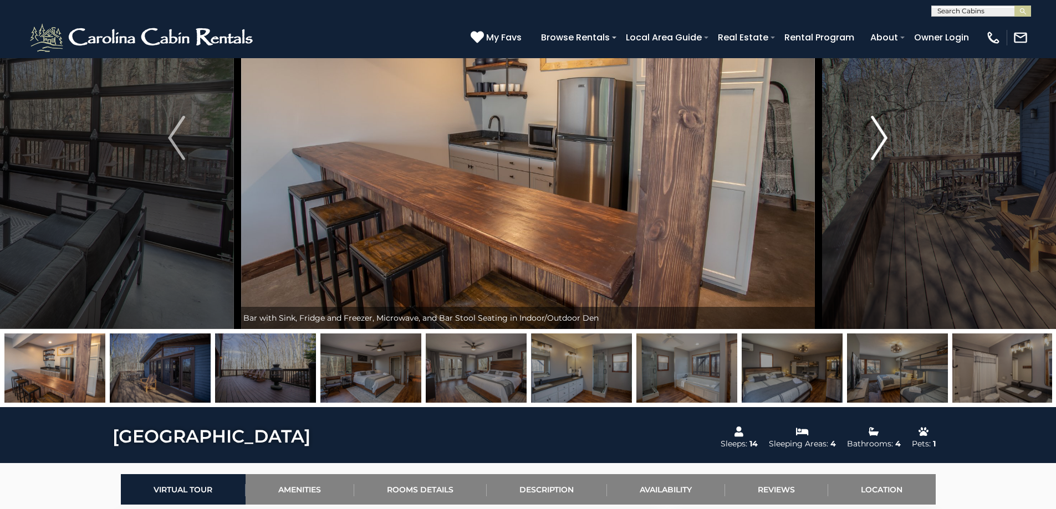
click at [873, 158] on img "Next" at bounding box center [878, 138] width 17 height 44
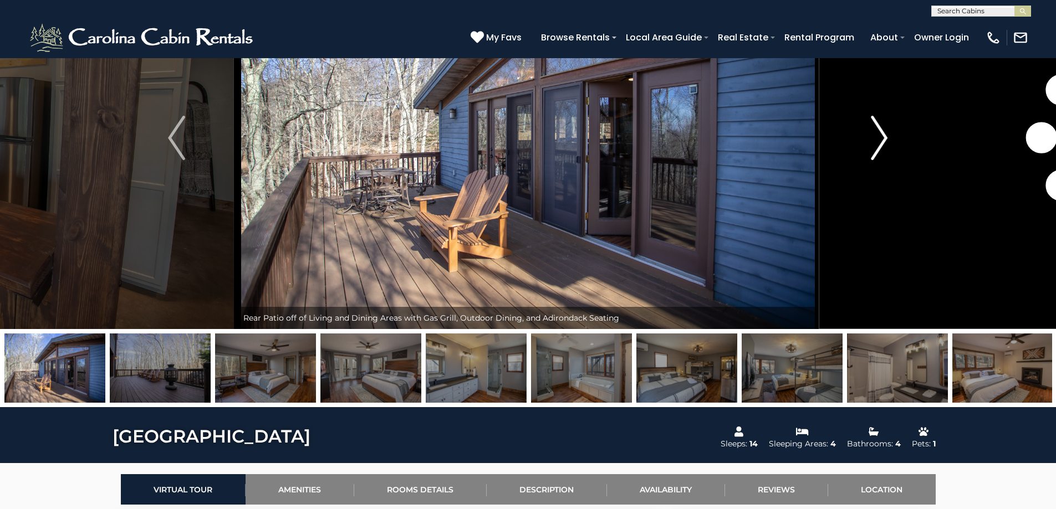
click at [873, 158] on img "Next" at bounding box center [878, 138] width 17 height 44
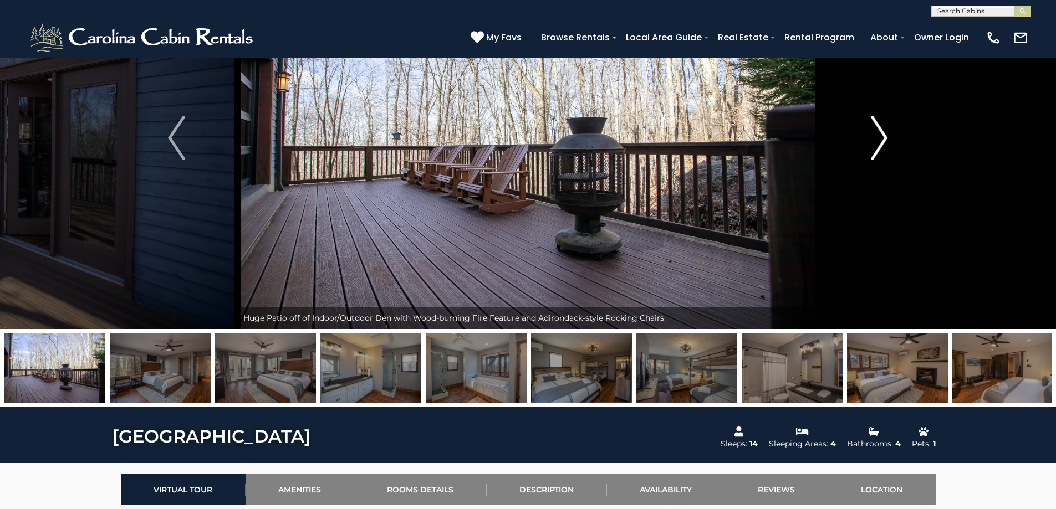
click at [873, 158] on img "Next" at bounding box center [878, 138] width 17 height 44
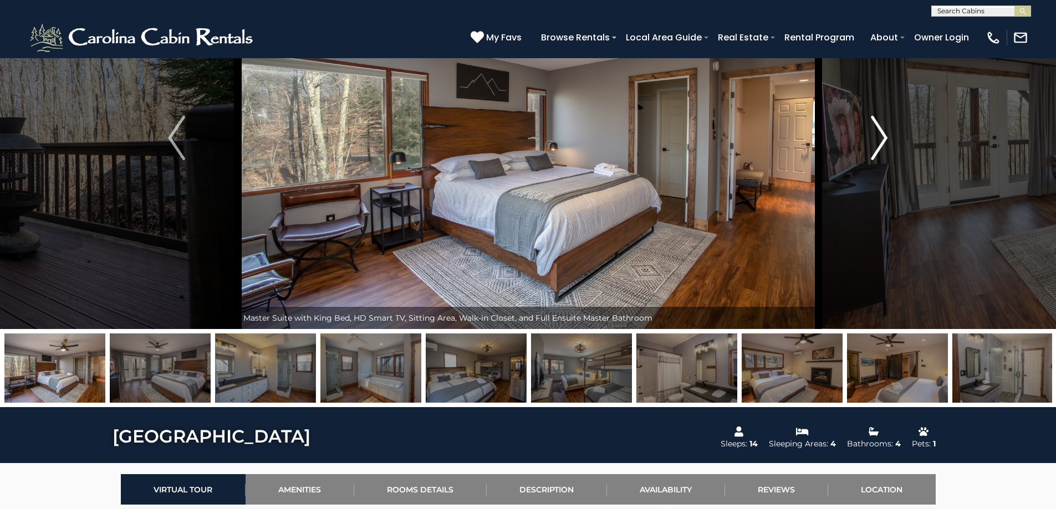
click at [873, 158] on img "Next" at bounding box center [878, 138] width 17 height 44
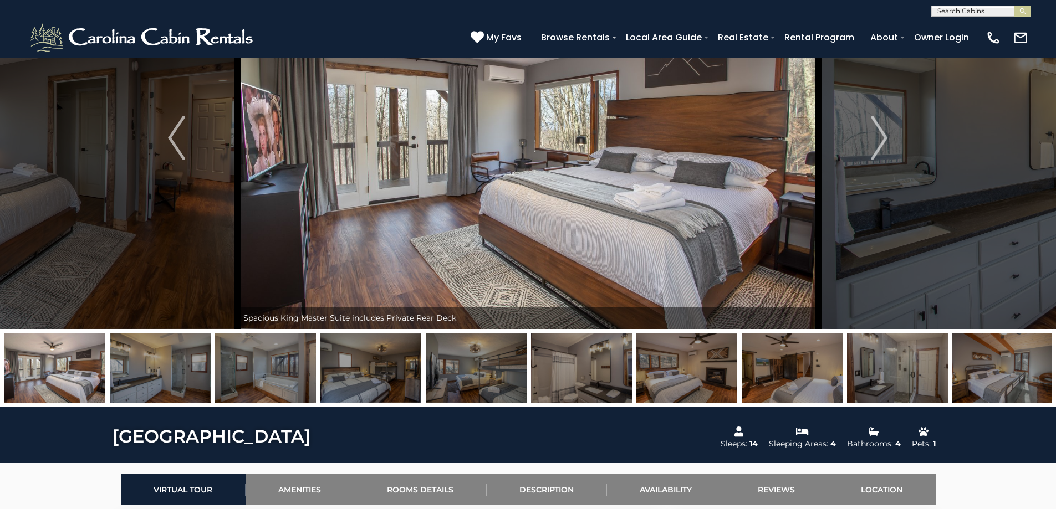
click at [446, 373] on img at bounding box center [476, 368] width 101 height 69
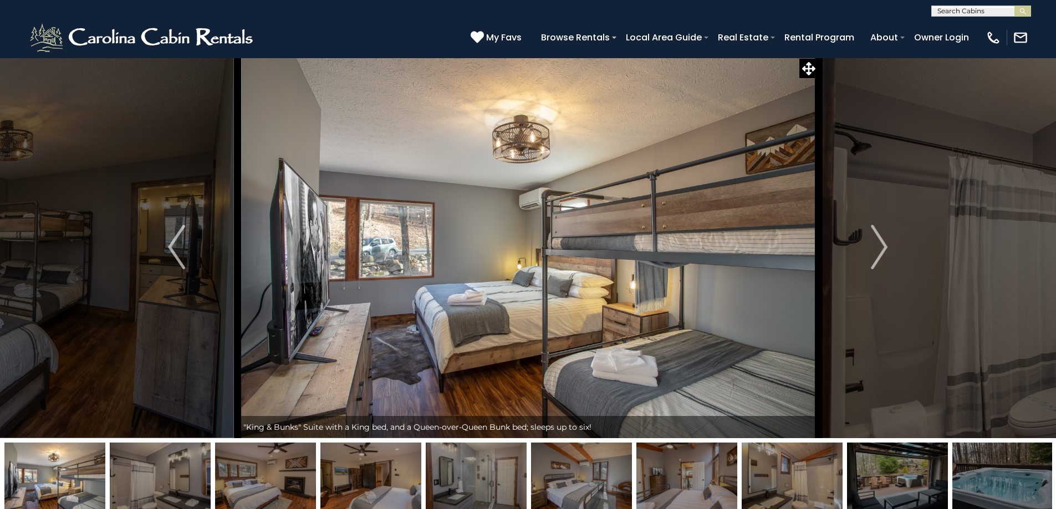
scroll to position [0, 0]
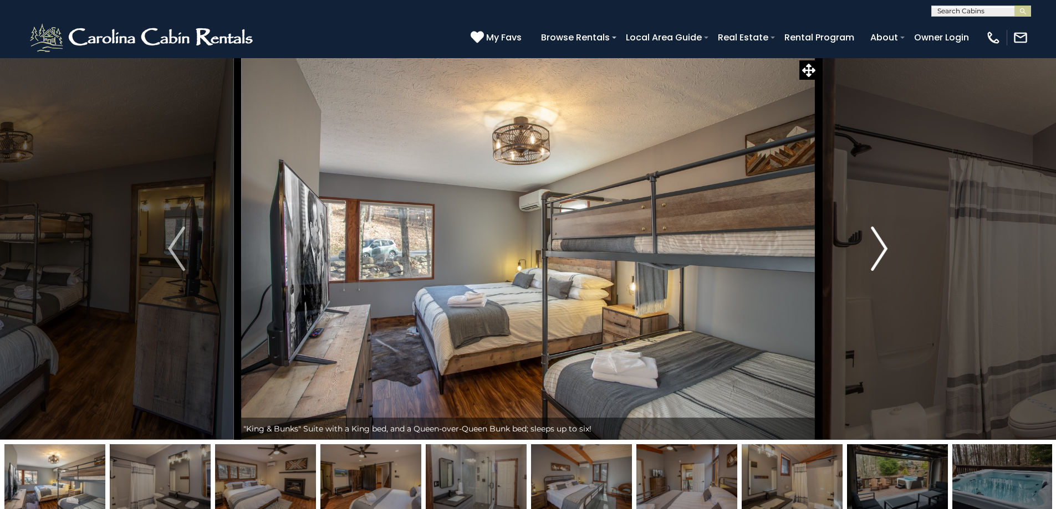
click at [861, 246] on button "Next" at bounding box center [879, 249] width 122 height 382
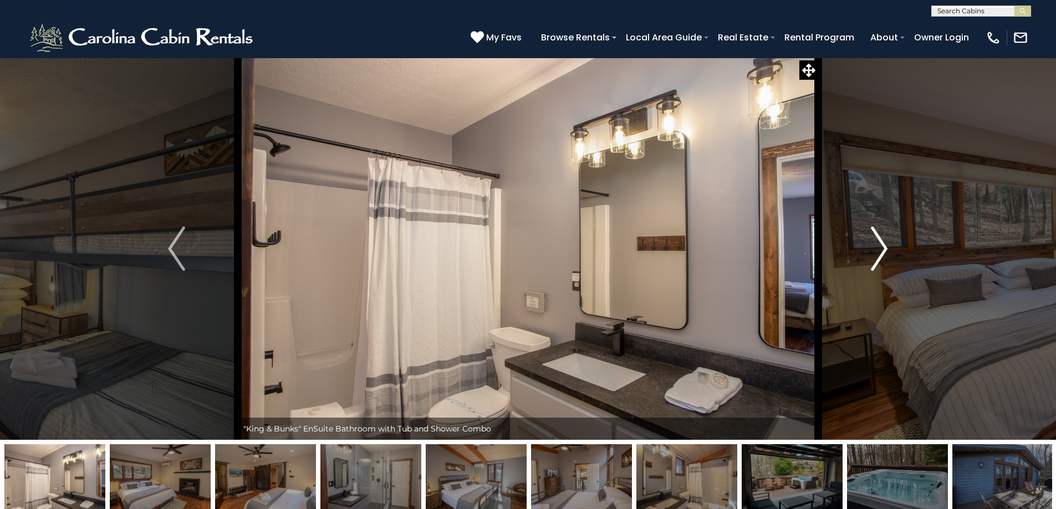
click at [867, 243] on button "Next" at bounding box center [879, 249] width 122 height 382
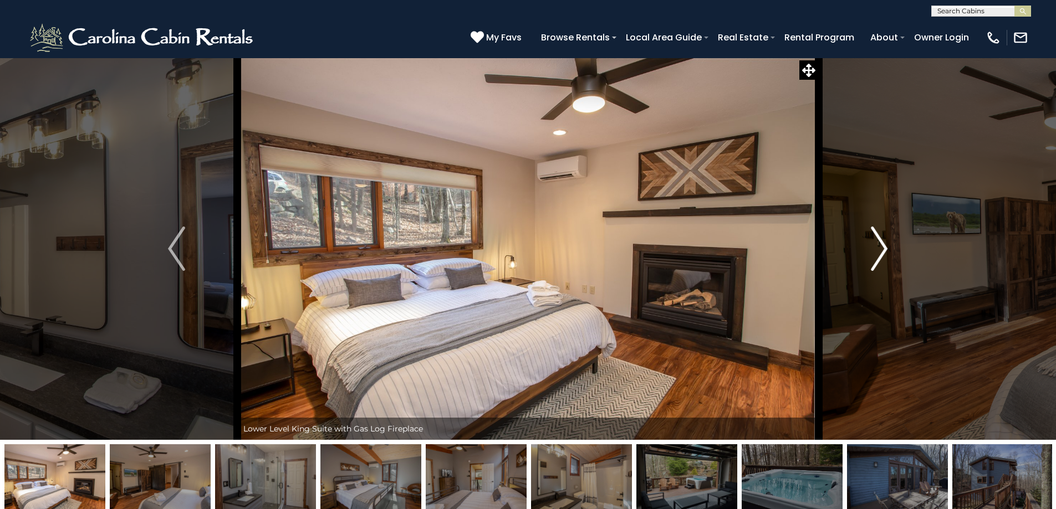
click at [867, 243] on button "Next" at bounding box center [879, 249] width 122 height 382
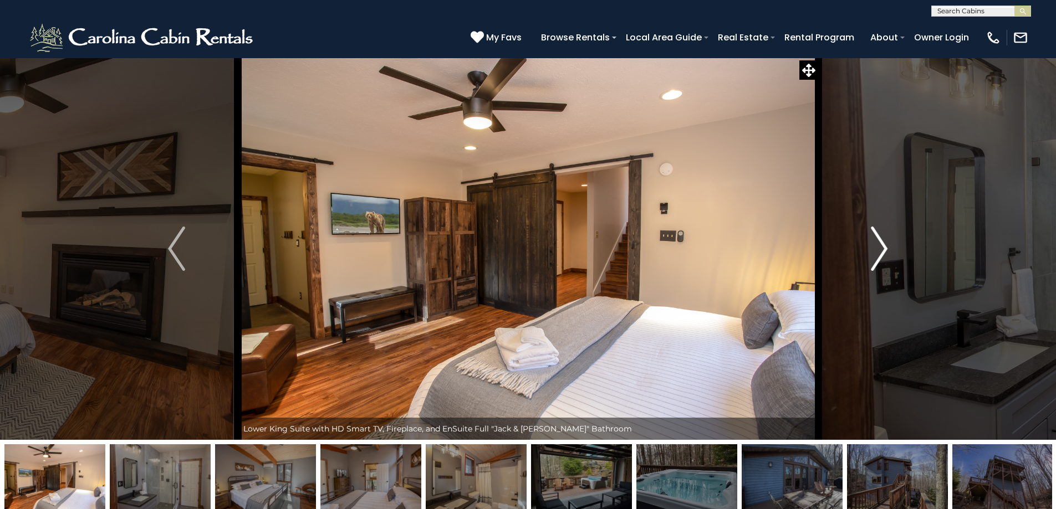
click at [865, 245] on button "Next" at bounding box center [879, 249] width 122 height 382
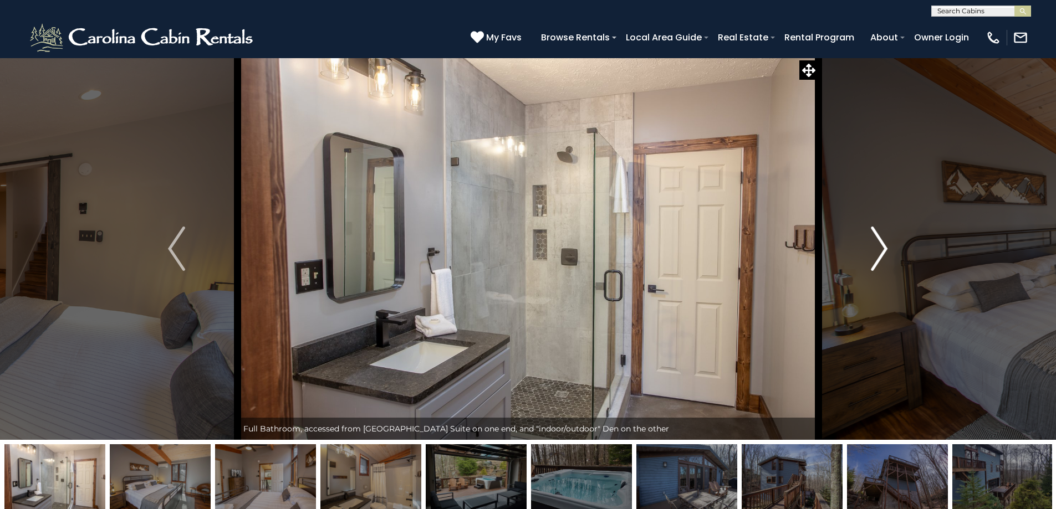
click at [865, 243] on button "Next" at bounding box center [879, 249] width 122 height 382
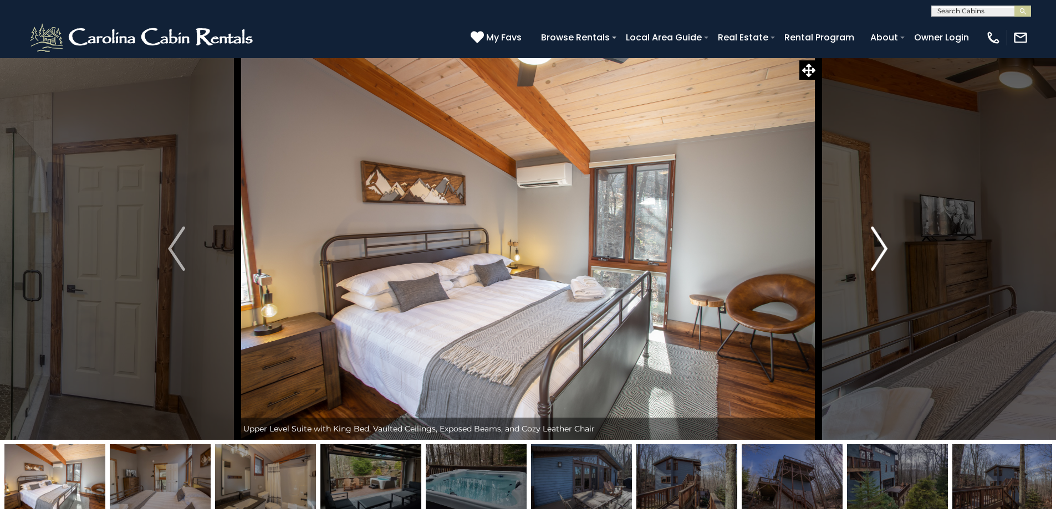
click at [865, 243] on button "Next" at bounding box center [879, 249] width 122 height 382
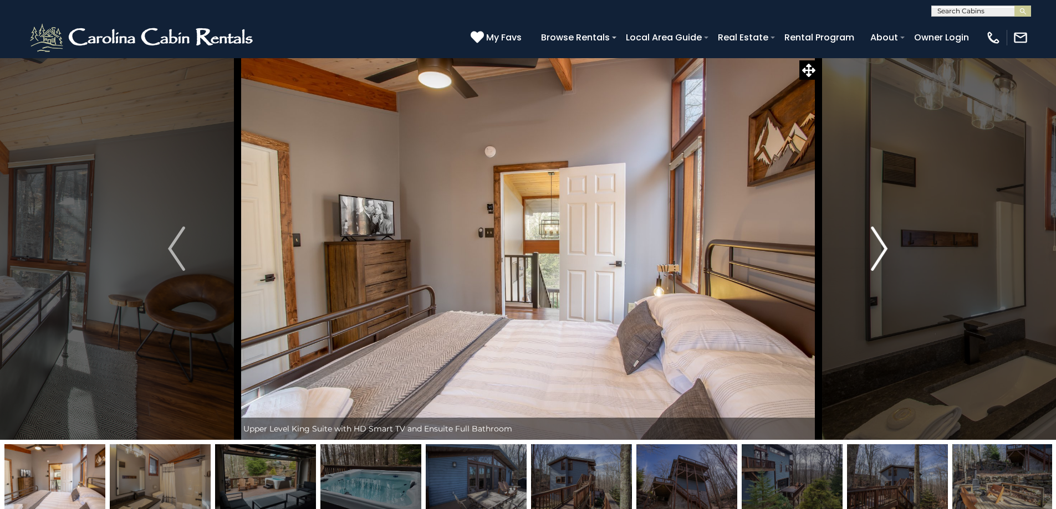
click at [865, 243] on button "Next" at bounding box center [879, 249] width 122 height 382
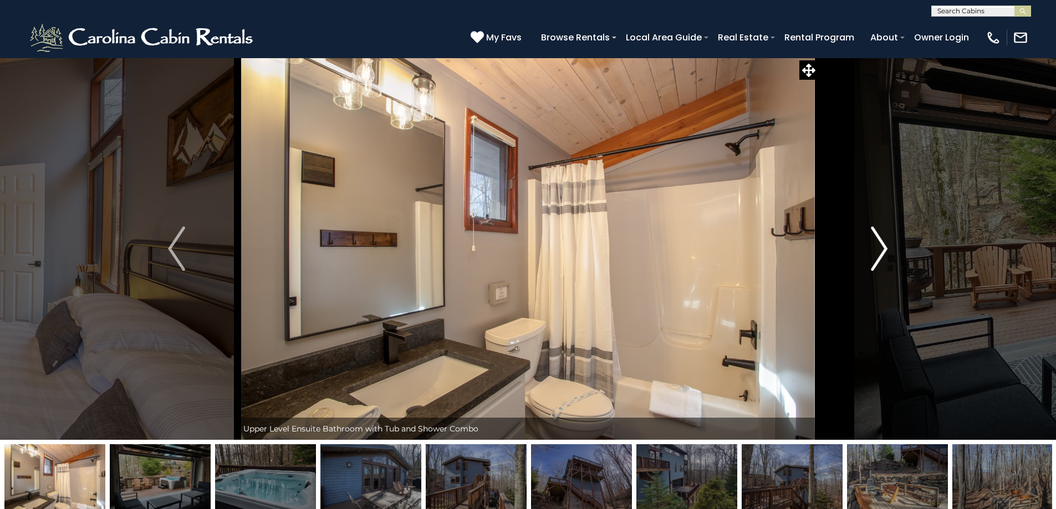
click at [865, 243] on button "Next" at bounding box center [879, 249] width 122 height 382
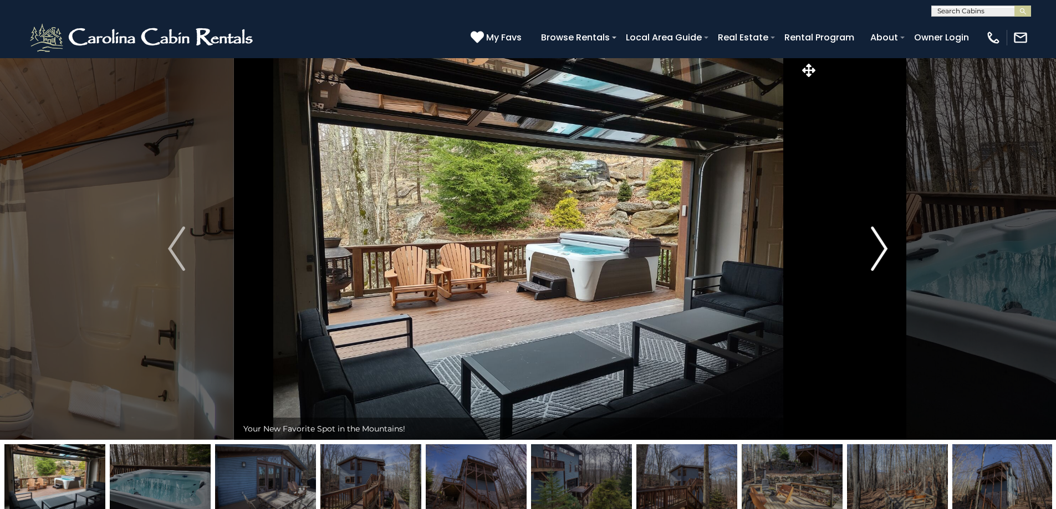
click at [865, 243] on button "Next" at bounding box center [879, 249] width 122 height 382
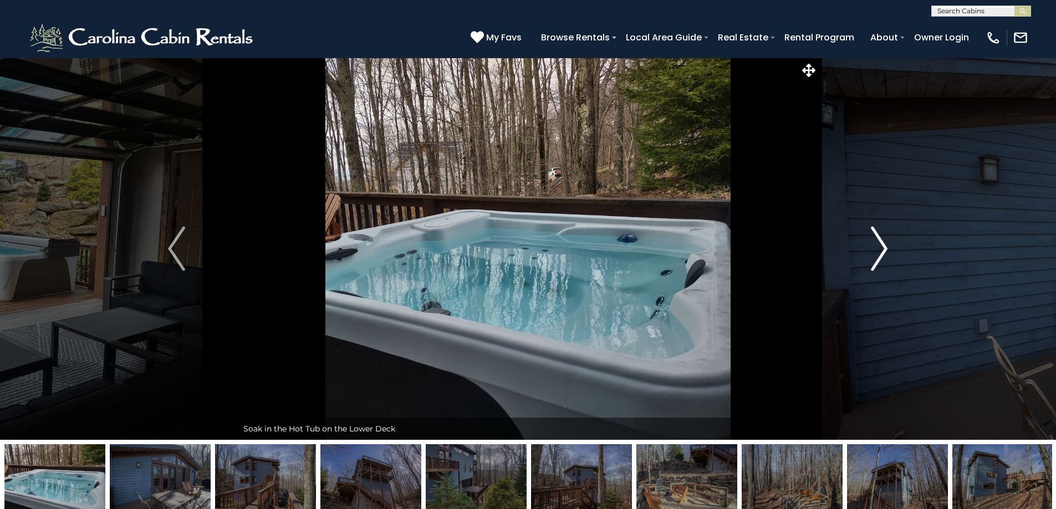
click at [865, 243] on button "Next" at bounding box center [879, 249] width 122 height 382
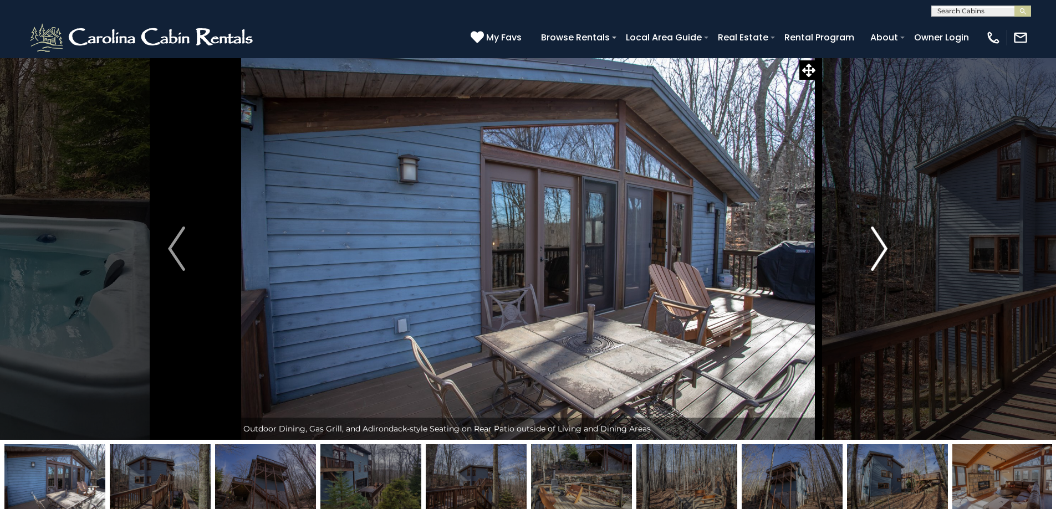
click at [865, 243] on button "Next" at bounding box center [879, 249] width 122 height 382
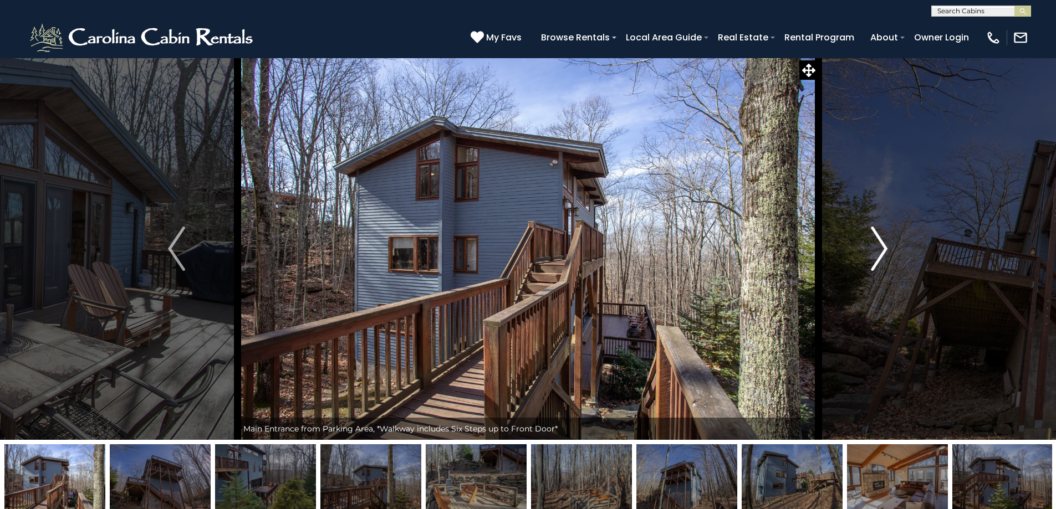
click at [865, 243] on button "Next" at bounding box center [879, 249] width 122 height 382
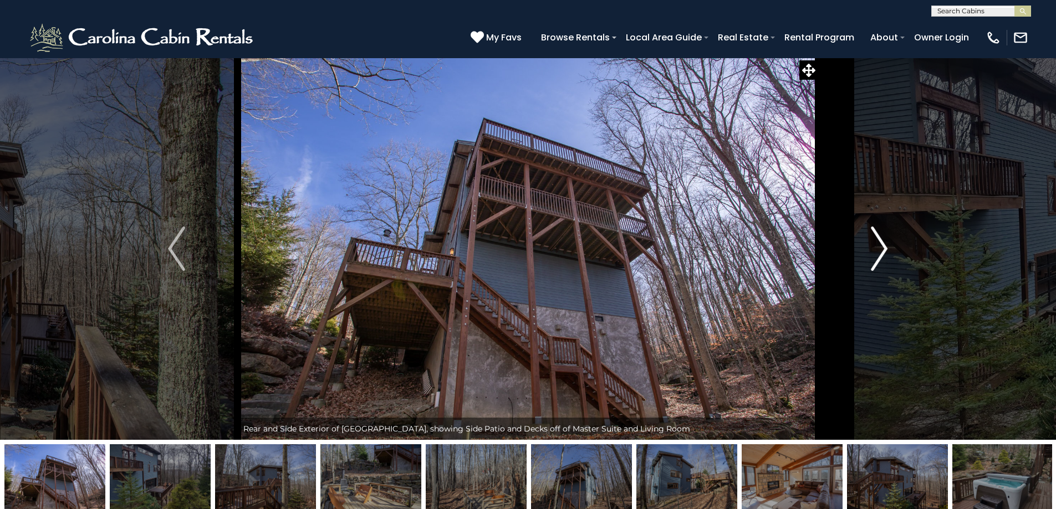
click at [862, 244] on button "Next" at bounding box center [879, 249] width 122 height 382
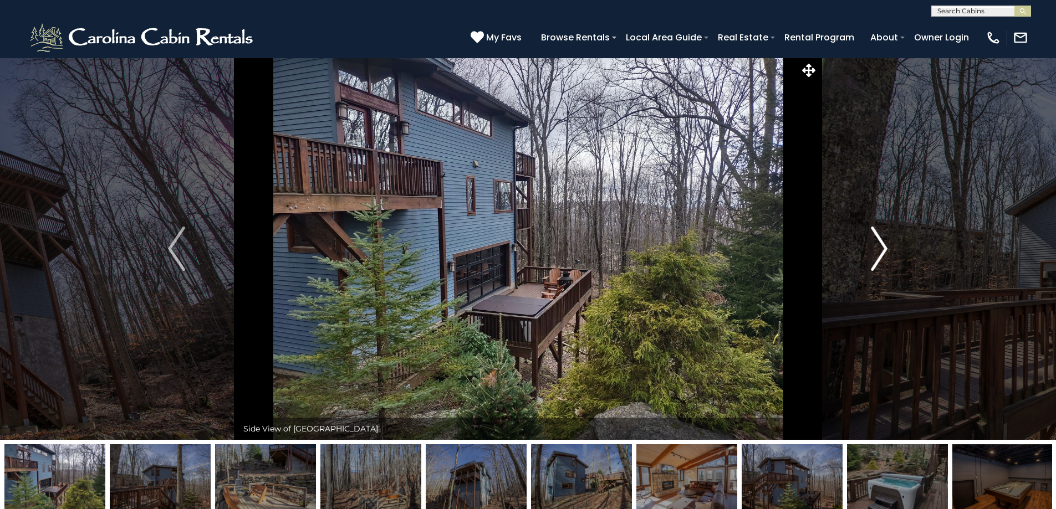
click at [862, 244] on button "Next" at bounding box center [879, 249] width 122 height 382
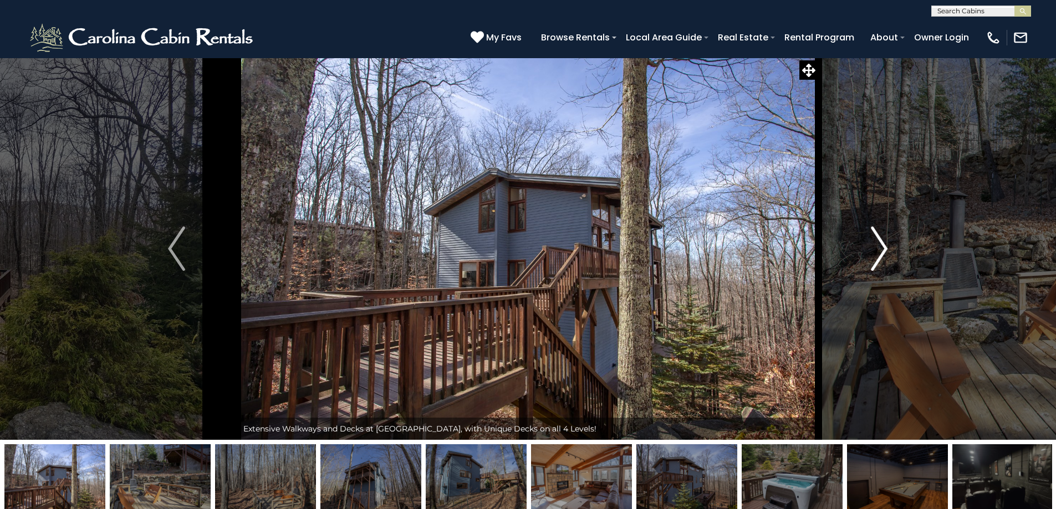
click at [862, 244] on button "Next" at bounding box center [879, 249] width 122 height 382
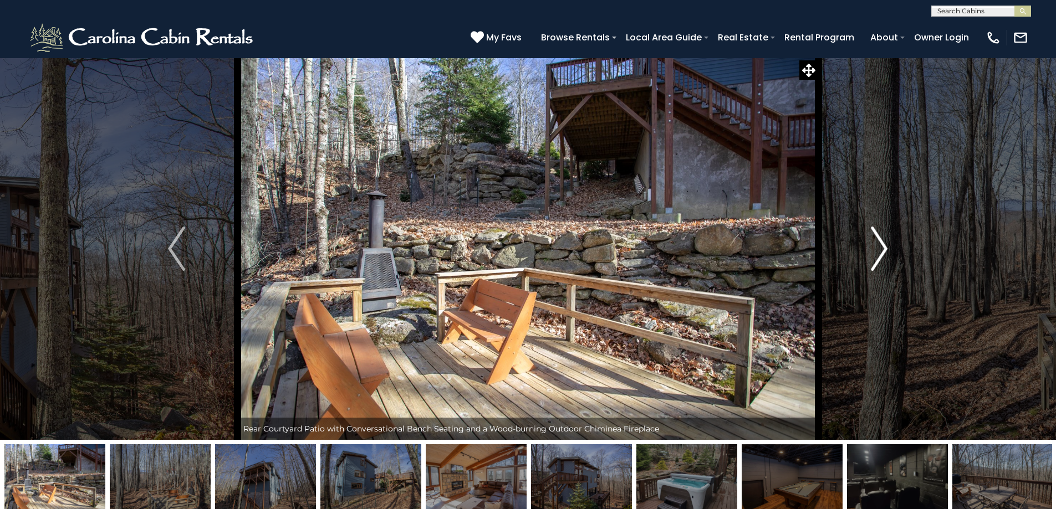
click at [862, 244] on button "Next" at bounding box center [879, 249] width 122 height 382
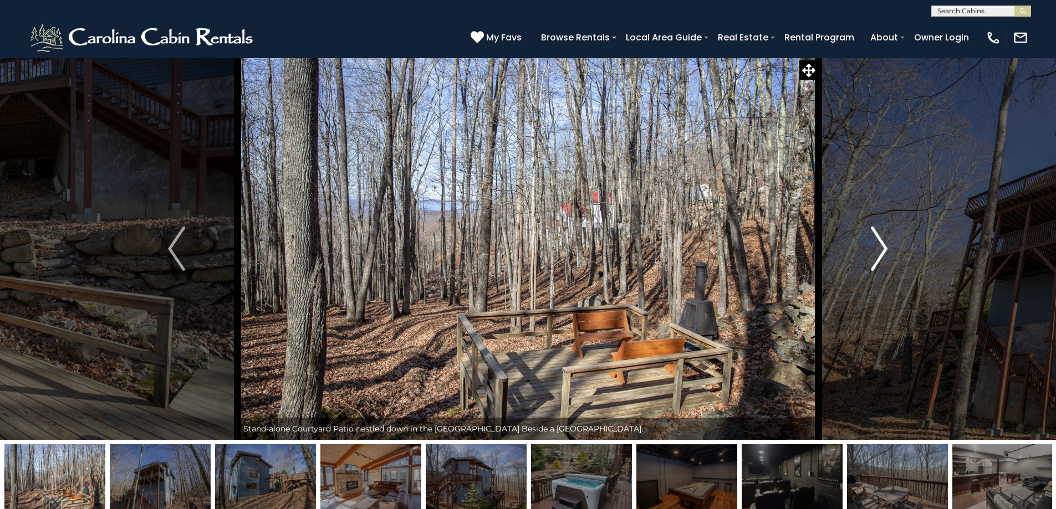
click at [859, 245] on button "Next" at bounding box center [879, 249] width 122 height 382
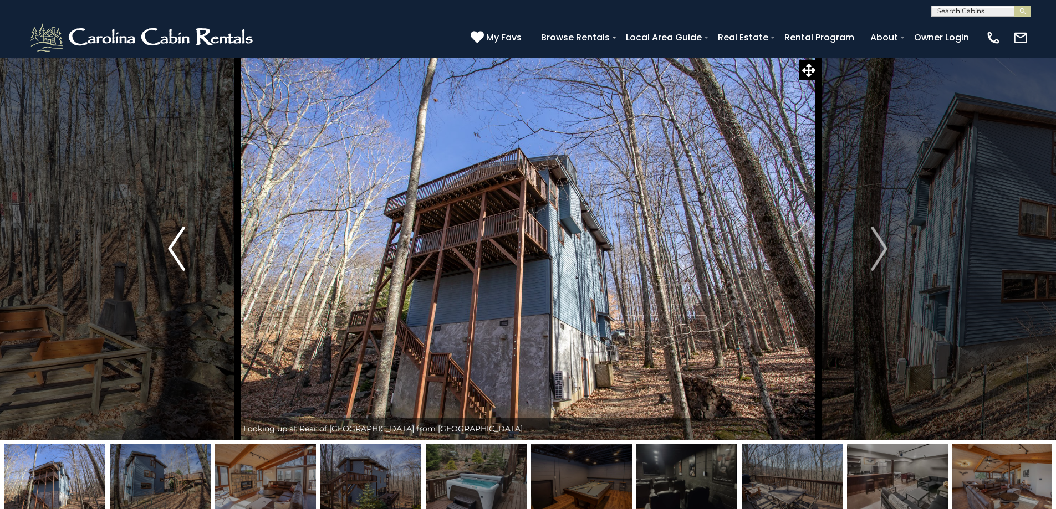
click at [176, 248] on img "Previous" at bounding box center [176, 249] width 17 height 44
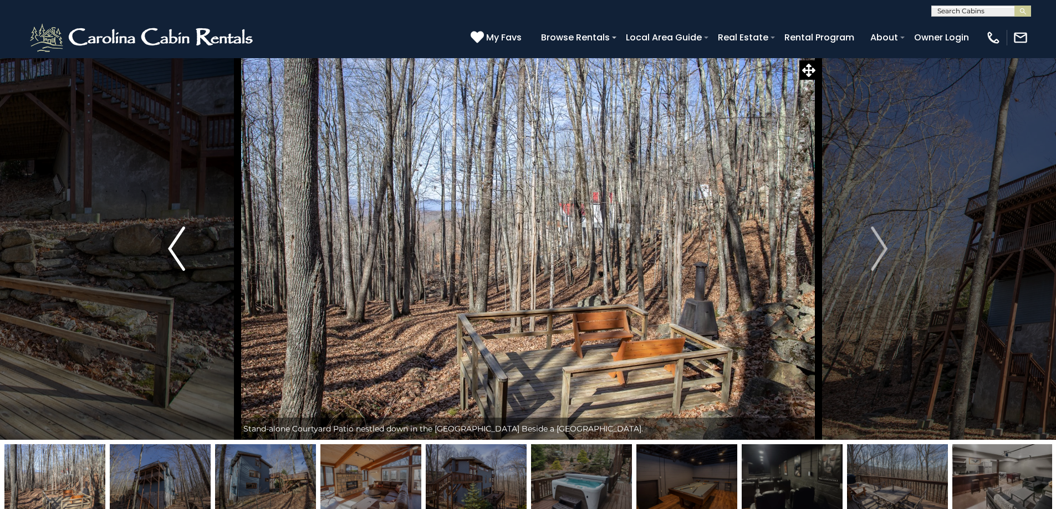
click at [173, 252] on img "Previous" at bounding box center [176, 249] width 17 height 44
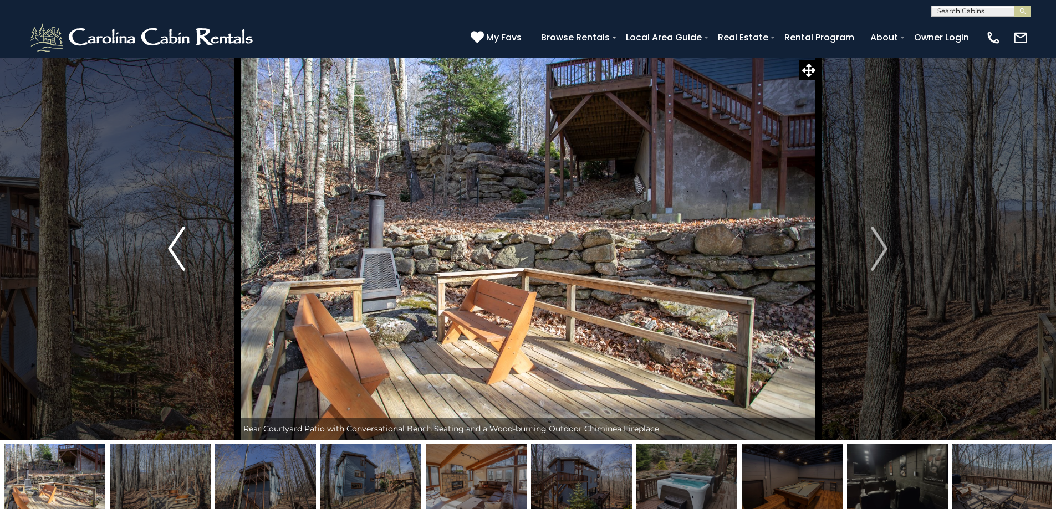
click at [173, 252] on img "Previous" at bounding box center [176, 249] width 17 height 44
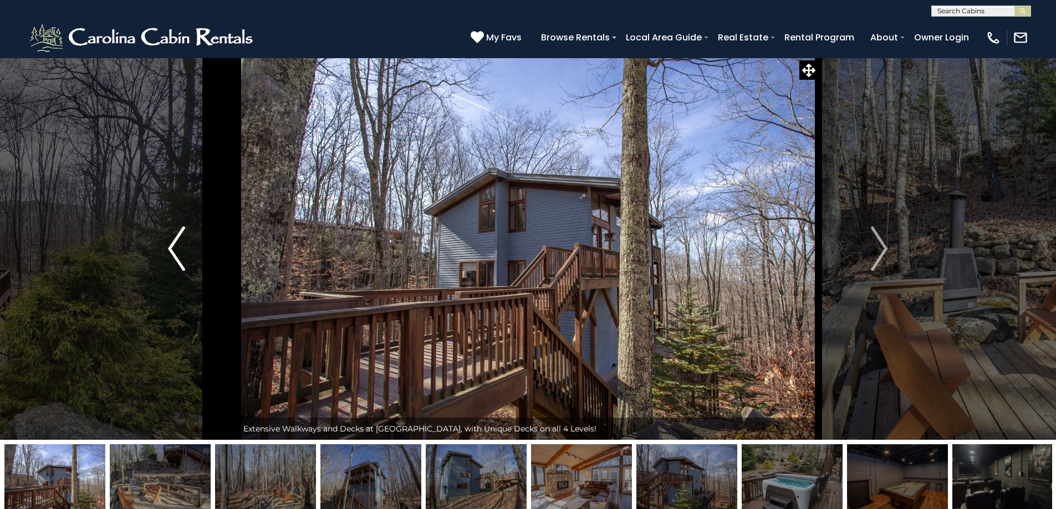
click at [173, 252] on img "Previous" at bounding box center [176, 249] width 17 height 44
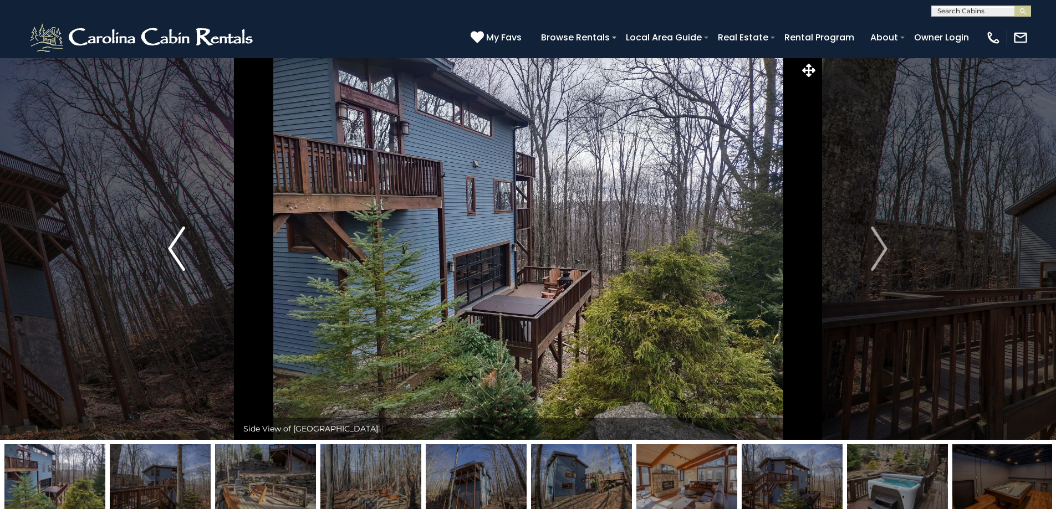
click at [173, 252] on img "Previous" at bounding box center [176, 249] width 17 height 44
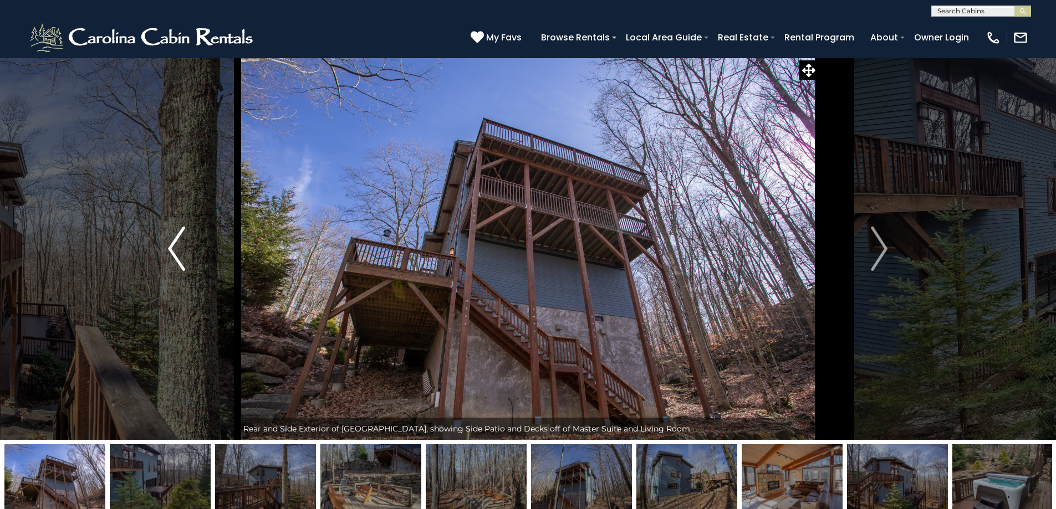
click at [173, 252] on img "Previous" at bounding box center [176, 249] width 17 height 44
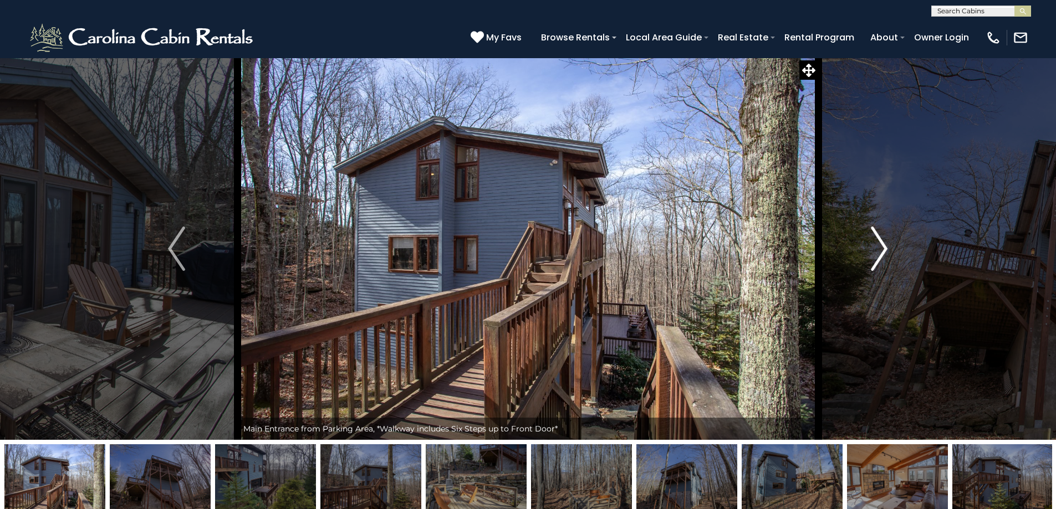
click at [904, 291] on button "Next" at bounding box center [879, 249] width 122 height 382
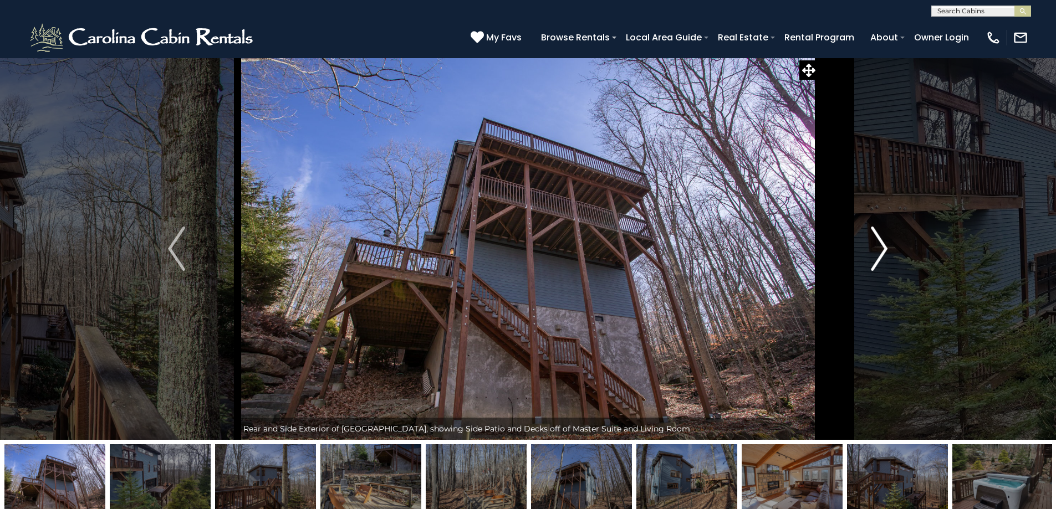
click at [904, 291] on button "Next" at bounding box center [879, 249] width 122 height 382
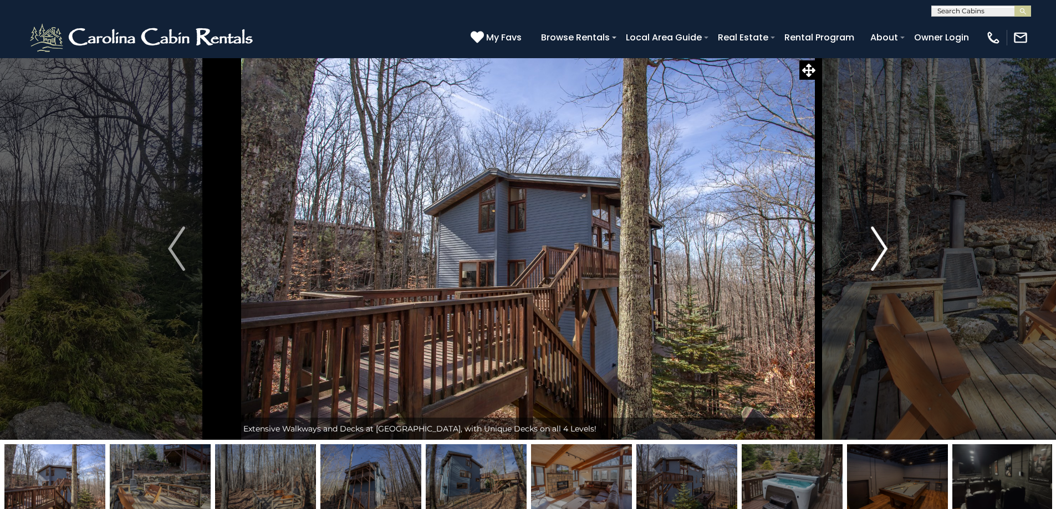
click at [904, 291] on button "Next" at bounding box center [879, 249] width 122 height 382
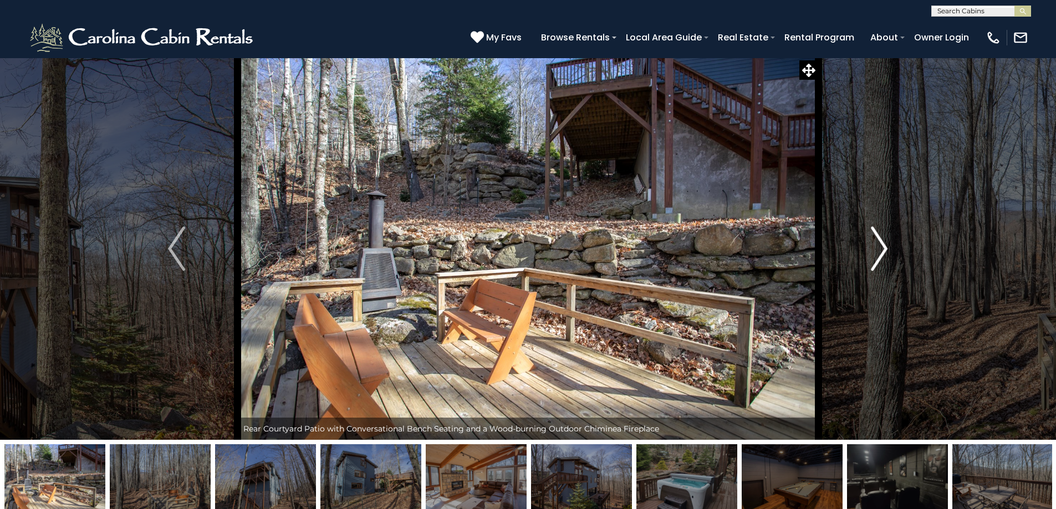
click at [889, 294] on button "Next" at bounding box center [879, 249] width 122 height 382
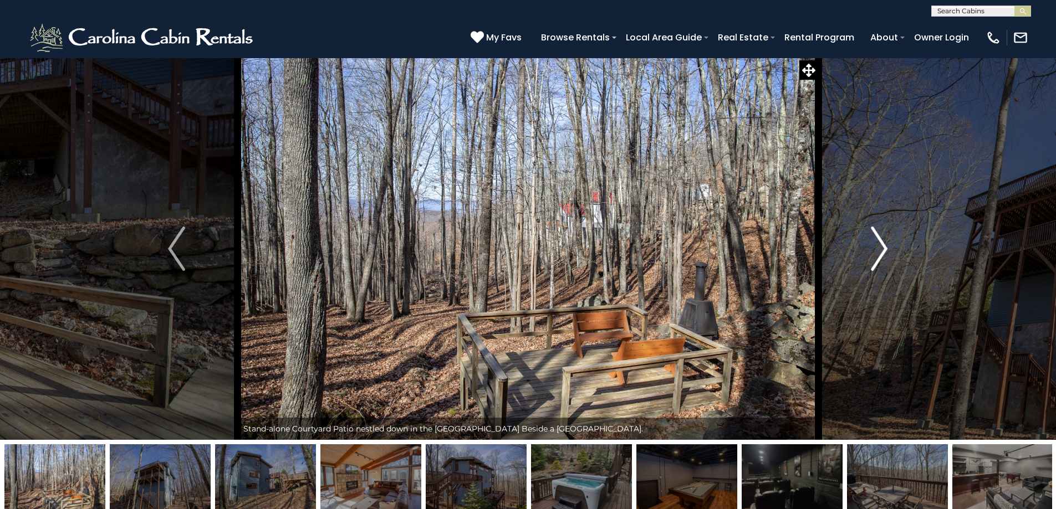
click at [889, 294] on button "Next" at bounding box center [879, 249] width 122 height 382
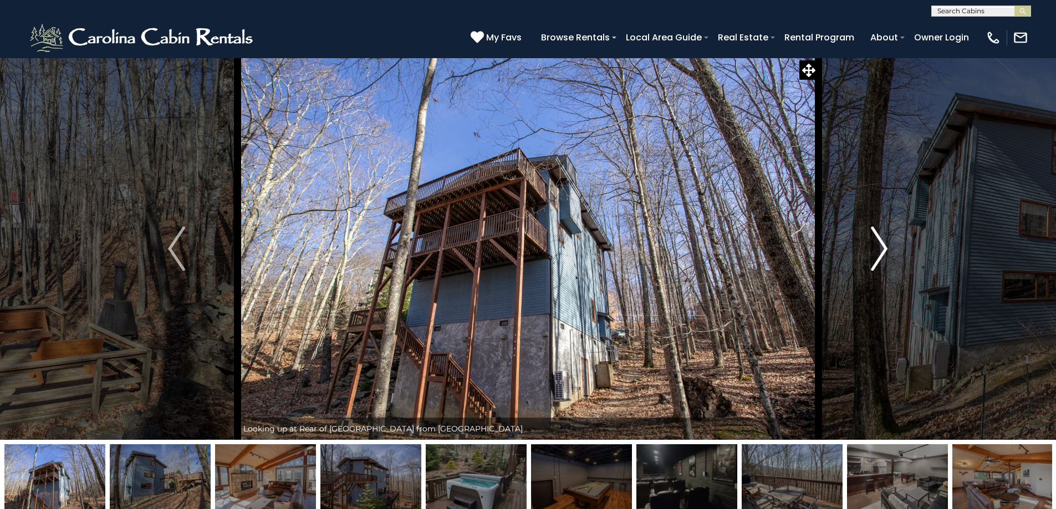
click at [889, 294] on button "Next" at bounding box center [879, 249] width 122 height 382
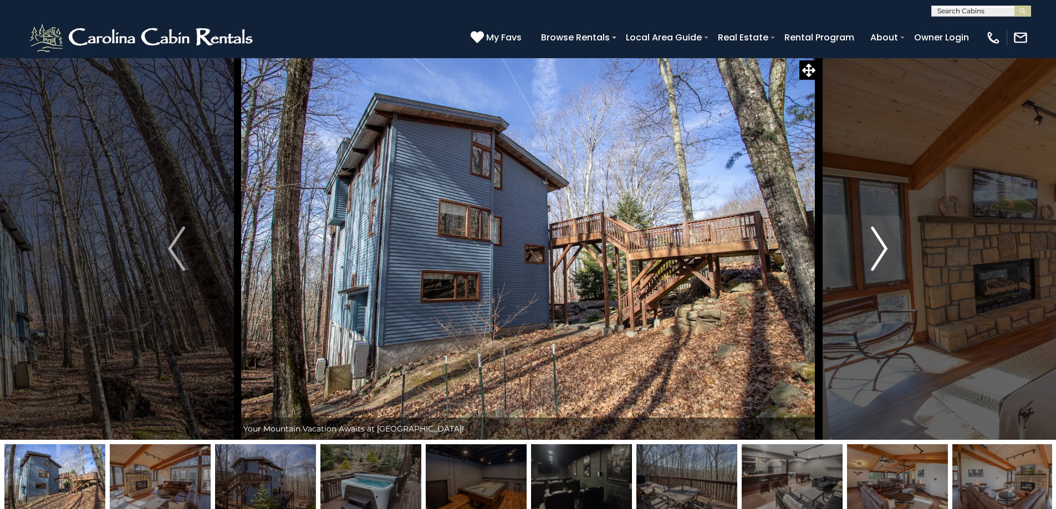
click at [888, 294] on button "Next" at bounding box center [879, 249] width 122 height 382
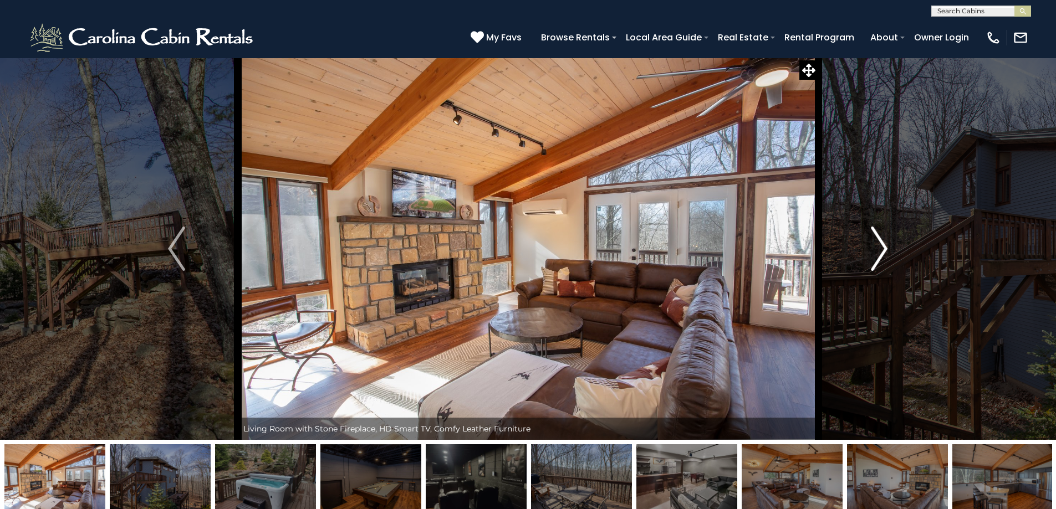
click at [887, 294] on button "Next" at bounding box center [879, 249] width 122 height 382
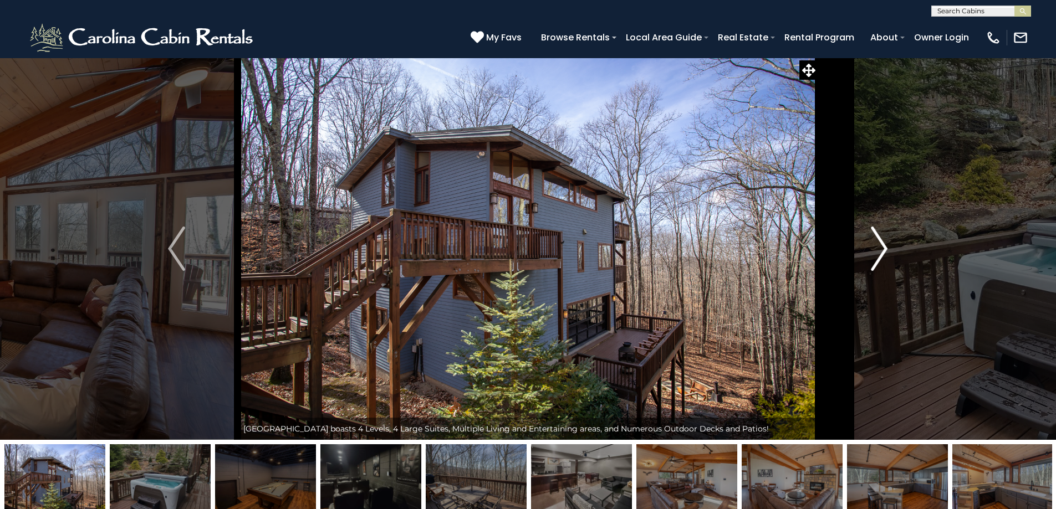
click at [887, 294] on button "Next" at bounding box center [879, 249] width 122 height 382
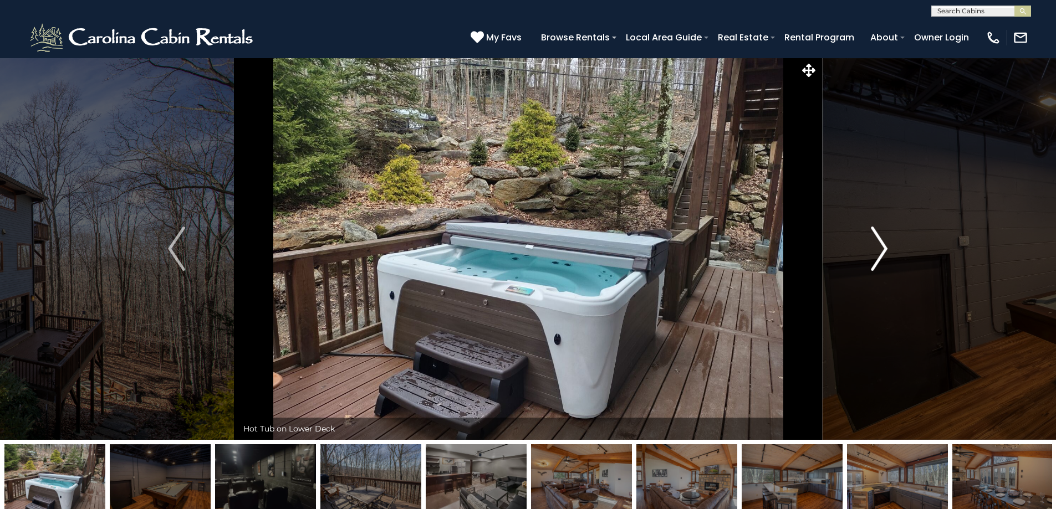
click at [887, 294] on button "Next" at bounding box center [879, 249] width 122 height 382
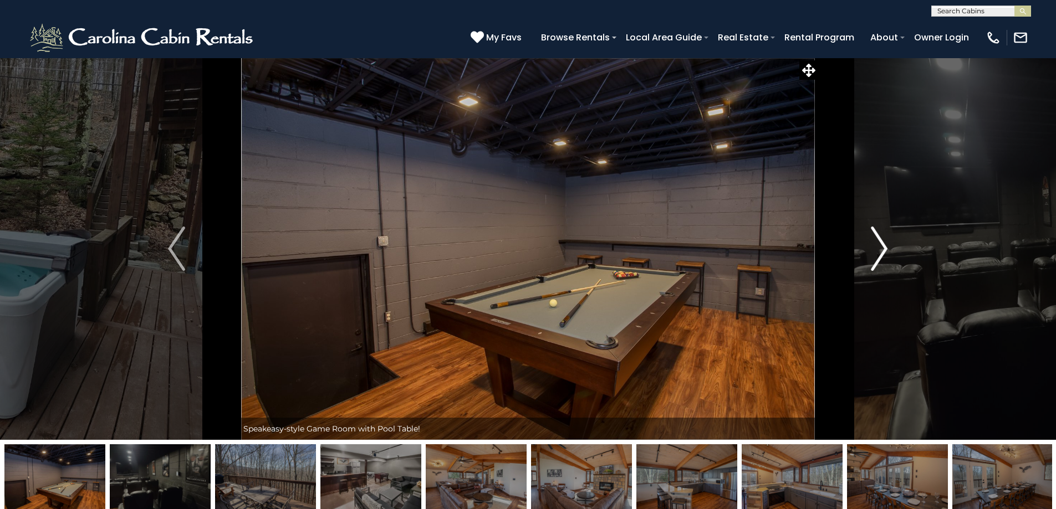
click at [896, 258] on button "Next" at bounding box center [879, 249] width 122 height 382
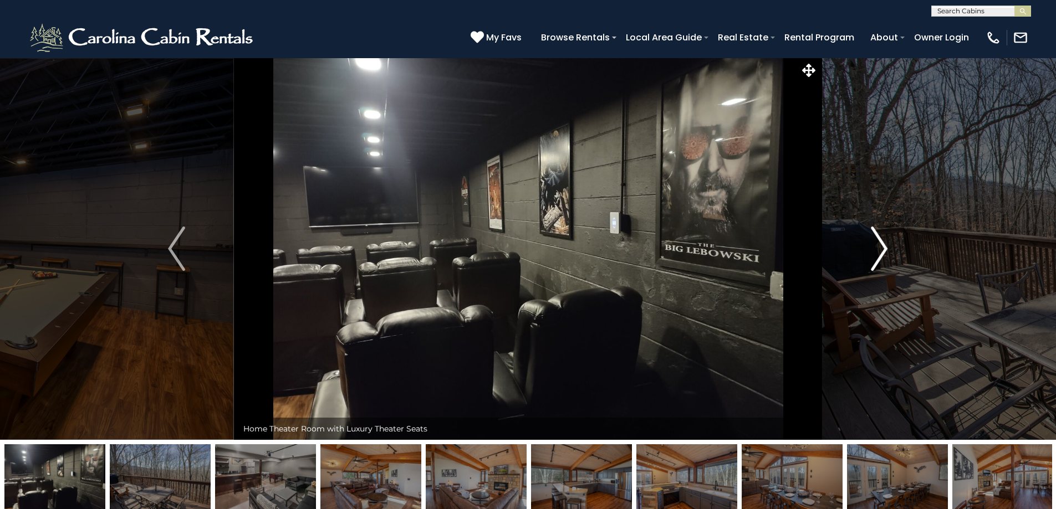
click at [863, 250] on button "Next" at bounding box center [879, 249] width 122 height 382
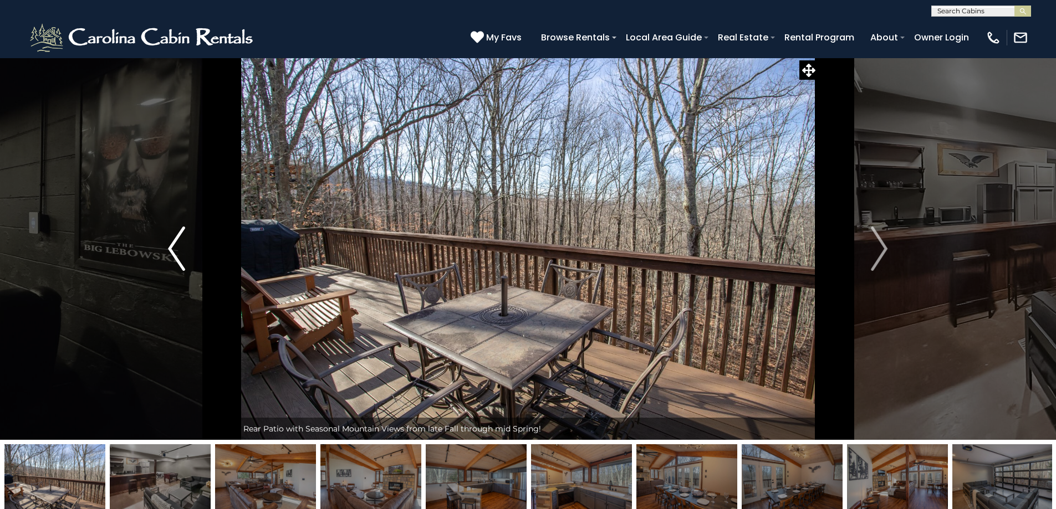
click at [160, 233] on button "Previous" at bounding box center [176, 249] width 122 height 382
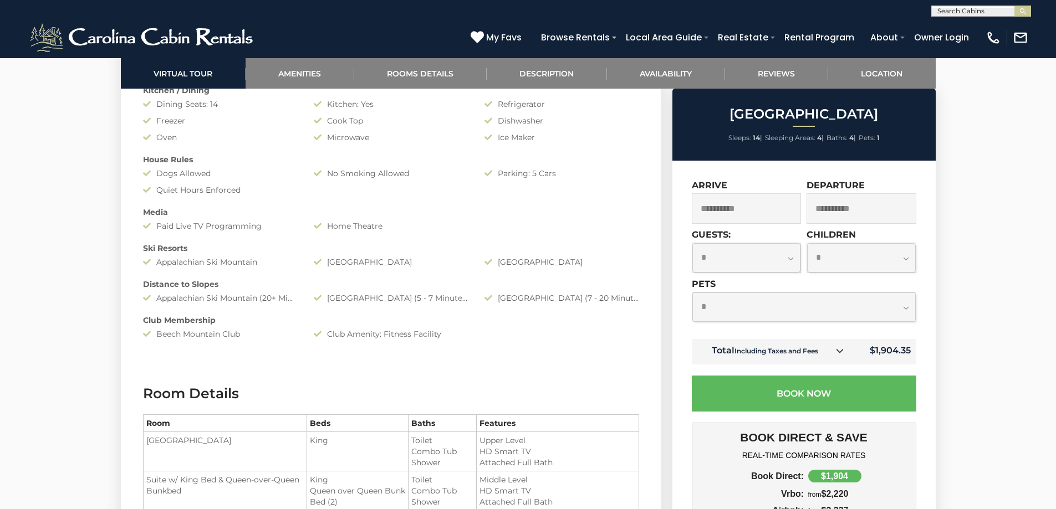
scroll to position [1164, 0]
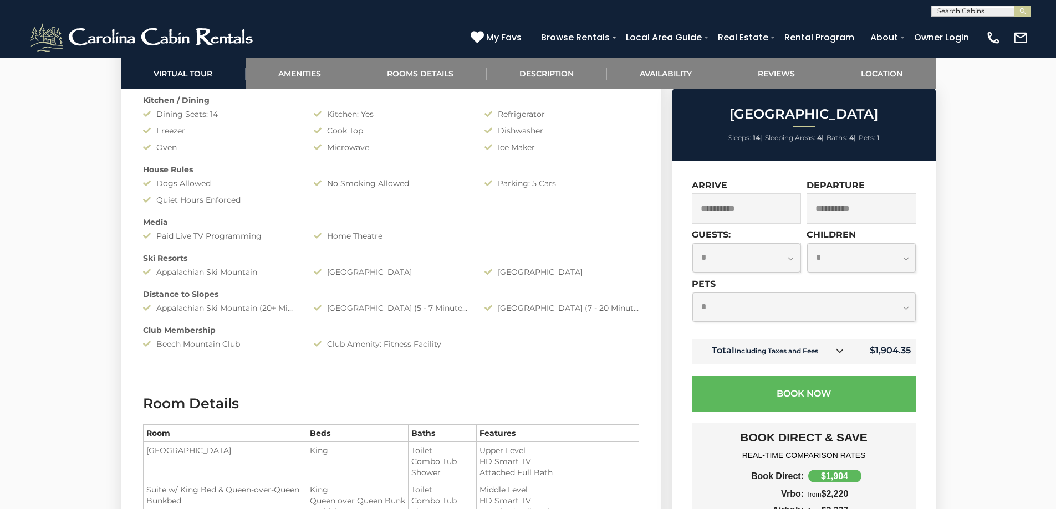
click at [730, 260] on select "**********" at bounding box center [746, 257] width 109 height 29
select select "*"
click at [692, 243] on select "**********" at bounding box center [746, 257] width 109 height 29
click at [777, 361] on td "Total Including Taxes and Fees" at bounding box center [772, 351] width 161 height 25
click at [779, 356] on td "Total Including Taxes and Fees" at bounding box center [772, 351] width 161 height 25
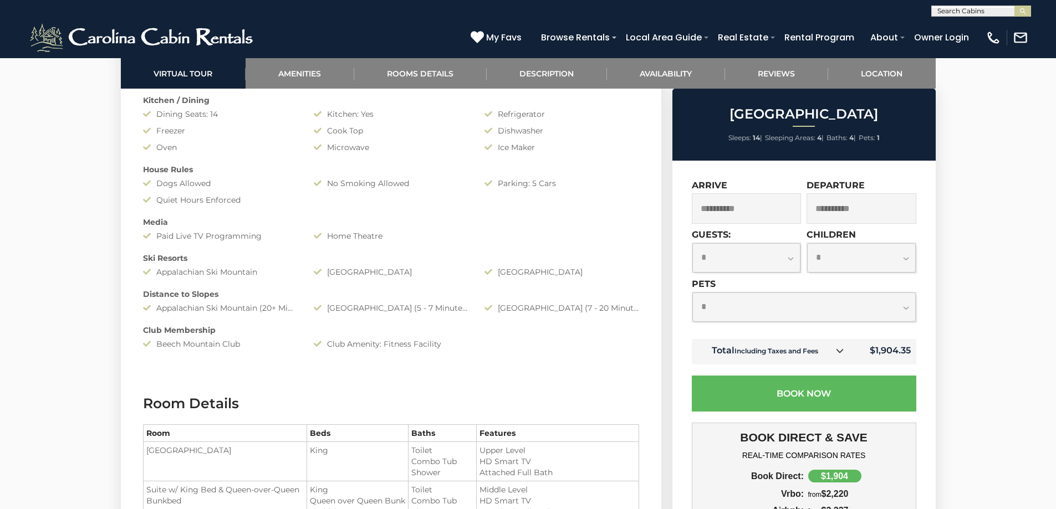
click at [780, 349] on small "Including Taxes and Fees" at bounding box center [776, 351] width 84 height 8
click at [841, 356] on link at bounding box center [839, 351] width 14 height 14
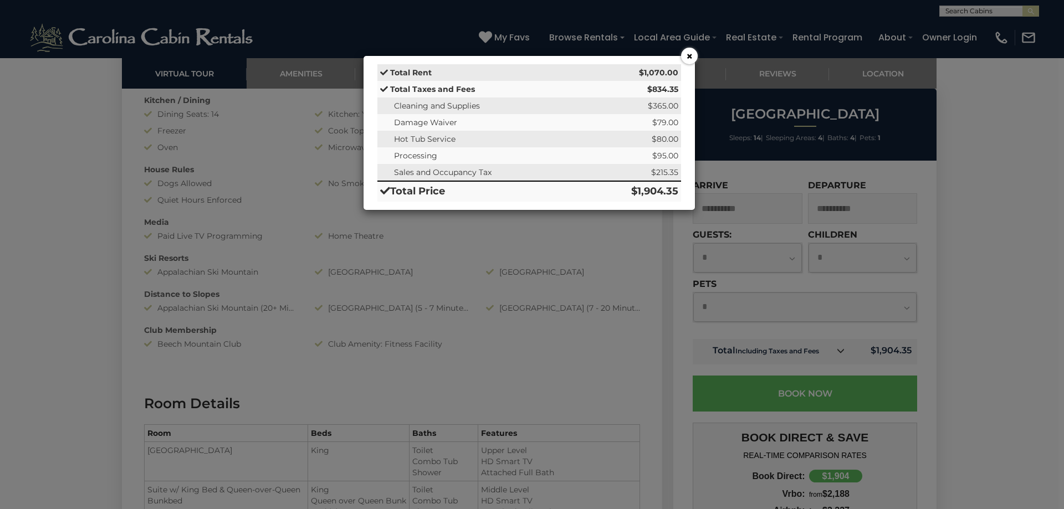
click at [682, 58] on button "×" at bounding box center [689, 56] width 17 height 17
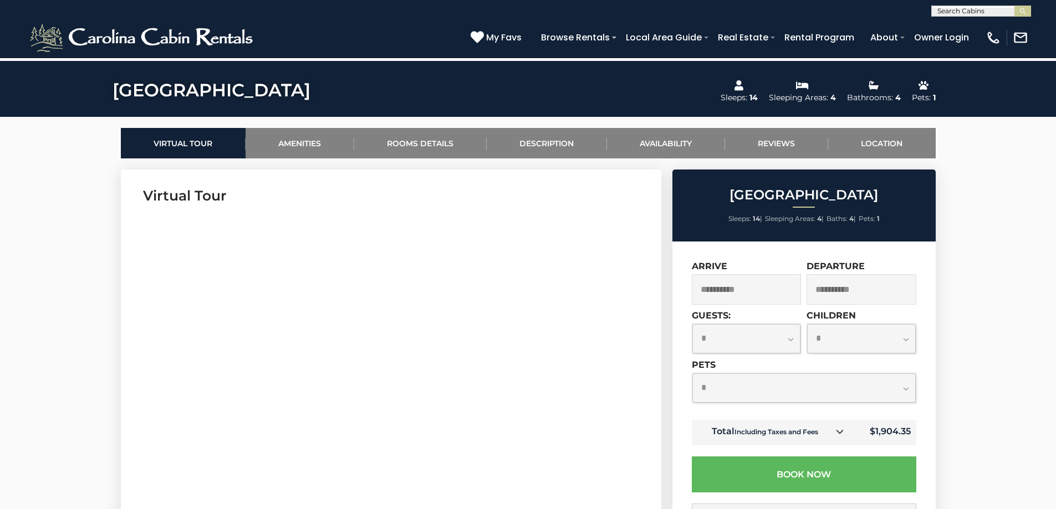
scroll to position [443, 0]
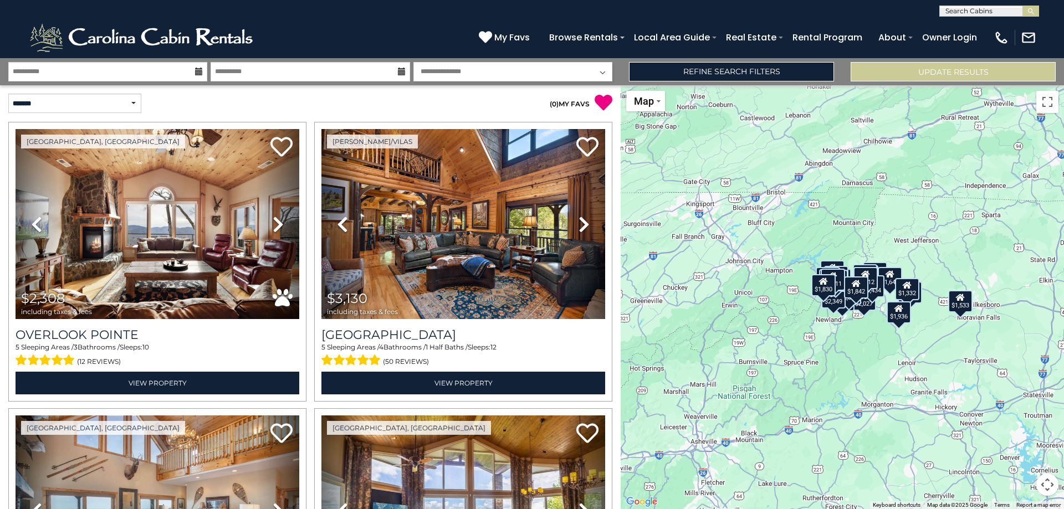
scroll to position [3103, 0]
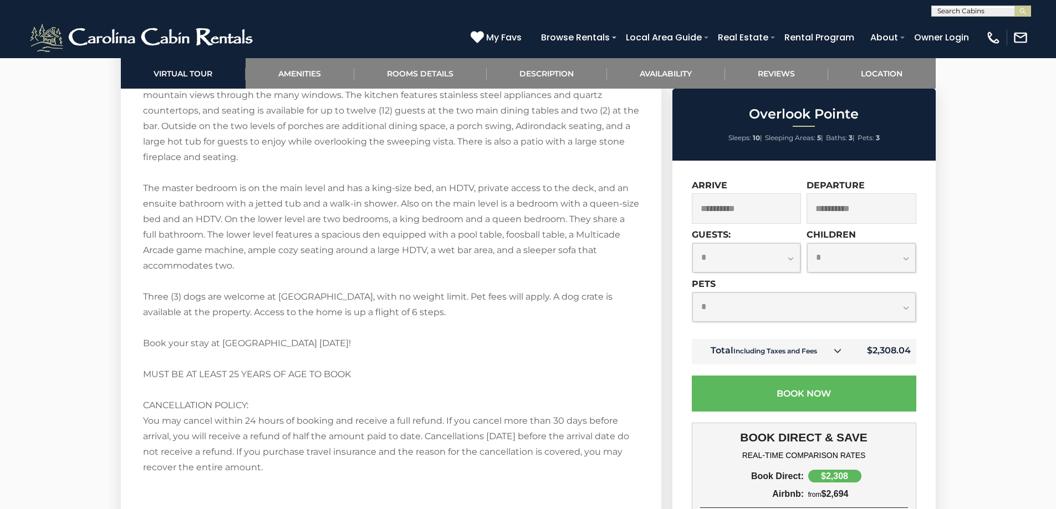
scroll to position [2106, 0]
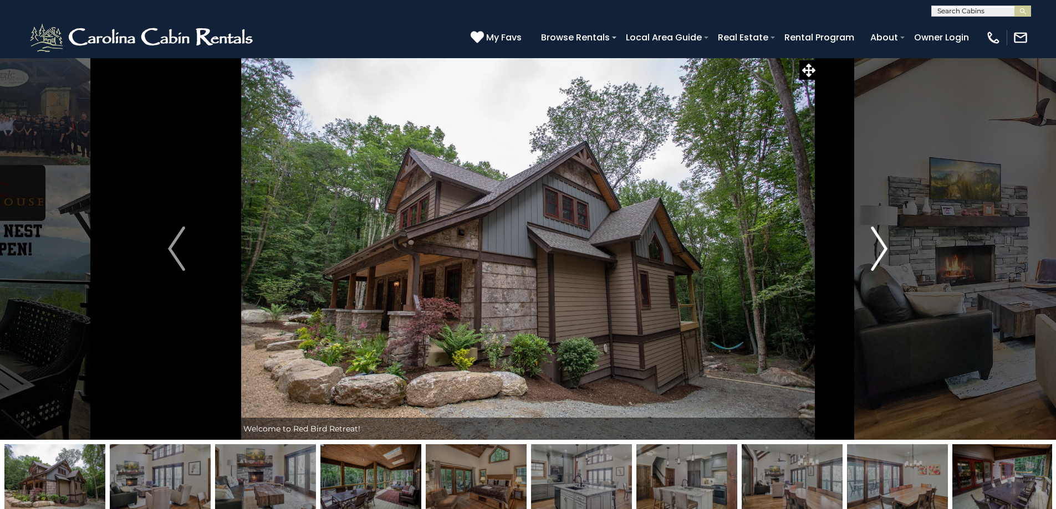
click at [880, 244] on img "Next" at bounding box center [878, 249] width 17 height 44
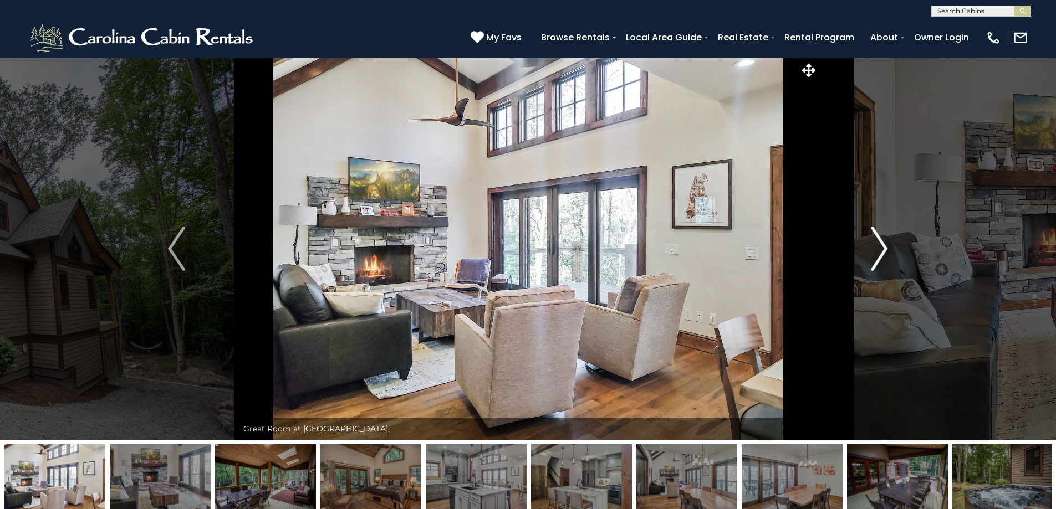
click at [865, 247] on button "Next" at bounding box center [879, 249] width 122 height 382
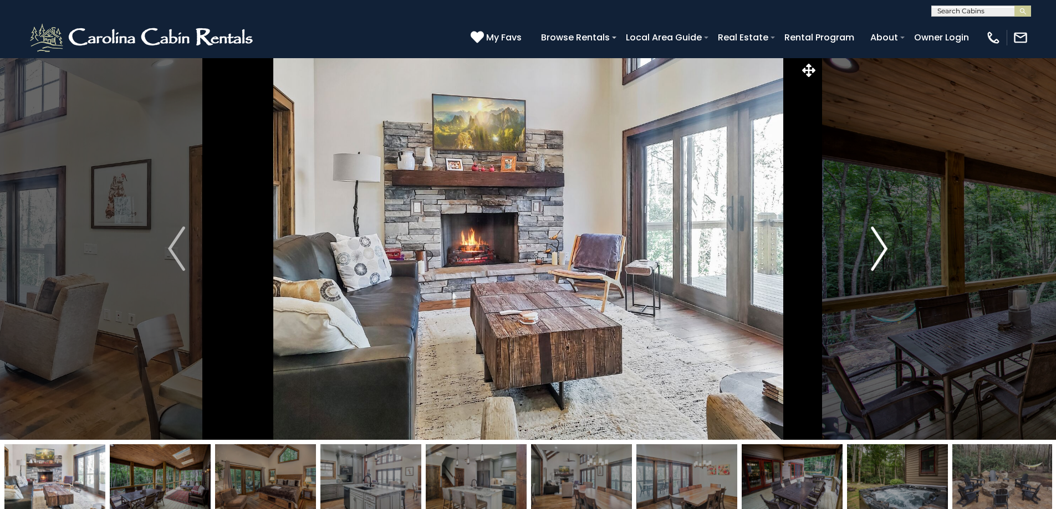
click at [850, 244] on button "Next" at bounding box center [879, 249] width 122 height 382
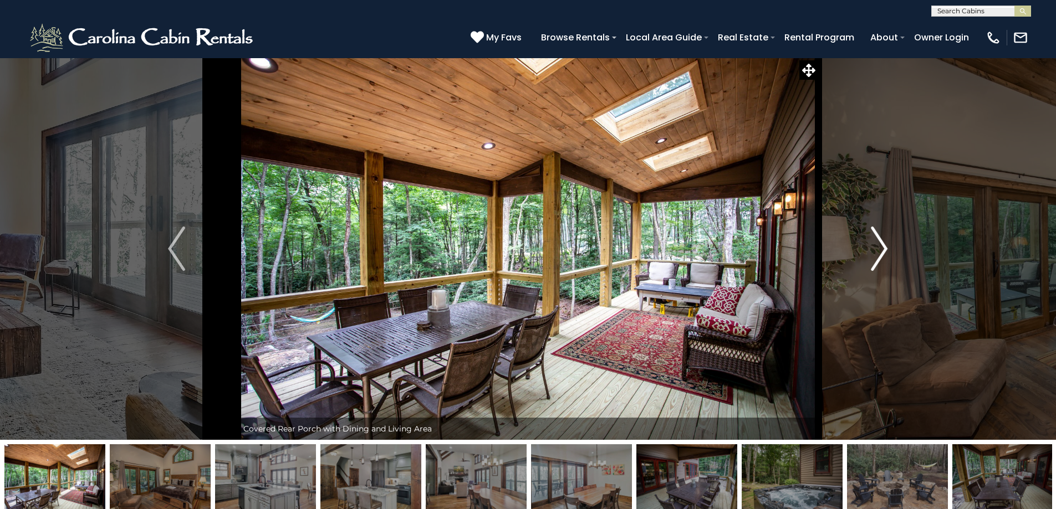
click at [874, 221] on button "Next" at bounding box center [879, 249] width 122 height 382
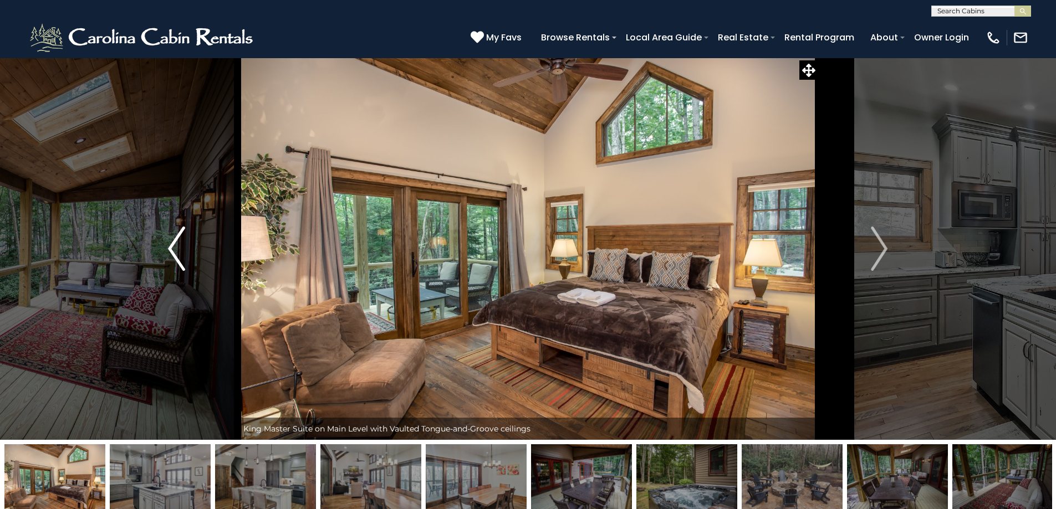
drag, startPoint x: 201, startPoint y: 244, endPoint x: 209, endPoint y: 242, distance: 8.8
click at [202, 245] on button "Previous" at bounding box center [176, 249] width 122 height 382
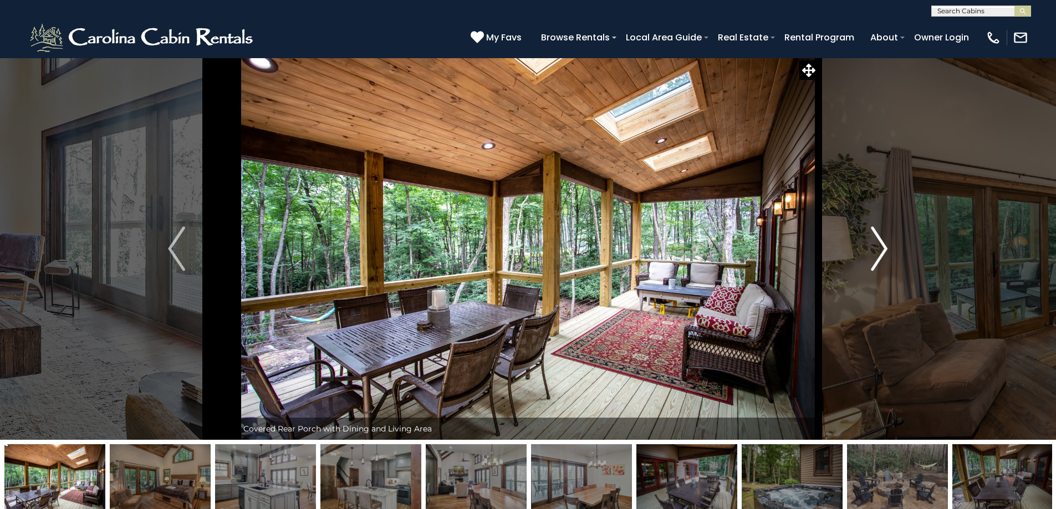
click at [896, 261] on button "Next" at bounding box center [879, 249] width 122 height 382
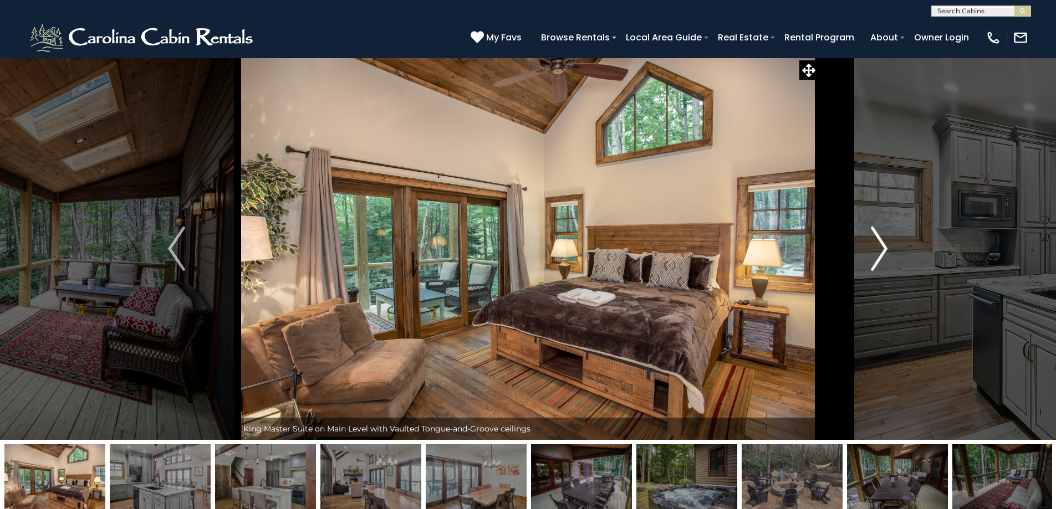
click at [887, 262] on img "Next" at bounding box center [878, 249] width 17 height 44
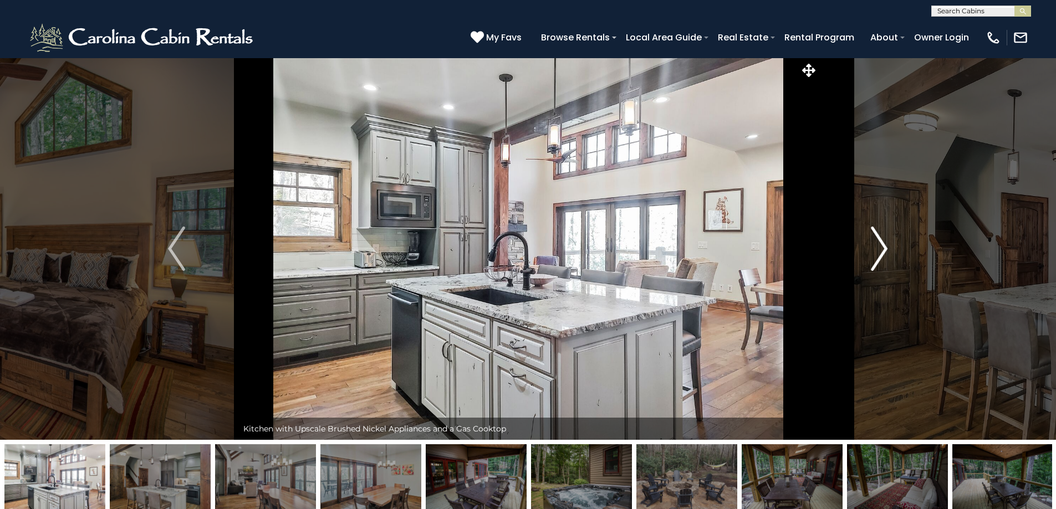
click at [887, 262] on img "Next" at bounding box center [878, 249] width 17 height 44
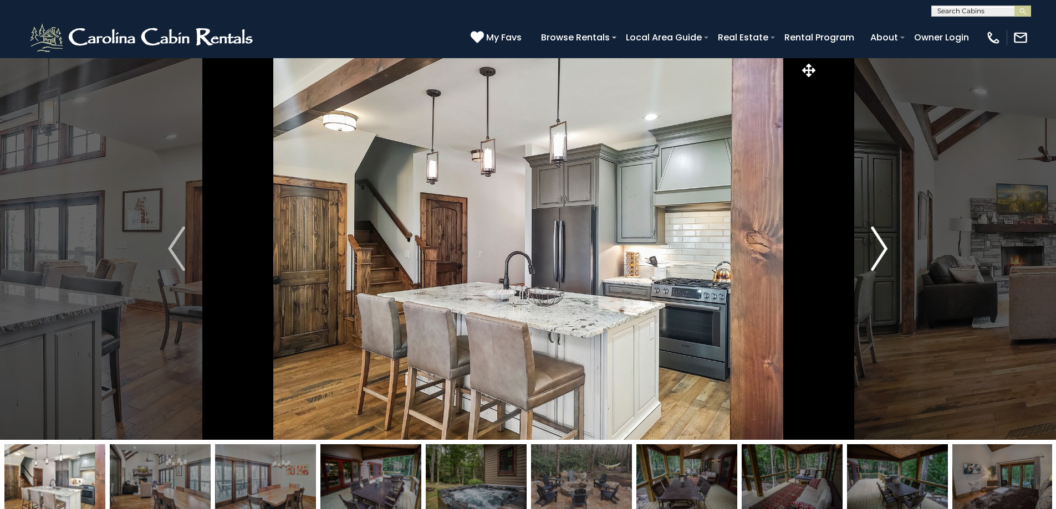
click at [878, 256] on img "Next" at bounding box center [878, 249] width 17 height 44
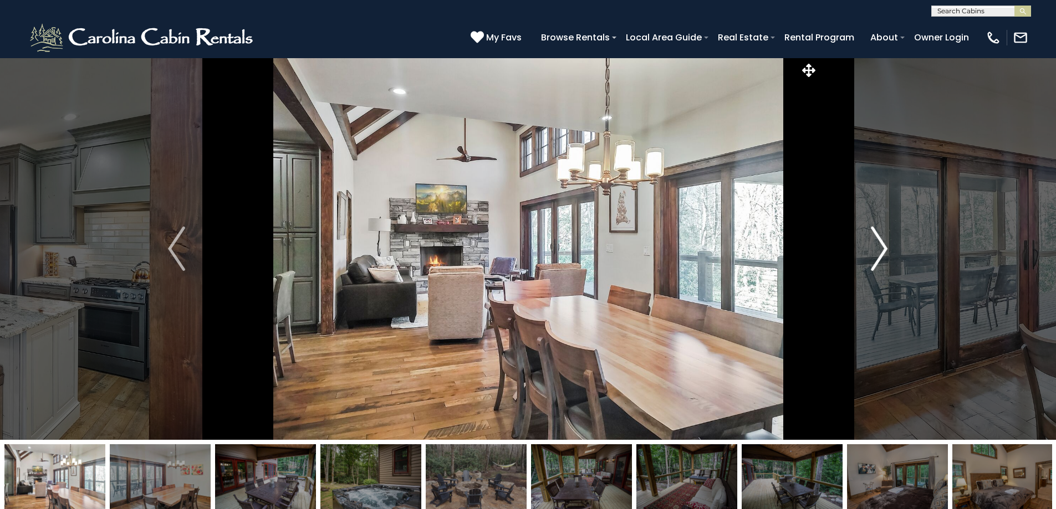
click at [877, 257] on img "Next" at bounding box center [878, 249] width 17 height 44
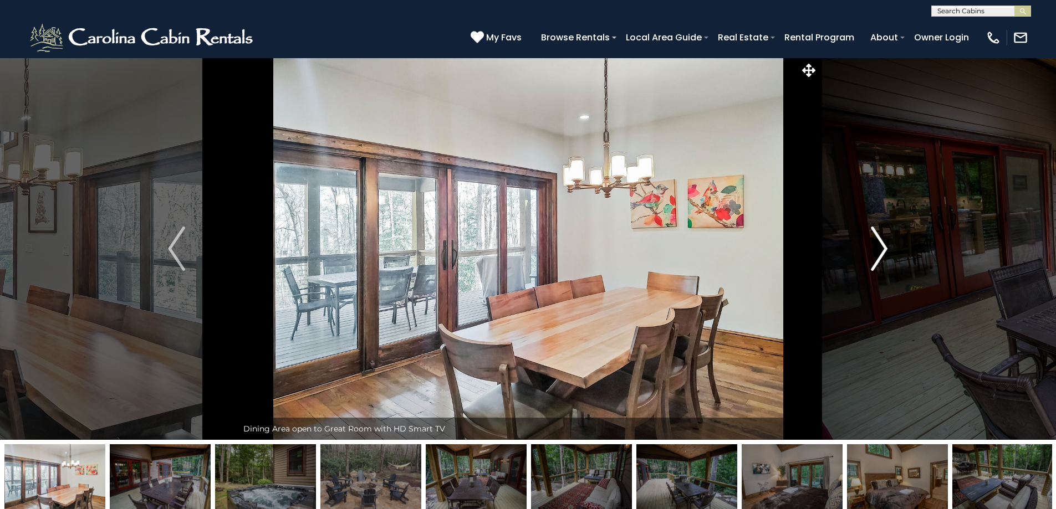
click at [877, 257] on img "Next" at bounding box center [878, 249] width 17 height 44
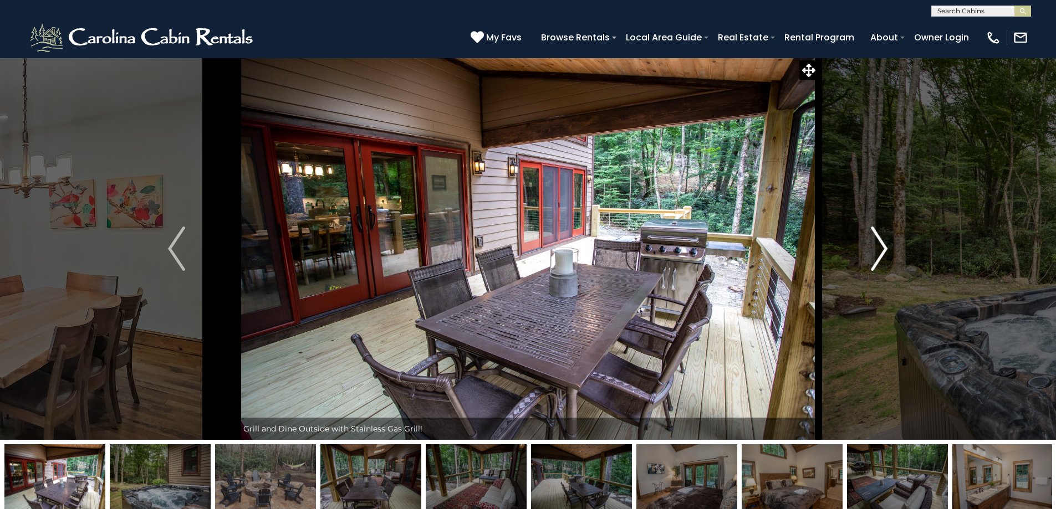
click at [877, 257] on img "Next" at bounding box center [878, 249] width 17 height 44
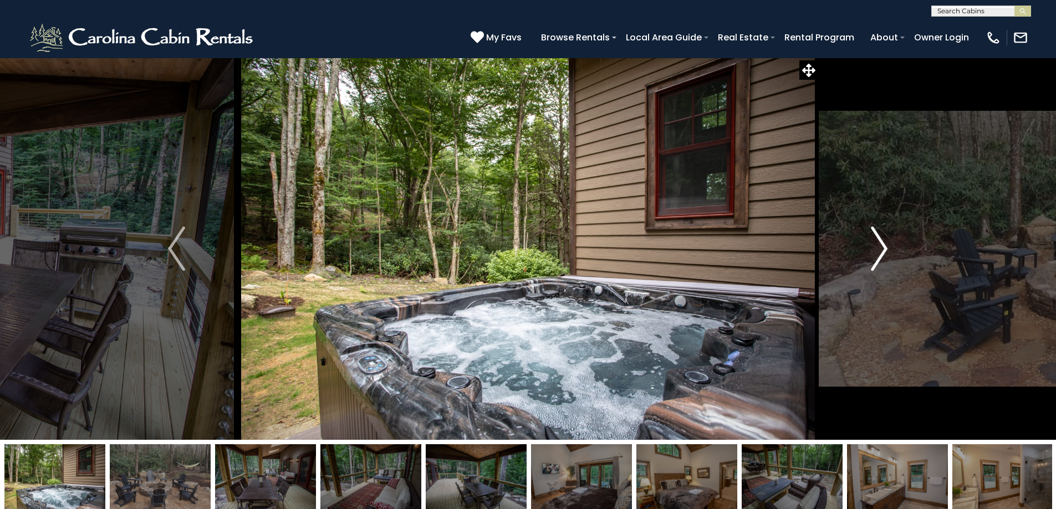
click at [877, 257] on img "Next" at bounding box center [878, 249] width 17 height 44
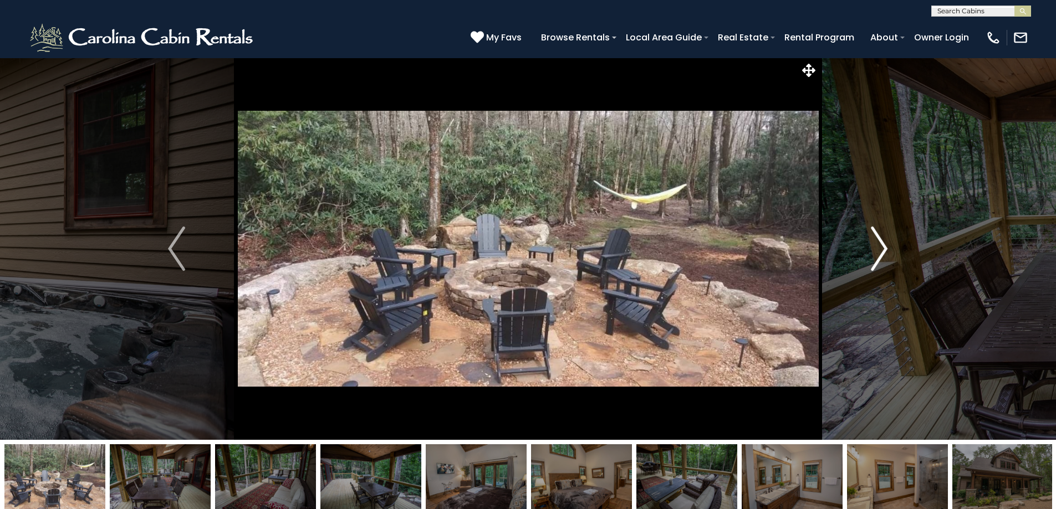
click at [873, 260] on img "Next" at bounding box center [878, 249] width 17 height 44
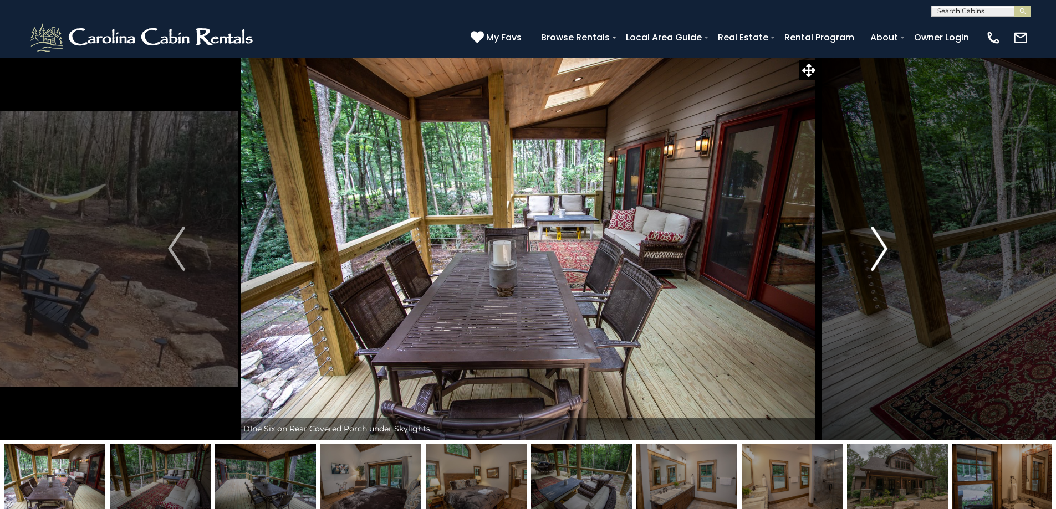
click at [872, 263] on img "Next" at bounding box center [878, 249] width 17 height 44
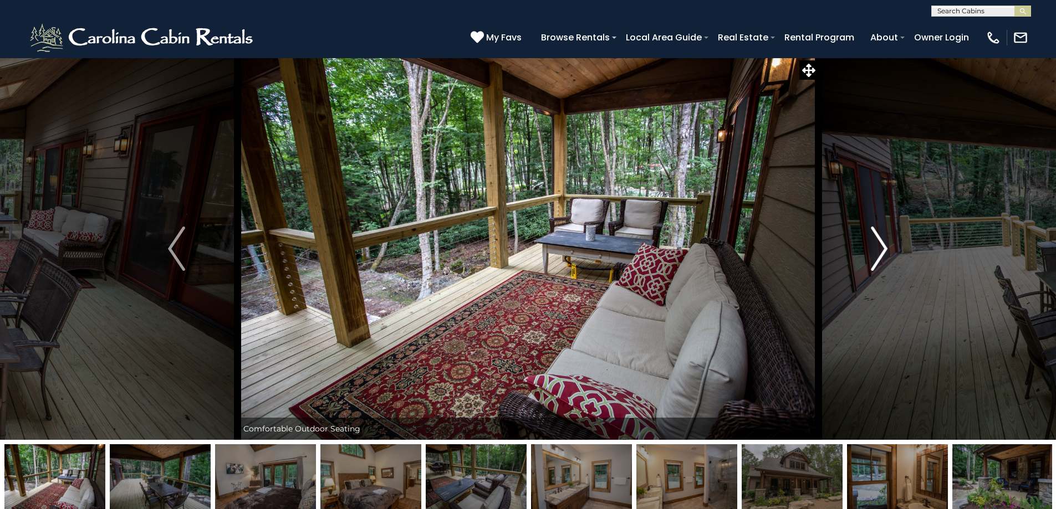
click at [867, 265] on button "Next" at bounding box center [879, 249] width 122 height 382
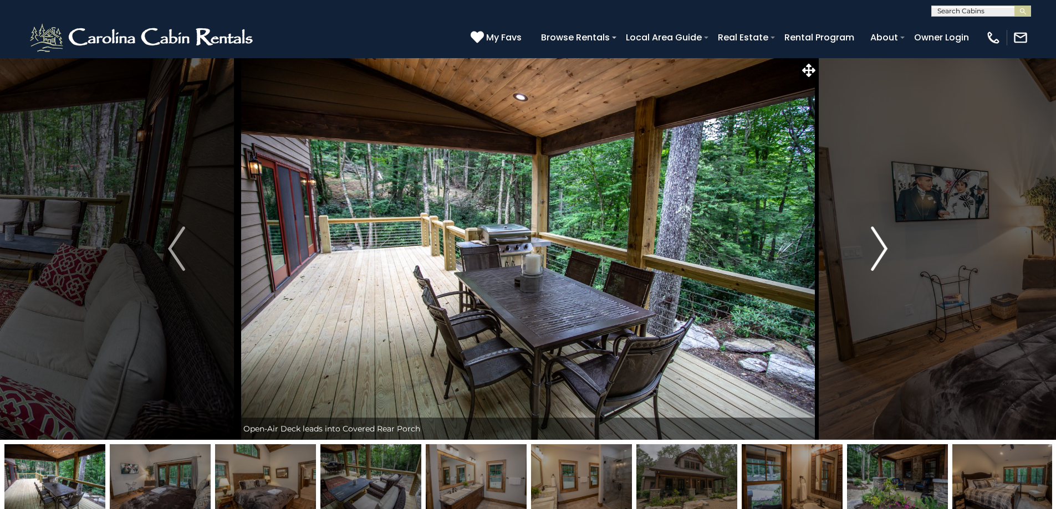
click at [866, 268] on button "Next" at bounding box center [879, 249] width 122 height 382
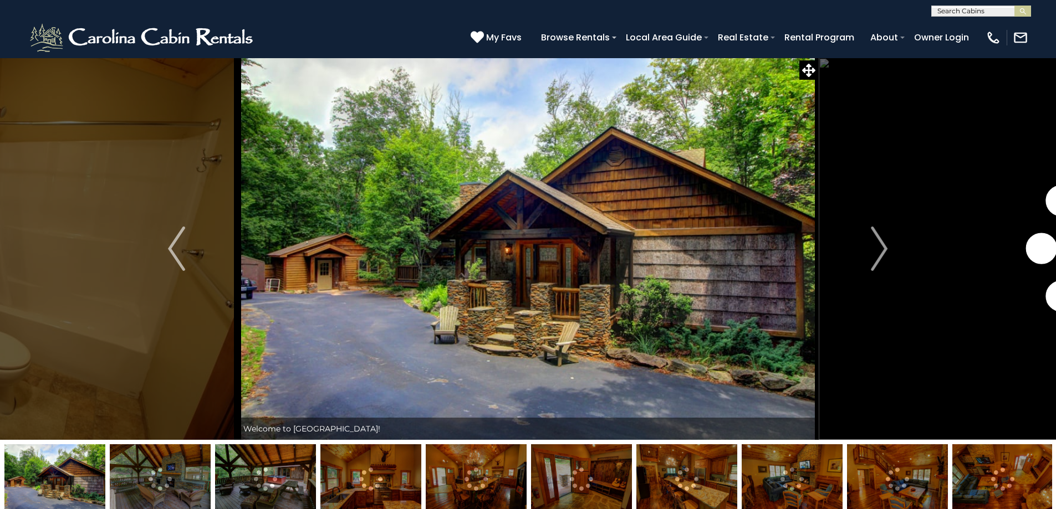
click at [375, 474] on img at bounding box center [370, 478] width 101 height 69
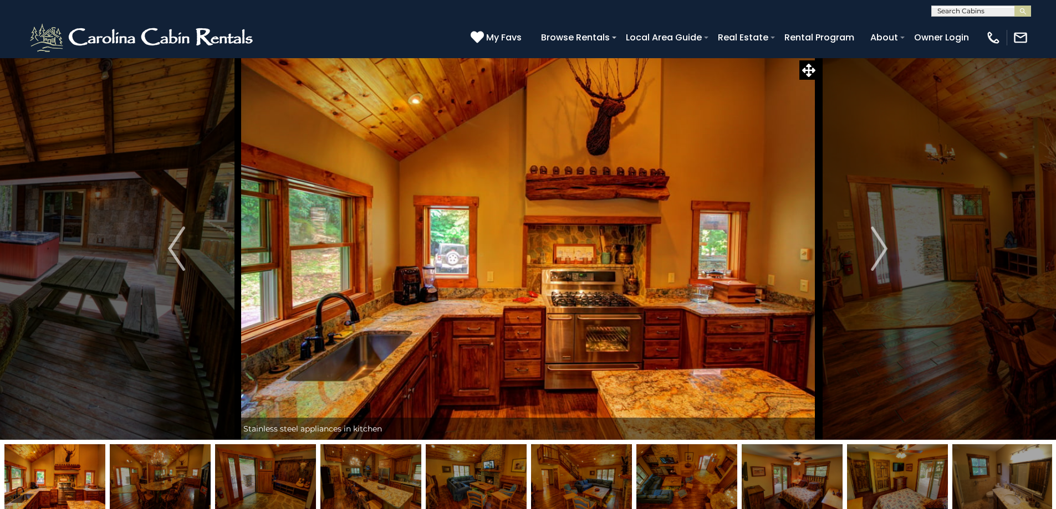
click at [367, 478] on img at bounding box center [370, 478] width 101 height 69
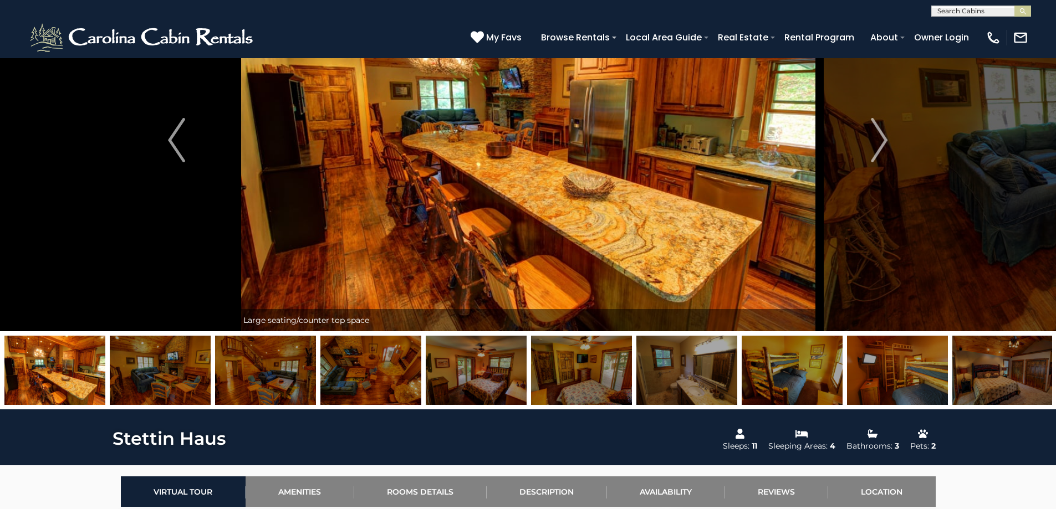
scroll to position [111, 0]
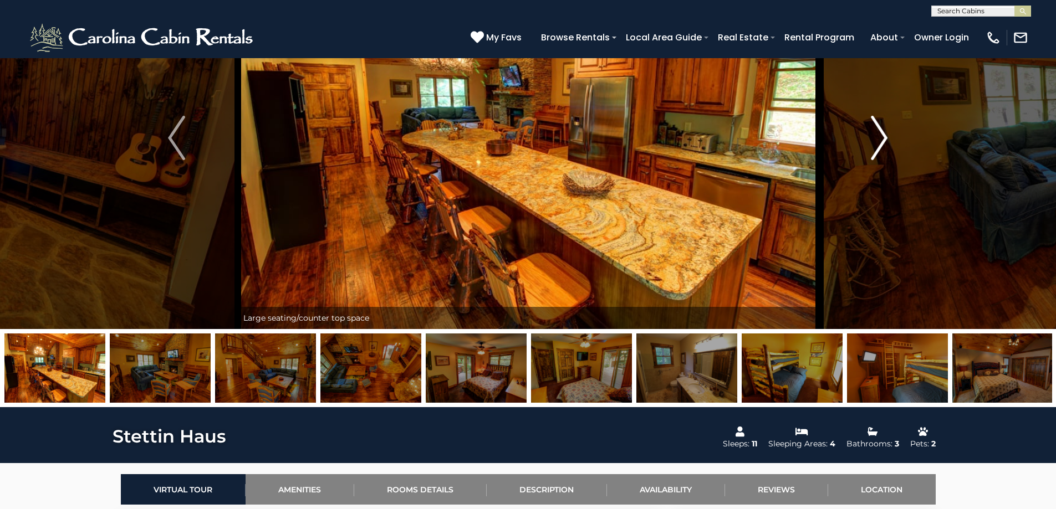
click at [867, 137] on button "Next" at bounding box center [879, 138] width 122 height 382
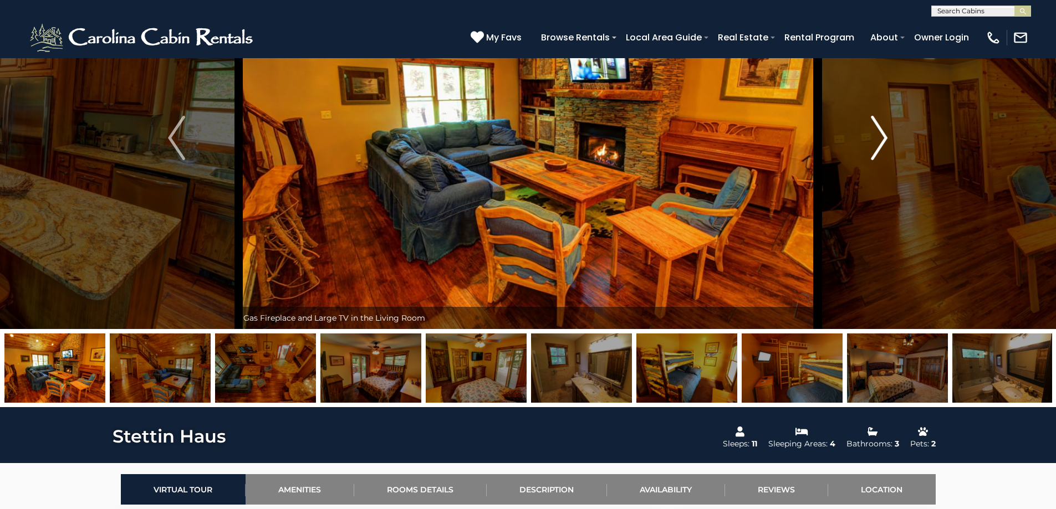
click at [859, 138] on button "Next" at bounding box center [879, 138] width 122 height 382
